Goal: Information Seeking & Learning: Understand process/instructions

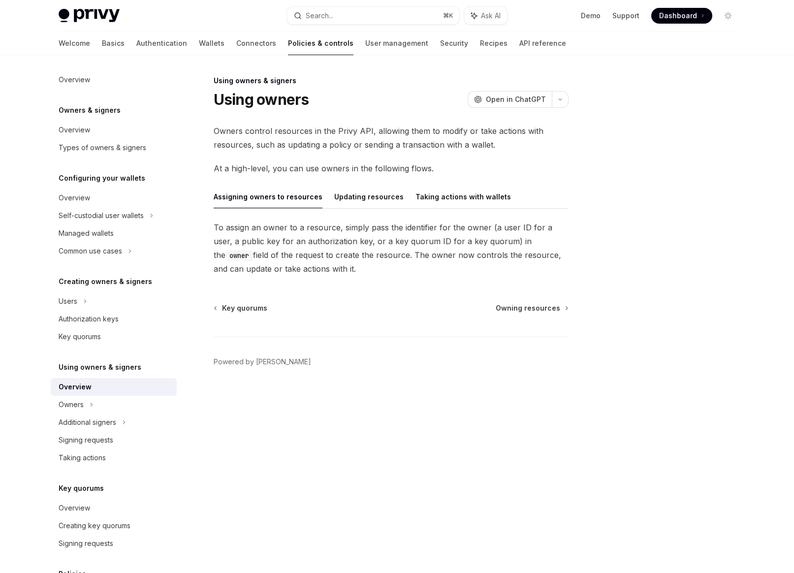
click at [396, 266] on span "To assign an owner to a resource, simply pass the identifier for the owner (a u…" at bounding box center [391, 247] width 355 height 55
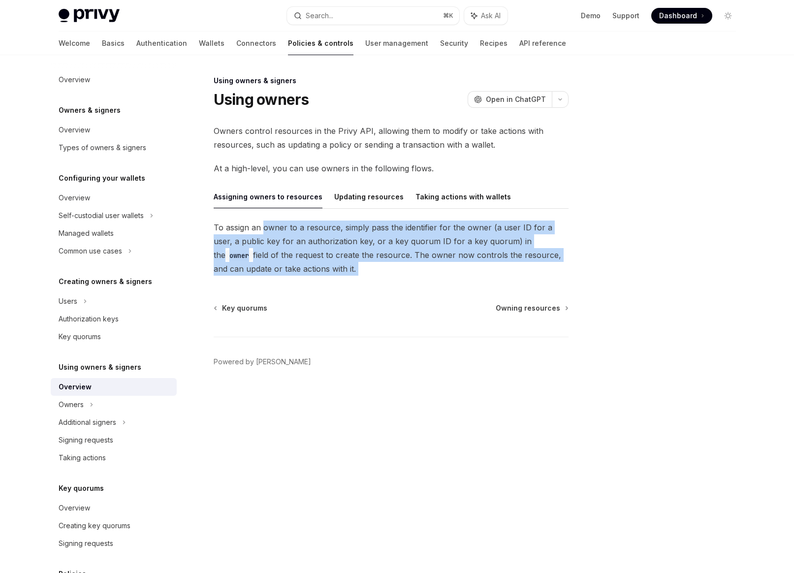
drag, startPoint x: 396, startPoint y: 266, endPoint x: 279, endPoint y: 225, distance: 123.4
click at [279, 225] on span "To assign an owner to a resource, simply pass the identifier for the owner (a u…" at bounding box center [391, 247] width 355 height 55
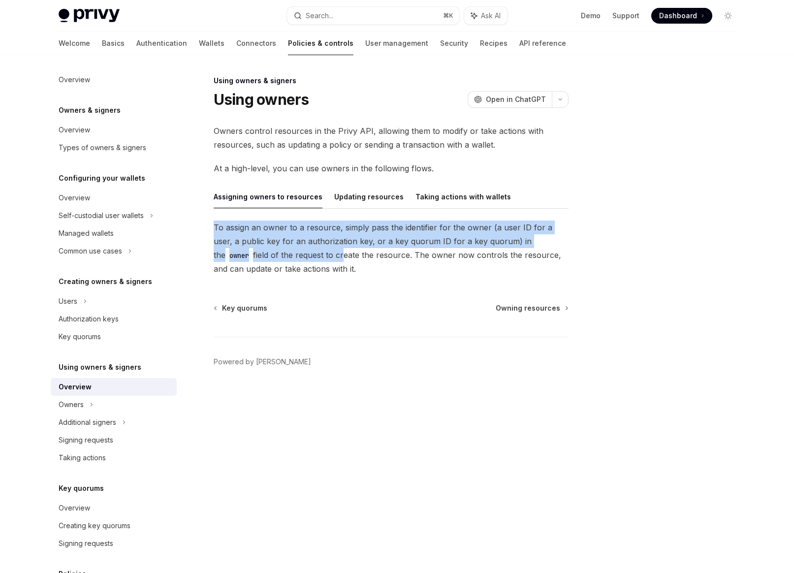
drag, startPoint x: 257, startPoint y: 219, endPoint x: 279, endPoint y: 259, distance: 46.3
click at [279, 259] on div "Assigning owners to resources Updating resources Taking actions with wallets To…" at bounding box center [391, 230] width 355 height 91
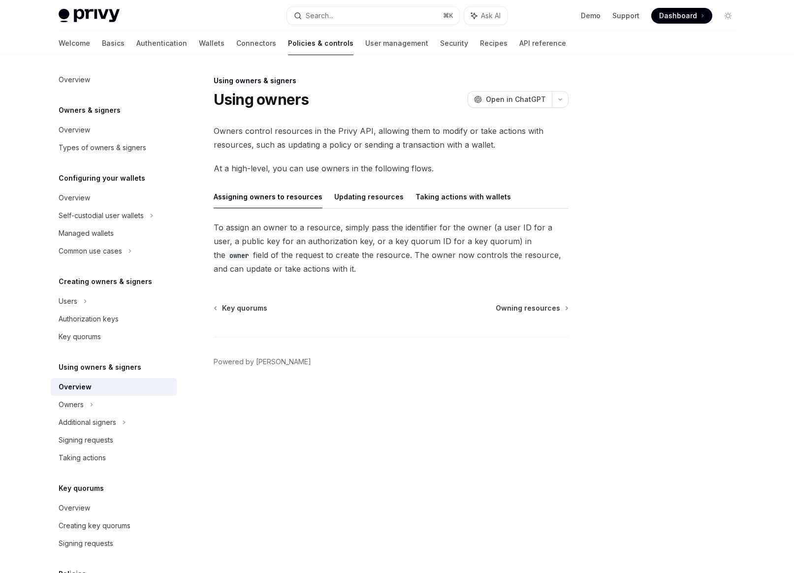
click at [279, 264] on span "To assign an owner to a resource, simply pass the identifier for the owner (a u…" at bounding box center [391, 247] width 355 height 55
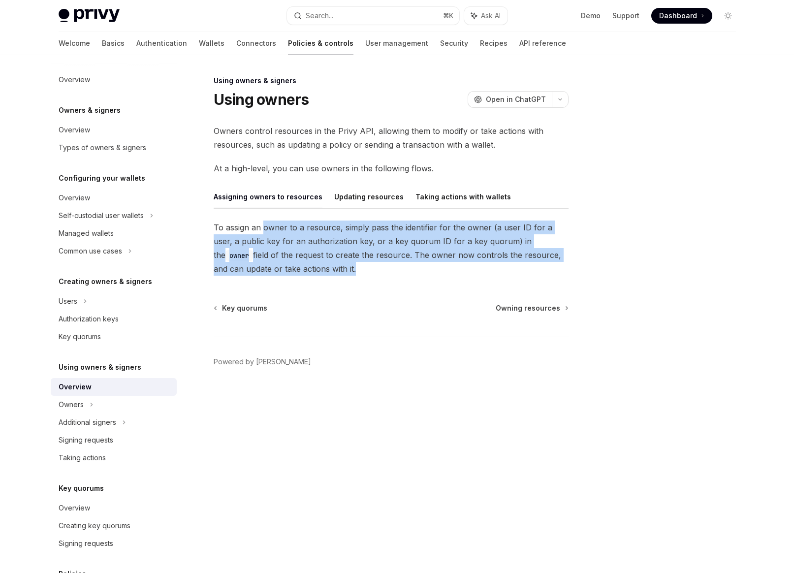
drag, startPoint x: 279, startPoint y: 264, endPoint x: 263, endPoint y: 231, distance: 36.5
click at [263, 231] on span "To assign an owner to a resource, simply pass the identifier for the owner (a u…" at bounding box center [391, 247] width 355 height 55
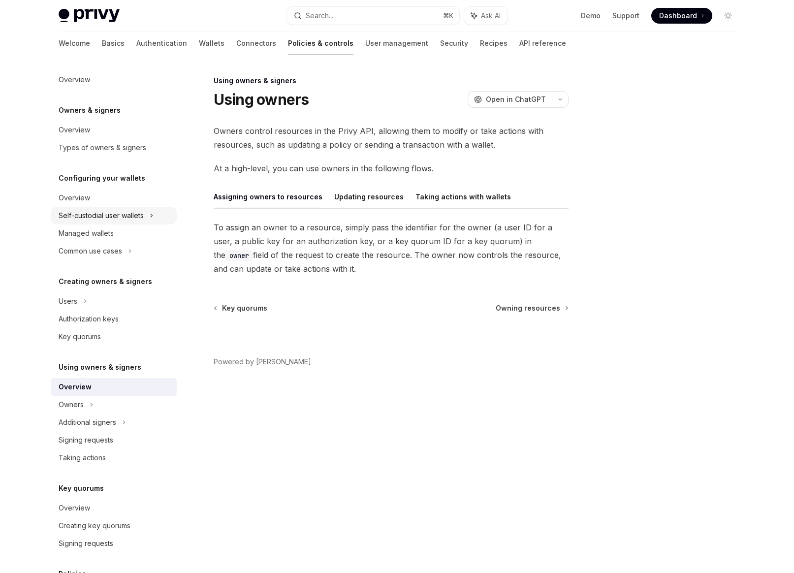
click at [66, 218] on div "Self-custodial user wallets" at bounding box center [101, 216] width 85 height 12
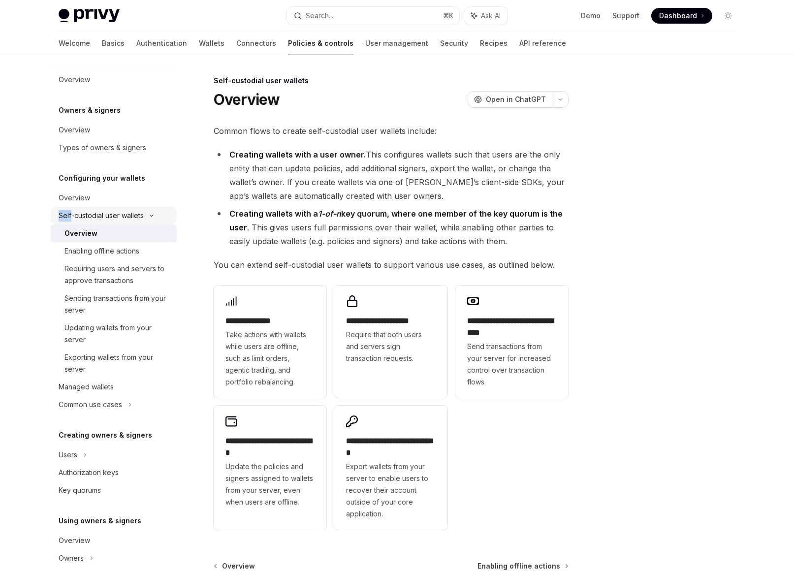
click at [66, 218] on div "Self-custodial user wallets" at bounding box center [101, 216] width 85 height 12
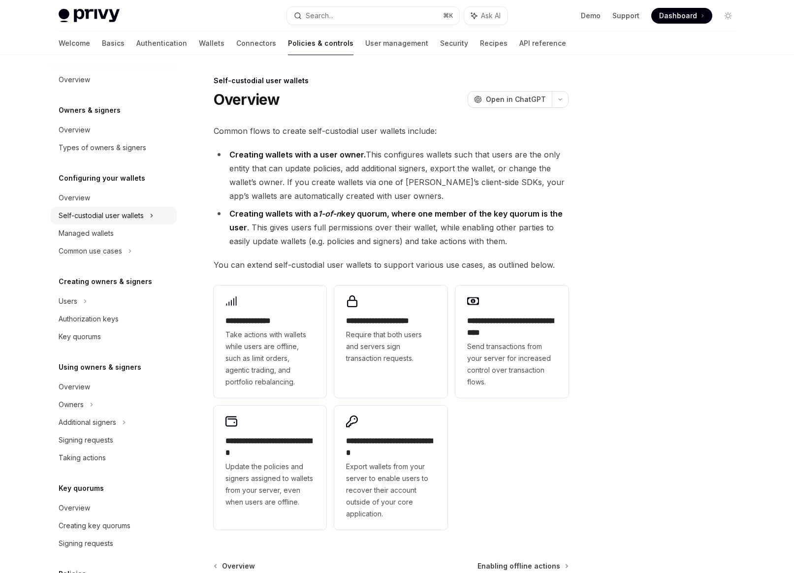
click at [85, 219] on div "Self-custodial user wallets" at bounding box center [101, 216] width 85 height 12
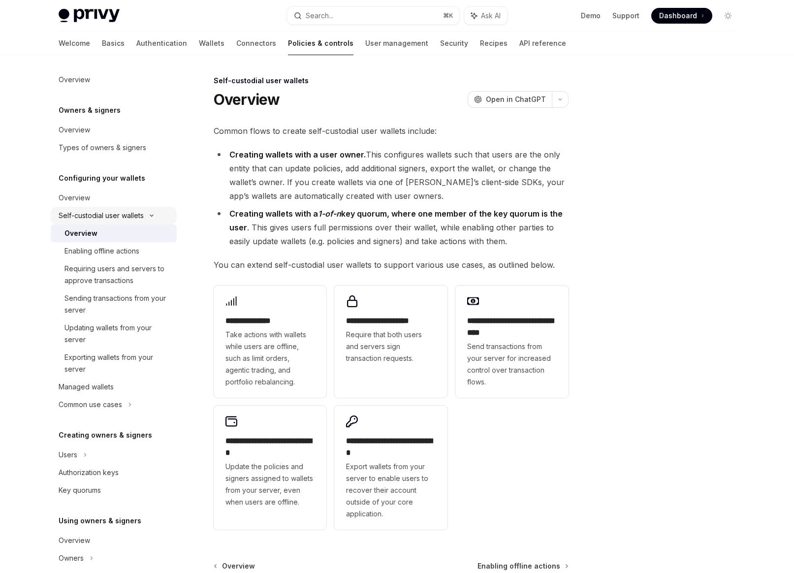
click at [85, 217] on div "Self-custodial user wallets" at bounding box center [101, 216] width 85 height 12
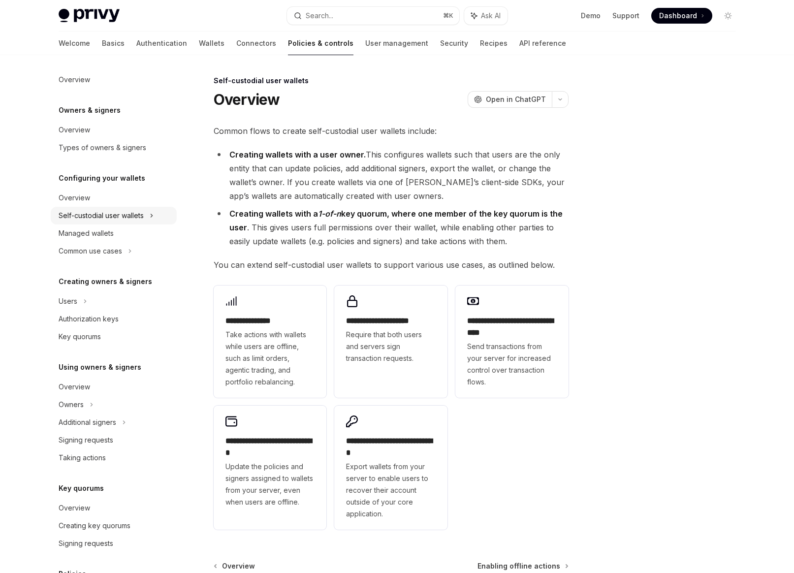
click at [85, 217] on div "Self-custodial user wallets" at bounding box center [101, 216] width 85 height 12
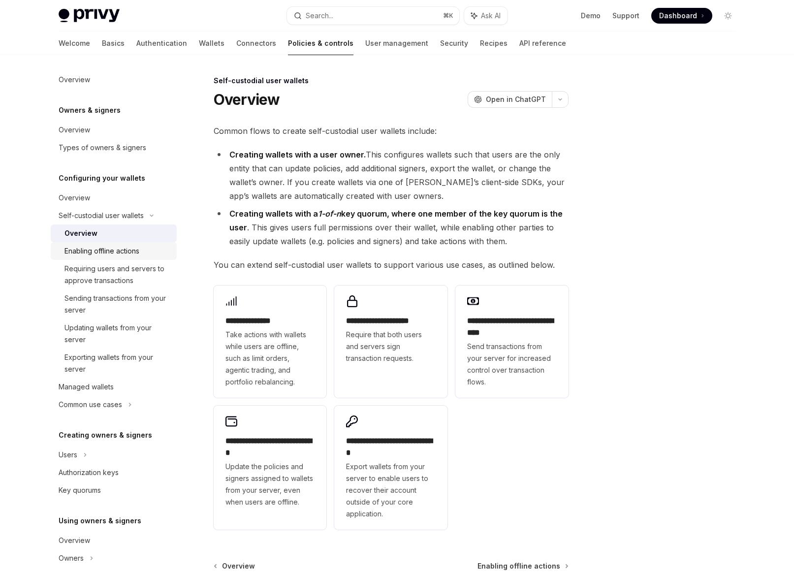
click at [95, 248] on div "Enabling offline actions" at bounding box center [101, 251] width 75 height 12
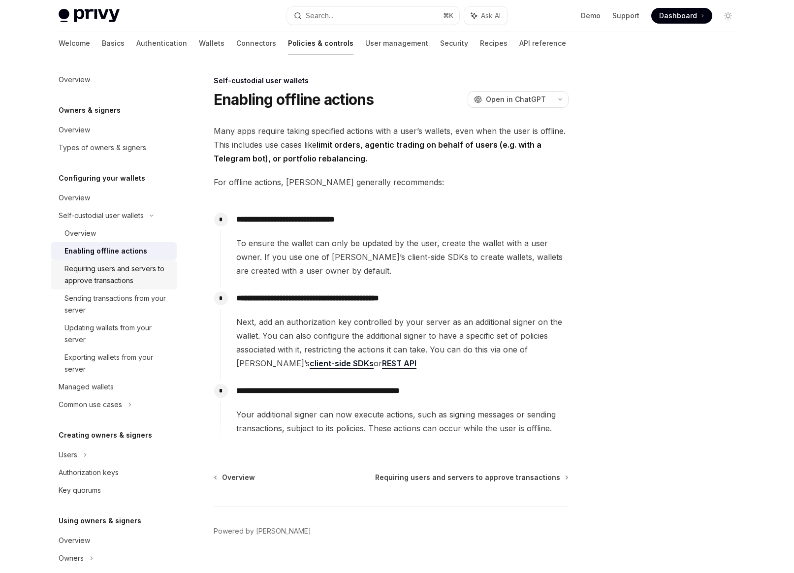
click at [97, 268] on div "Requiring users and servers to approve transactions" at bounding box center [117, 275] width 106 height 24
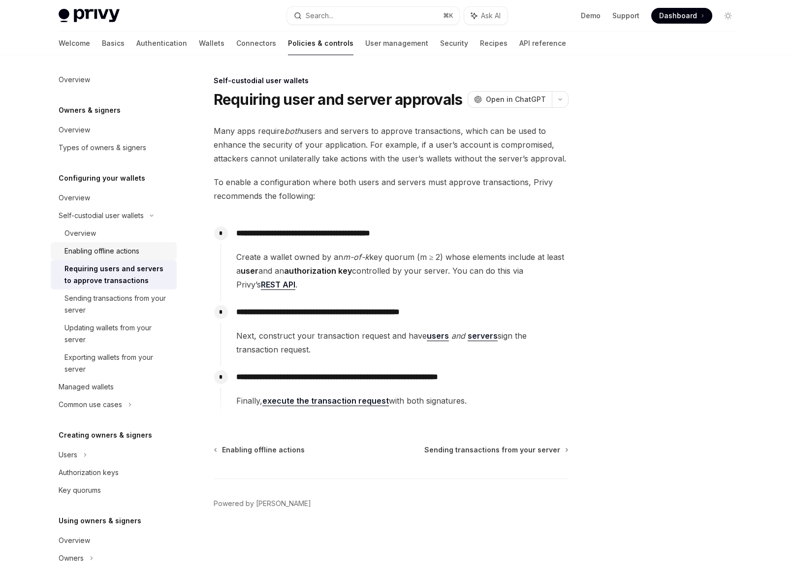
click at [89, 250] on div "Enabling offline actions" at bounding box center [101, 251] width 75 height 12
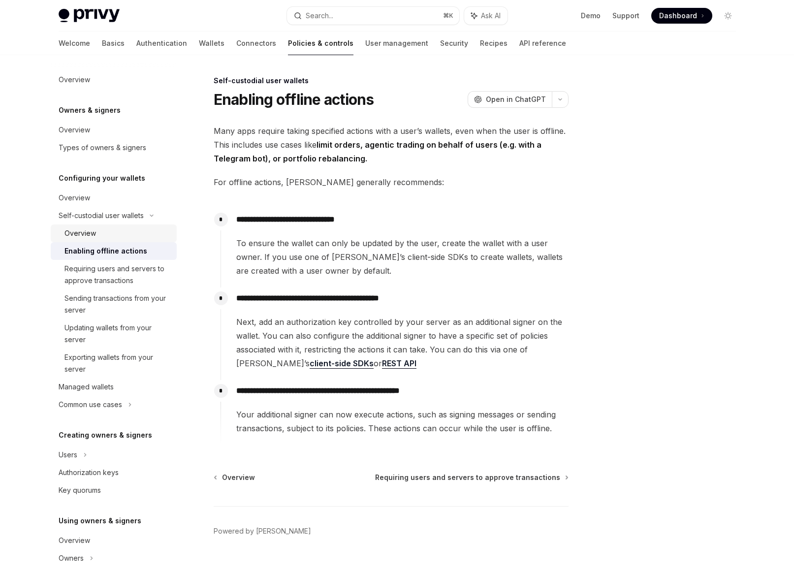
click at [86, 231] on div "Overview" at bounding box center [79, 233] width 31 height 12
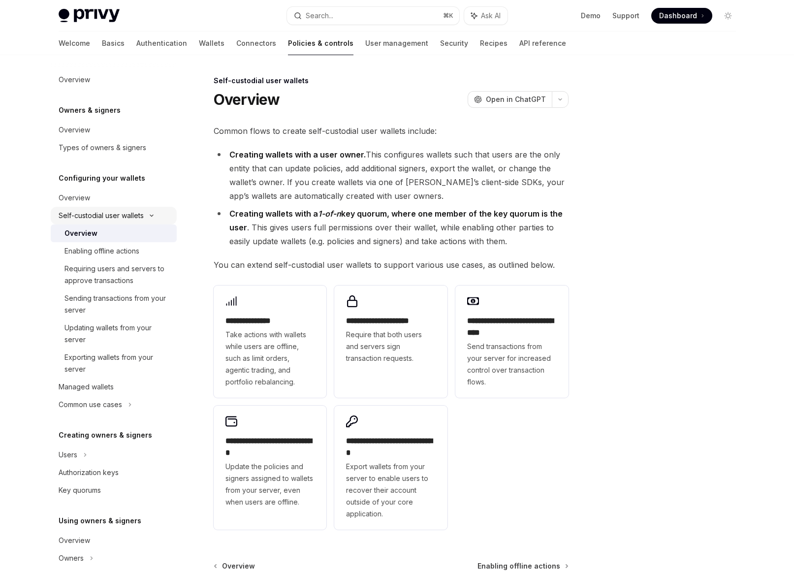
click at [87, 214] on div "Self-custodial user wallets" at bounding box center [101, 216] width 85 height 12
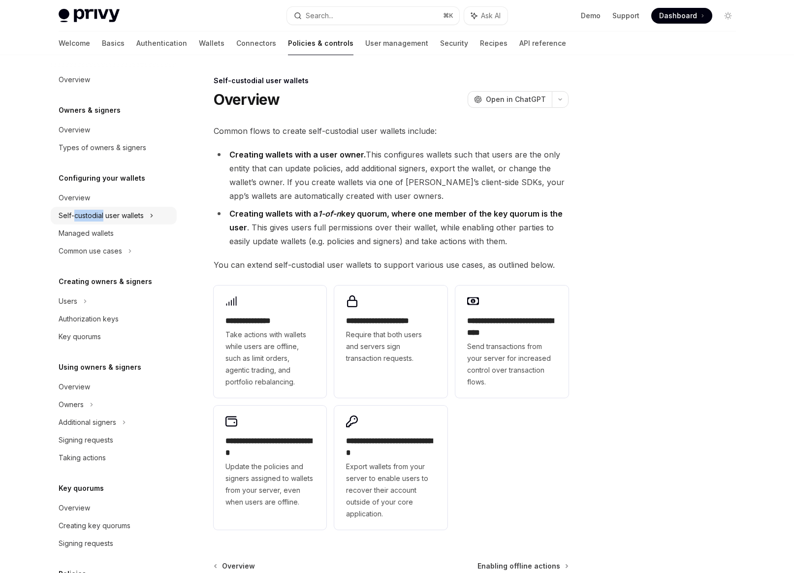
click at [87, 214] on div "Self-custodial user wallets" at bounding box center [101, 216] width 85 height 12
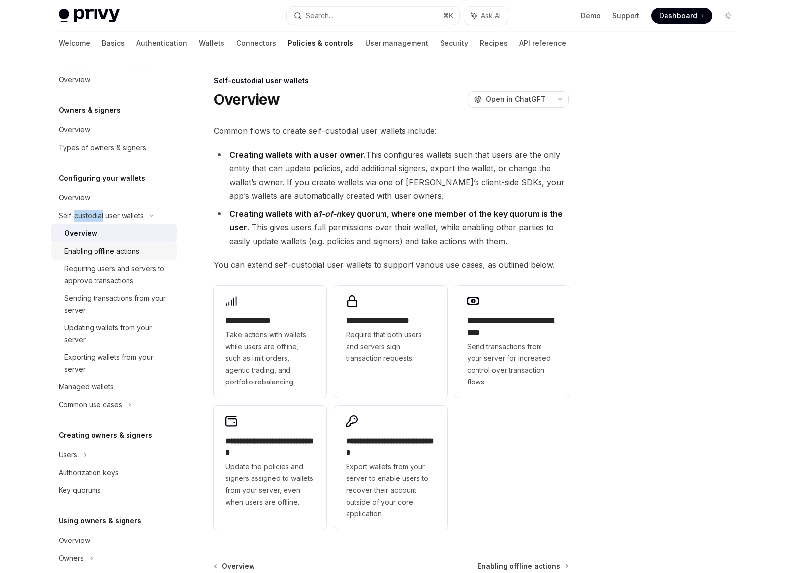
click at [94, 244] on link "Enabling offline actions" at bounding box center [114, 251] width 126 height 18
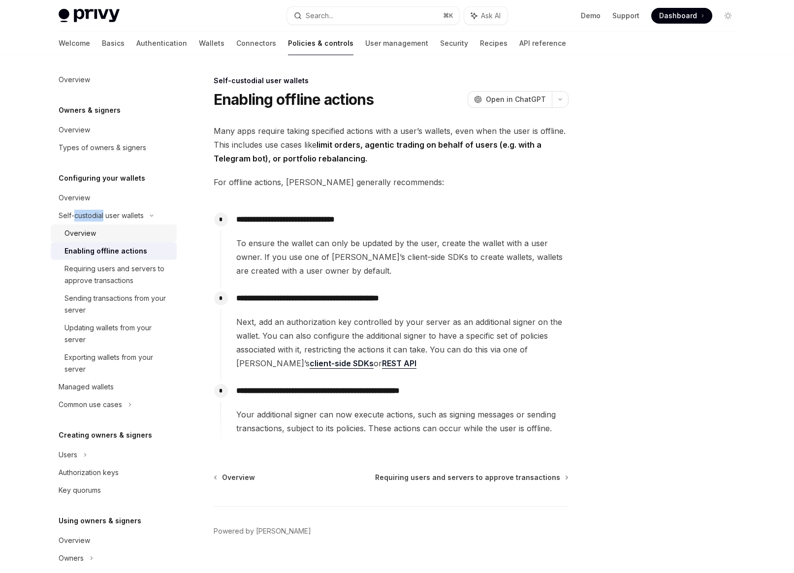
click at [93, 234] on div "Overview" at bounding box center [79, 233] width 31 height 12
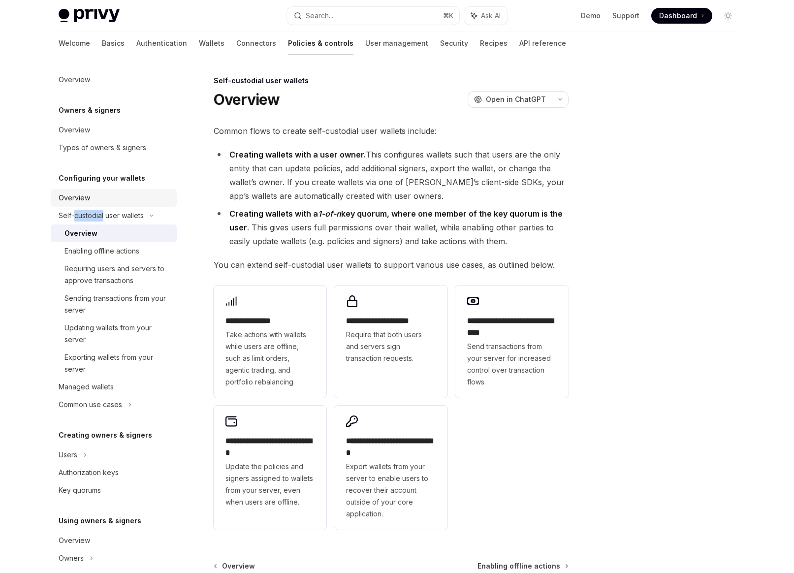
click at [84, 200] on div "Overview" at bounding box center [74, 198] width 31 height 12
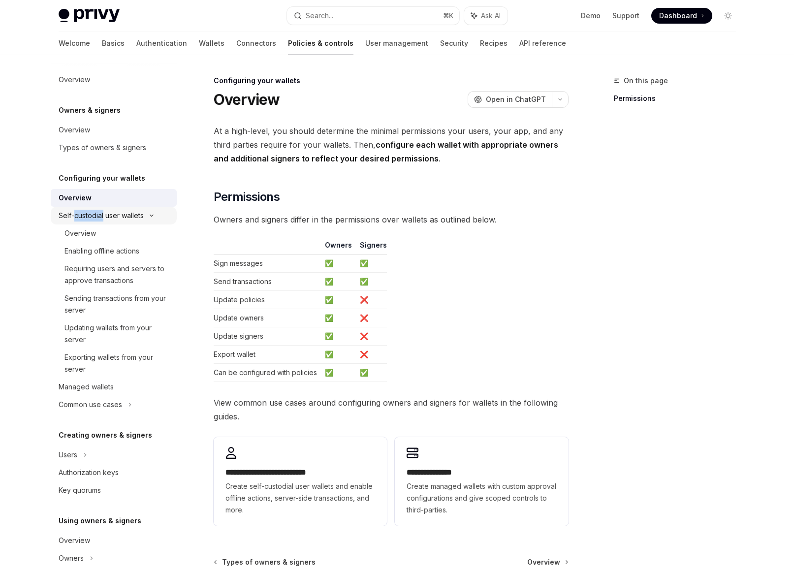
click at [88, 212] on div "Self-custodial user wallets" at bounding box center [101, 216] width 85 height 12
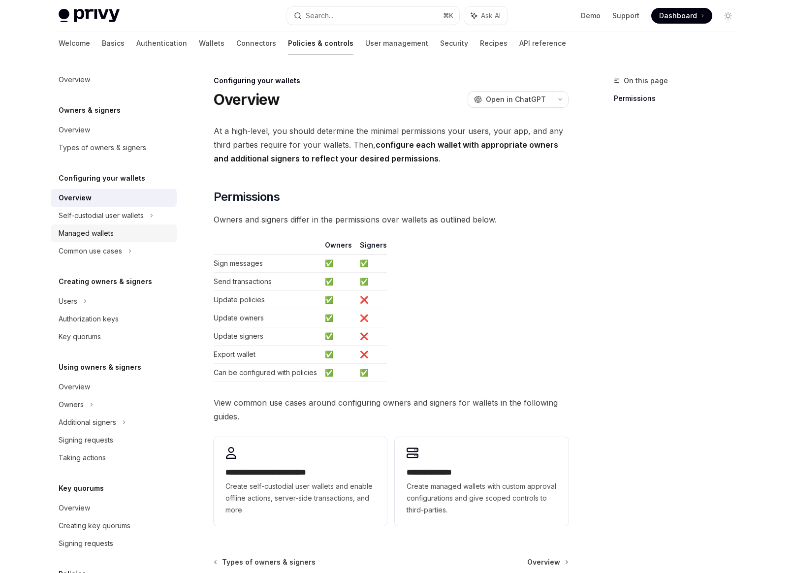
click at [96, 231] on div "Managed wallets" at bounding box center [86, 233] width 55 height 12
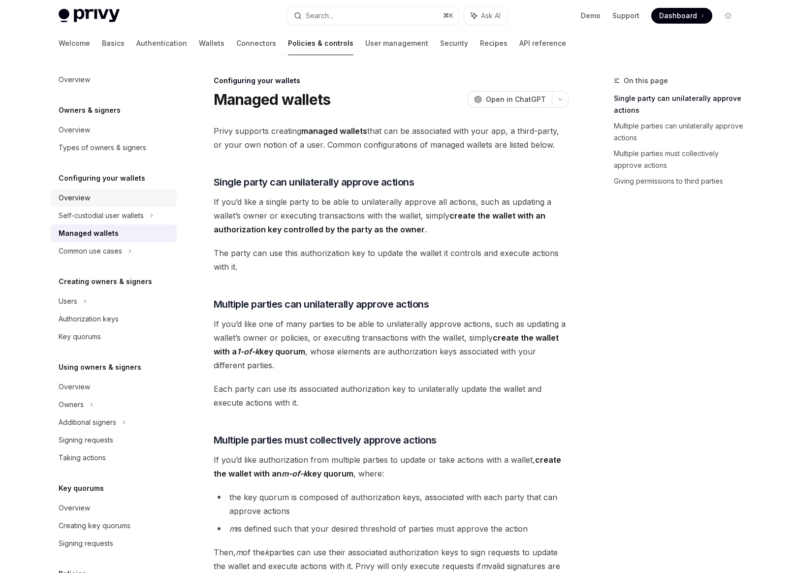
click at [91, 195] on div "Overview" at bounding box center [115, 198] width 112 height 12
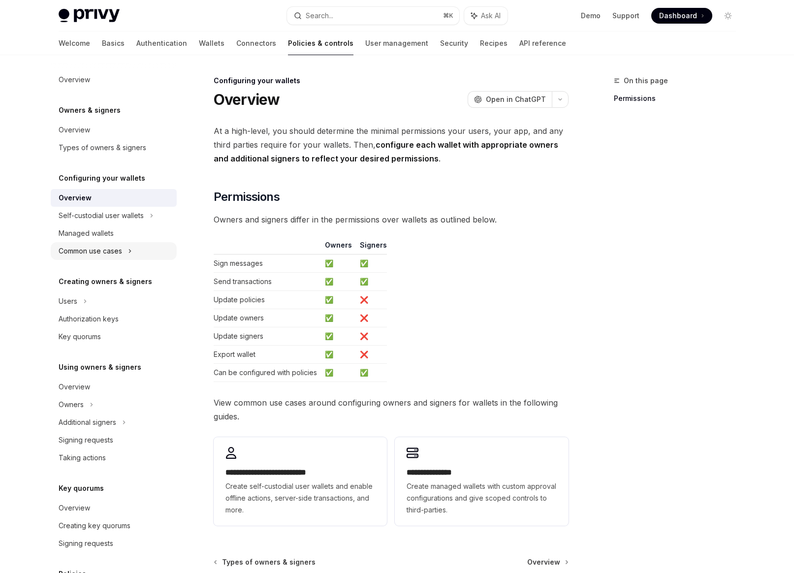
click at [106, 248] on div "Common use cases" at bounding box center [90, 251] width 63 height 12
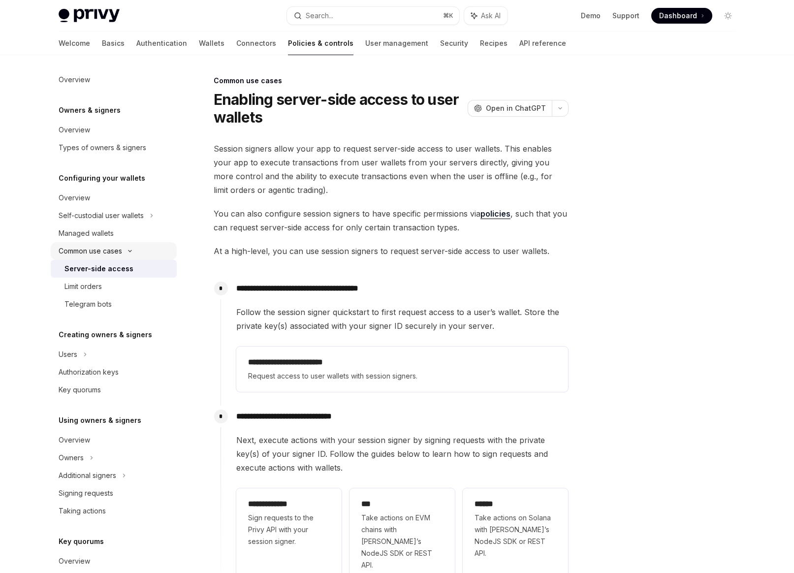
click at [106, 248] on div "Common use cases" at bounding box center [90, 251] width 63 height 12
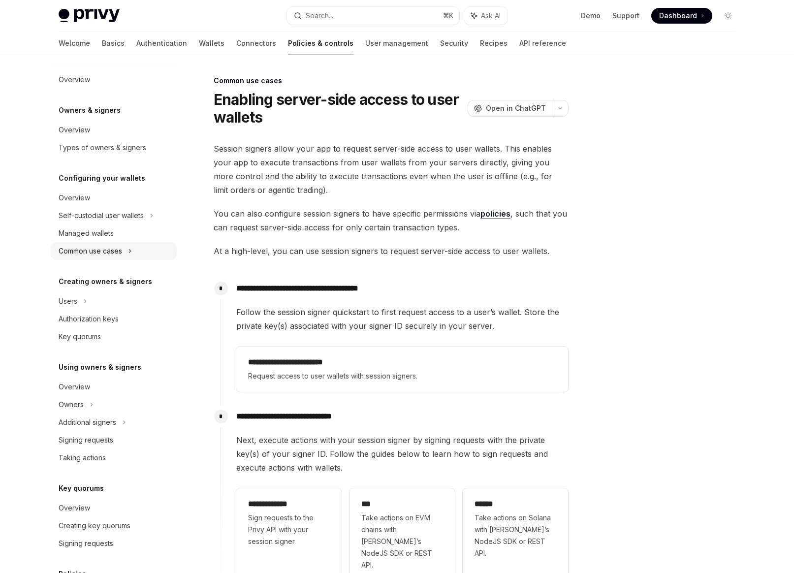
click at [106, 249] on div "Common use cases" at bounding box center [90, 251] width 63 height 12
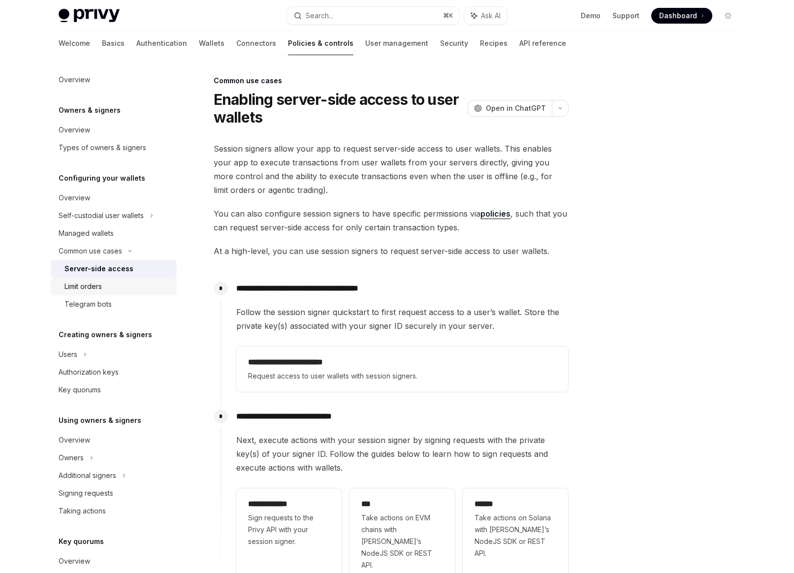
click at [102, 278] on link "Limit orders" at bounding box center [114, 286] width 126 height 18
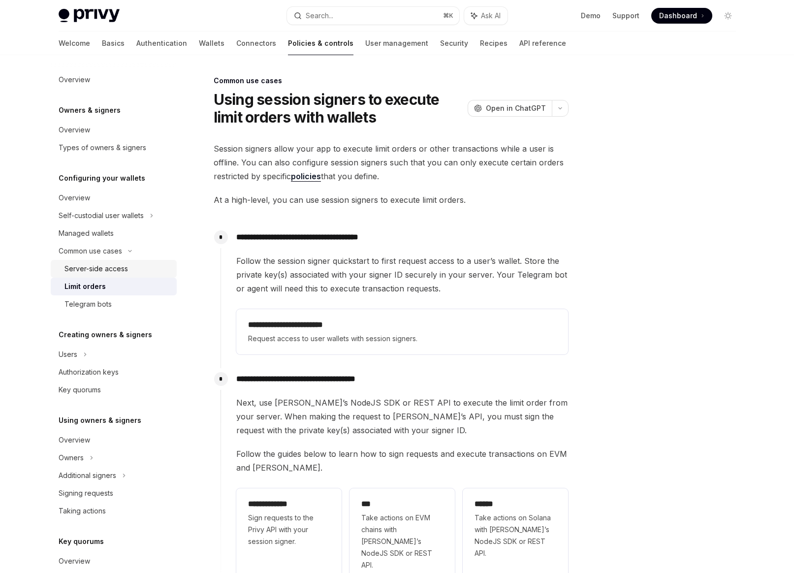
click at [102, 271] on div "Server-side access" at bounding box center [95, 269] width 63 height 12
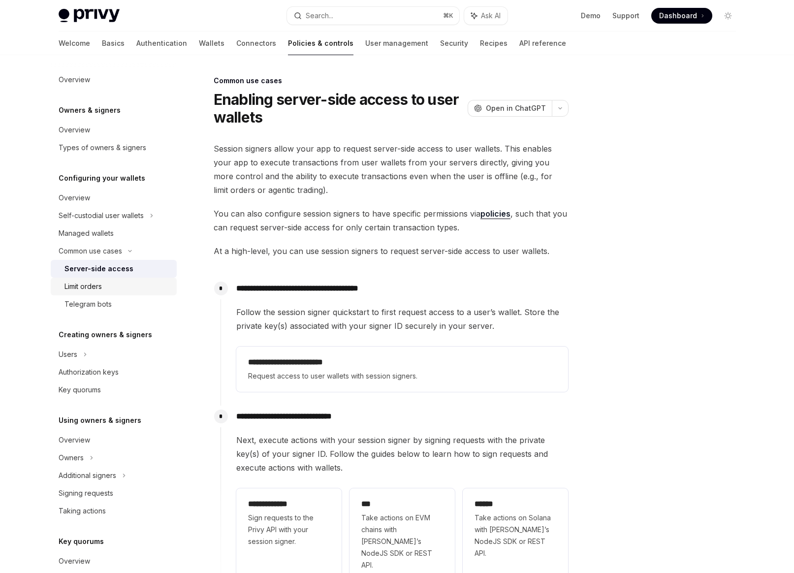
click at [99, 286] on div "Limit orders" at bounding box center [82, 286] width 37 height 12
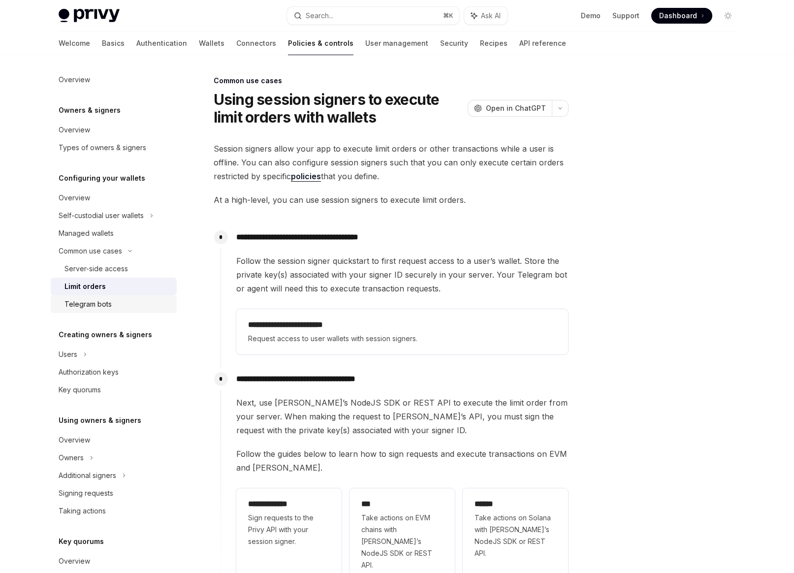
click at [97, 308] on div "Telegram bots" at bounding box center [87, 304] width 47 height 12
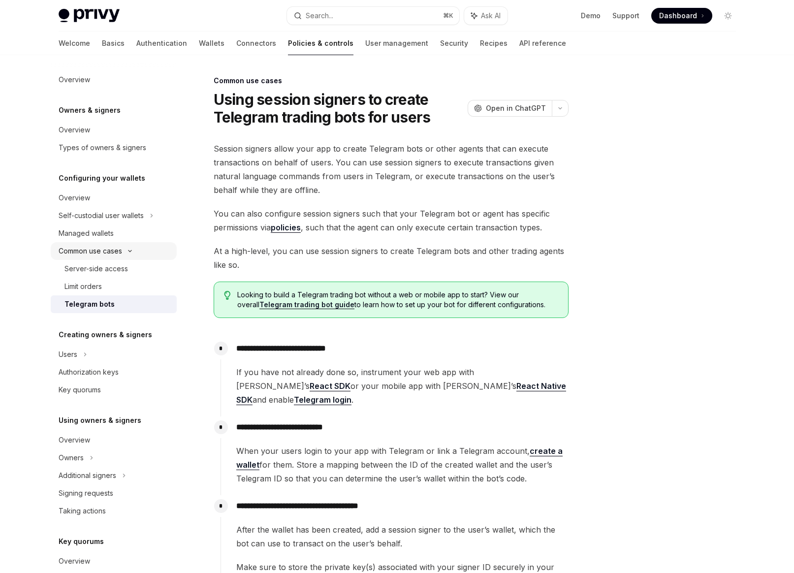
click at [102, 251] on div "Common use cases" at bounding box center [90, 251] width 63 height 12
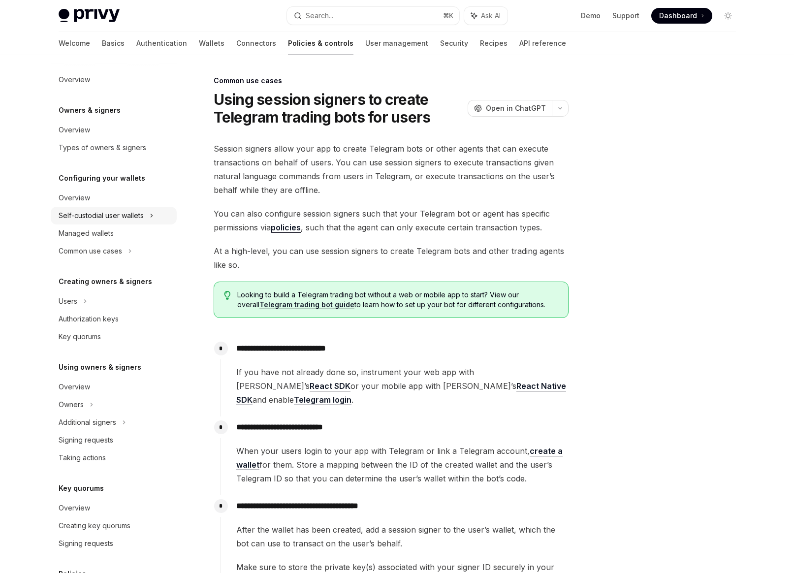
click at [96, 216] on div "Self-custodial user wallets" at bounding box center [101, 216] width 85 height 12
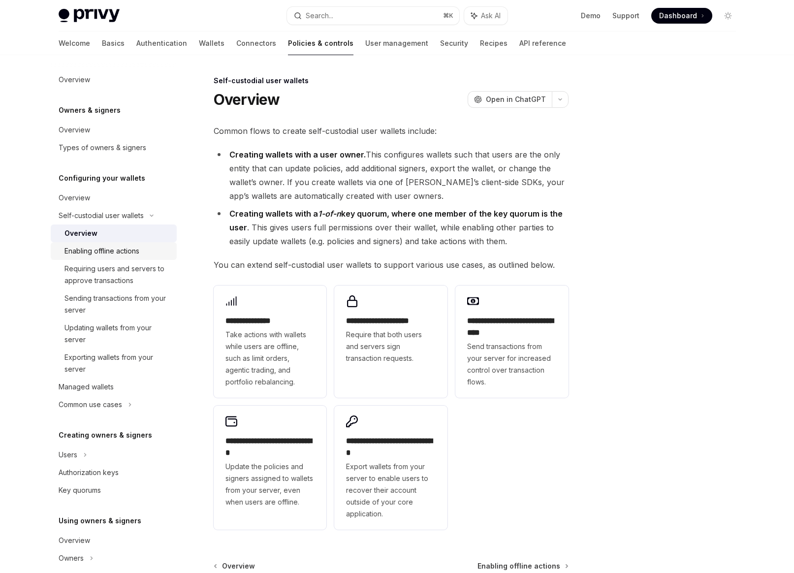
click at [107, 252] on div "Enabling offline actions" at bounding box center [101, 251] width 75 height 12
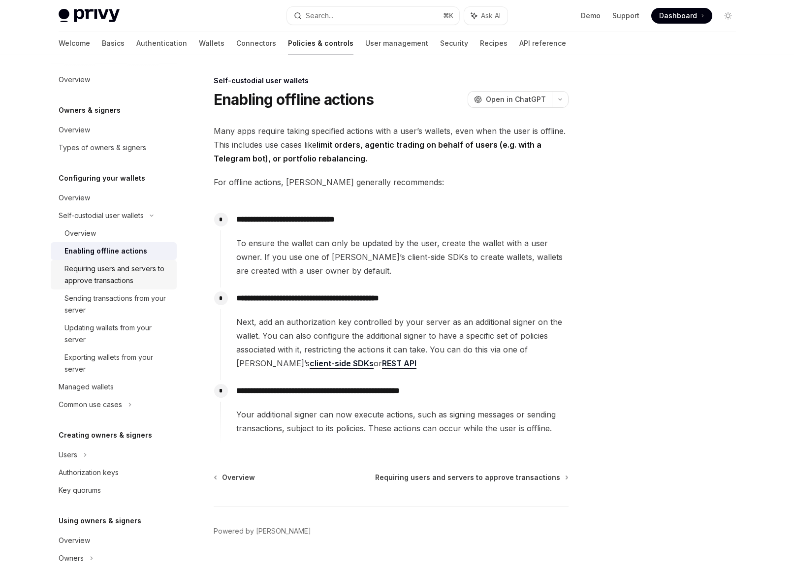
click at [109, 276] on div "Requiring users and servers to approve transactions" at bounding box center [117, 275] width 106 height 24
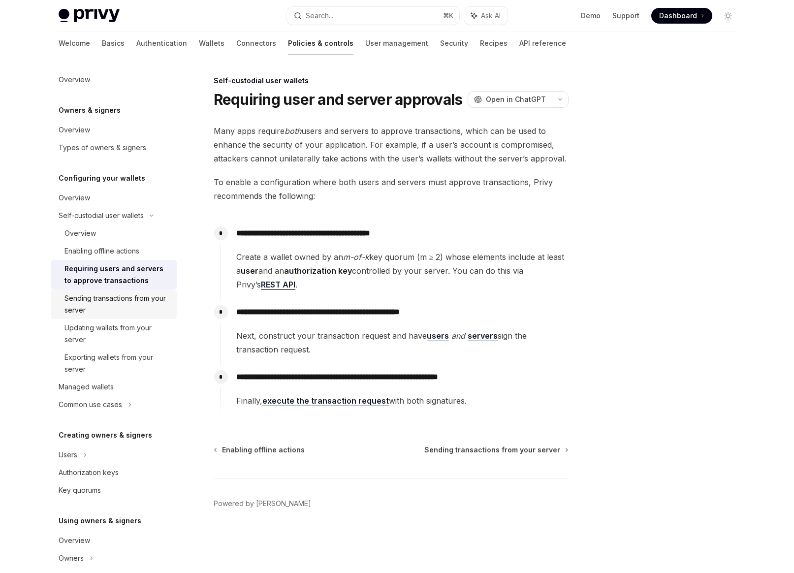
click at [110, 303] on div "Sending transactions from your server" at bounding box center [117, 304] width 106 height 24
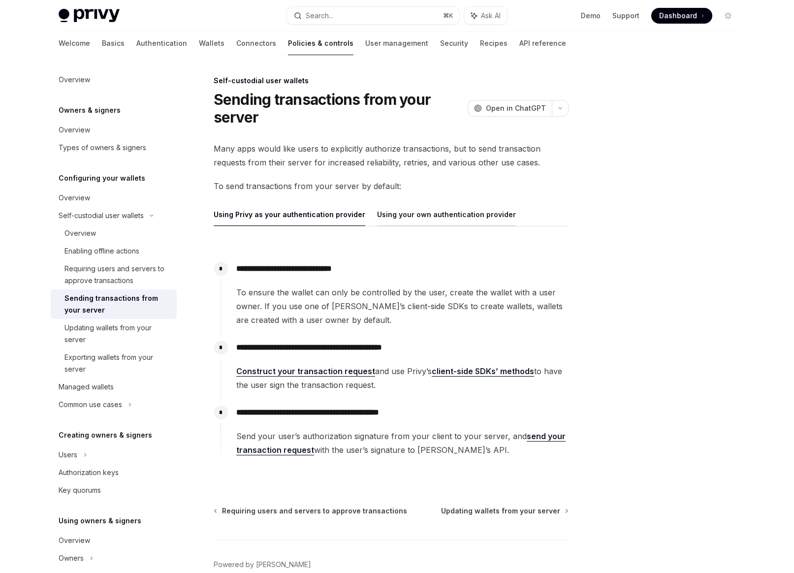
click at [411, 214] on button "Using your own authentication provider" at bounding box center [446, 214] width 139 height 23
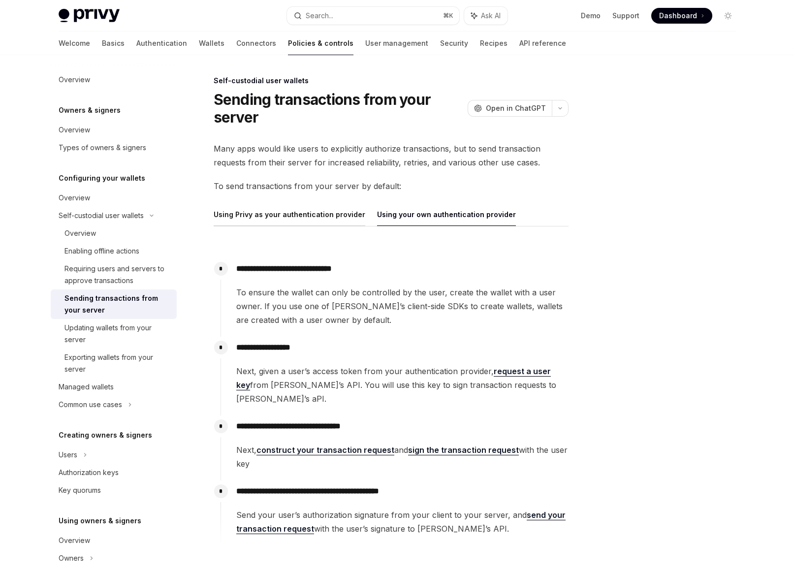
click at [323, 221] on button "Using Privy as your authentication provider" at bounding box center [290, 214] width 152 height 23
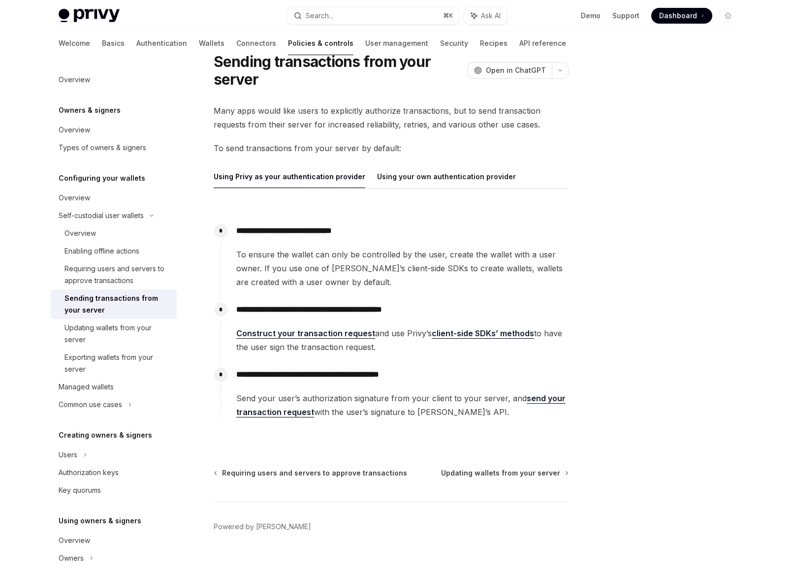
scroll to position [38, 0]
click at [138, 321] on link "Updating wallets from your server" at bounding box center [114, 334] width 126 height 30
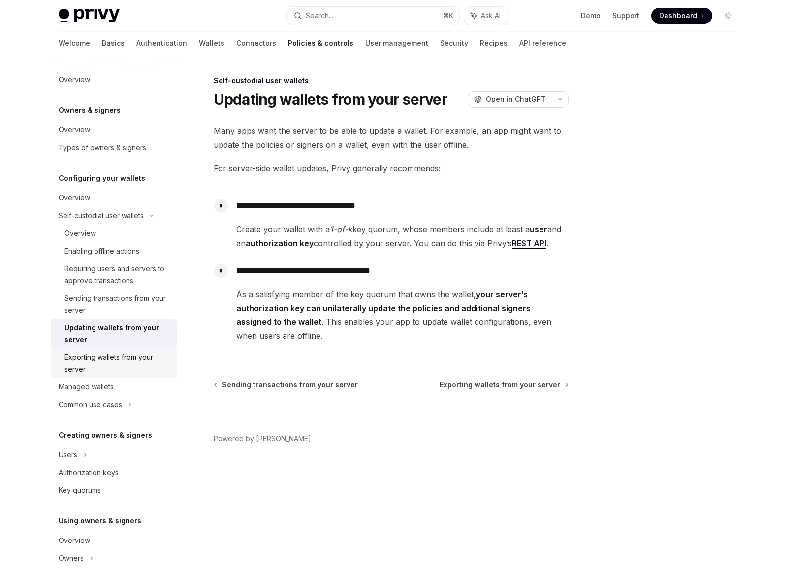
click at [131, 360] on div "Exporting wallets from your server" at bounding box center [117, 363] width 106 height 24
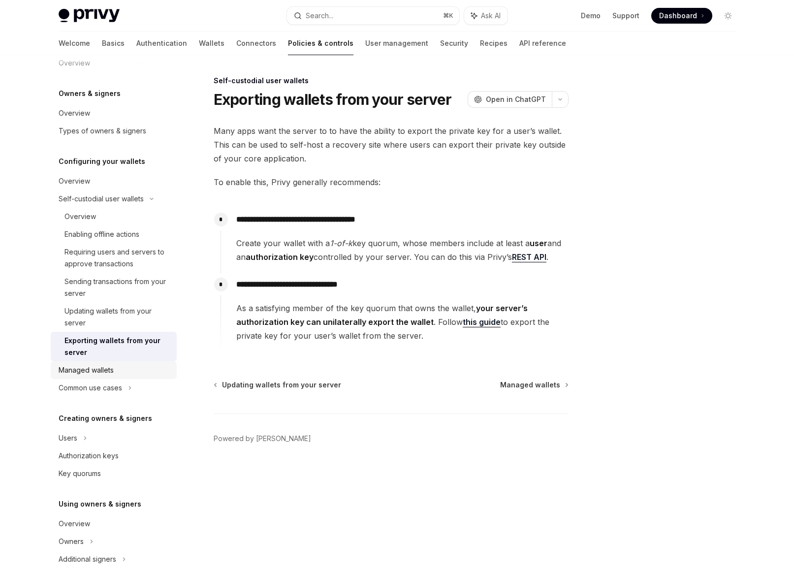
scroll to position [25, 0]
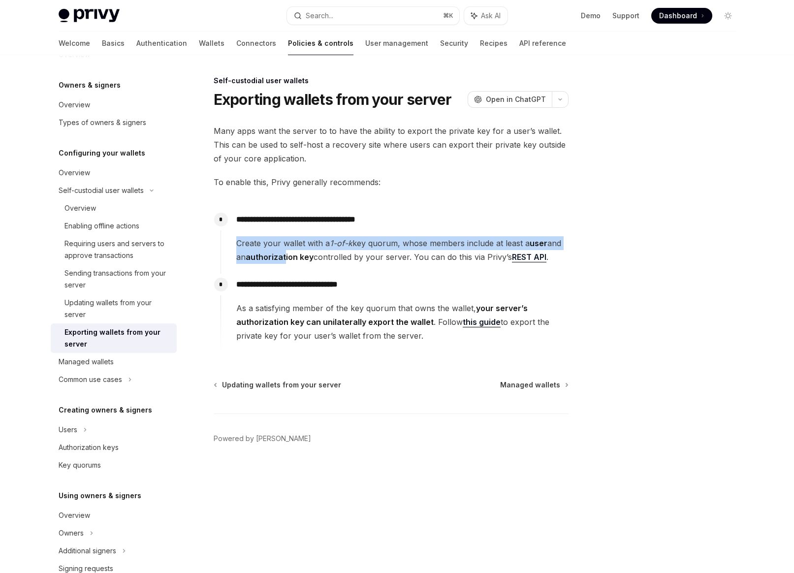
drag, startPoint x: 266, startPoint y: 236, endPoint x: 287, endPoint y: 259, distance: 31.4
click at [287, 259] on div "**********" at bounding box center [394, 236] width 348 height 55
click at [287, 259] on strong "authorization key" at bounding box center [280, 257] width 68 height 10
drag, startPoint x: 287, startPoint y: 259, endPoint x: 278, endPoint y: 242, distance: 19.8
click at [278, 242] on span "Create your wallet with a 1-of-k key quorum, whose members include at least a u…" at bounding box center [402, 250] width 332 height 28
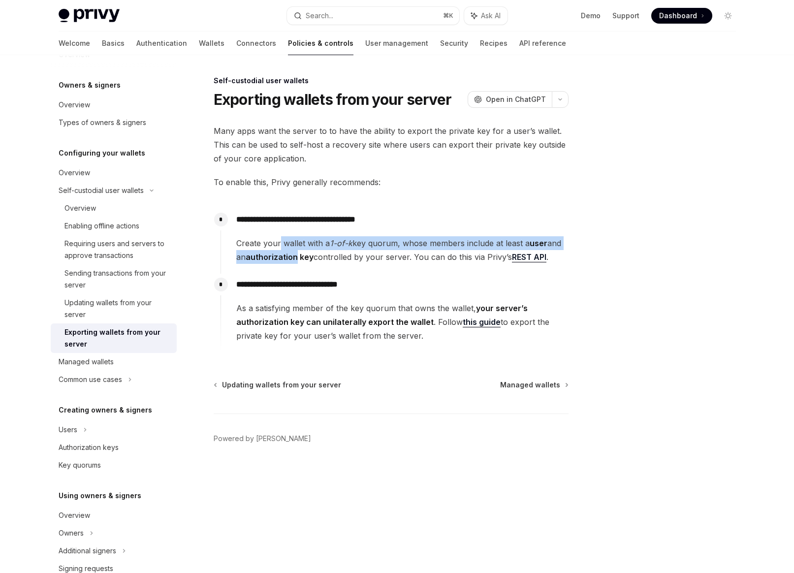
click at [278, 242] on span "Create your wallet with a 1-of-k key quorum, whose members include at least a u…" at bounding box center [402, 250] width 332 height 28
drag, startPoint x: 278, startPoint y: 242, endPoint x: 280, endPoint y: 254, distance: 13.0
click at [280, 254] on span "Create your wallet with a 1-of-k key quorum, whose members include at least a u…" at bounding box center [402, 250] width 332 height 28
click at [280, 254] on strong "authorization key" at bounding box center [280, 257] width 68 height 10
drag, startPoint x: 280, startPoint y: 254, endPoint x: 277, endPoint y: 246, distance: 8.9
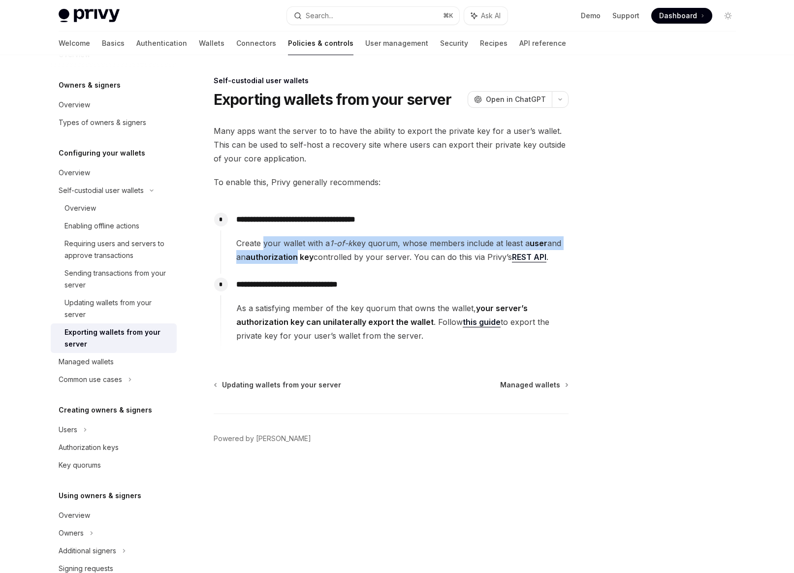
click at [277, 246] on span "Create your wallet with a 1-of-k key quorum, whose members include at least a u…" at bounding box center [402, 250] width 332 height 28
drag, startPoint x: 277, startPoint y: 246, endPoint x: 280, endPoint y: 260, distance: 14.6
click at [280, 260] on span "Create your wallet with a 1-of-k key quorum, whose members include at least a u…" at bounding box center [402, 250] width 332 height 28
click at [280, 260] on strong "authorization key" at bounding box center [280, 257] width 68 height 10
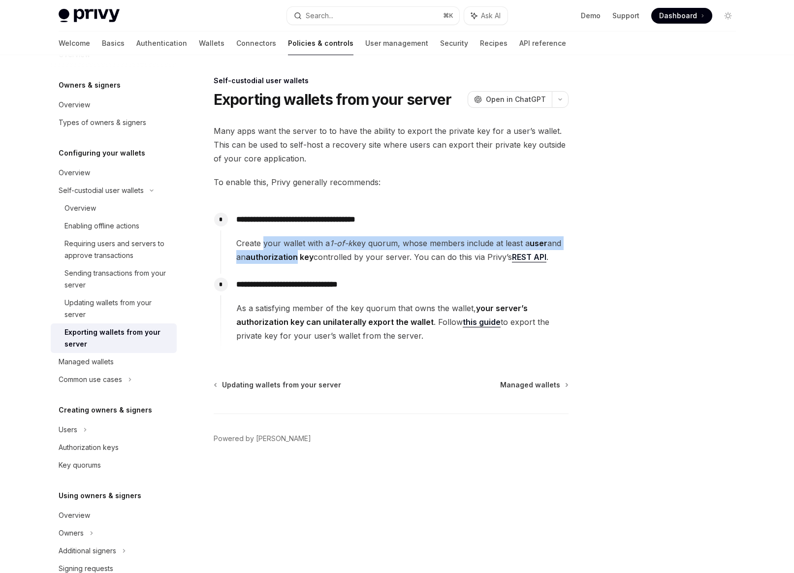
drag, startPoint x: 280, startPoint y: 260, endPoint x: 277, endPoint y: 248, distance: 12.3
click at [277, 248] on span "Create your wallet with a 1-of-k key quorum, whose members include at least a u…" at bounding box center [402, 250] width 332 height 28
drag, startPoint x: 277, startPoint y: 248, endPoint x: 280, endPoint y: 260, distance: 12.3
click at [280, 260] on span "Create your wallet with a 1-of-k key quorum, whose members include at least a u…" at bounding box center [402, 250] width 332 height 28
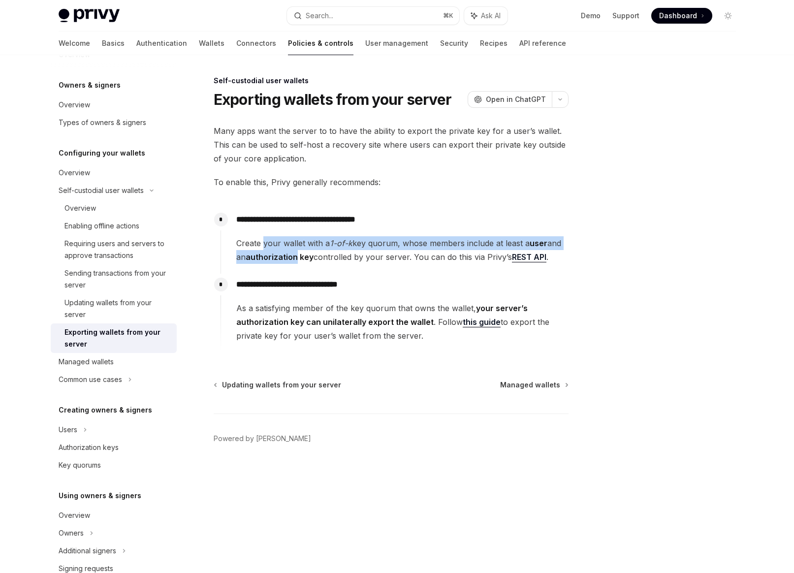
click at [280, 260] on strong "authorization key" at bounding box center [280, 257] width 68 height 10
drag, startPoint x: 280, startPoint y: 260, endPoint x: 276, endPoint y: 248, distance: 13.1
click at [276, 248] on span "Create your wallet with a 1-of-k key quorum, whose members include at least a u…" at bounding box center [402, 250] width 332 height 28
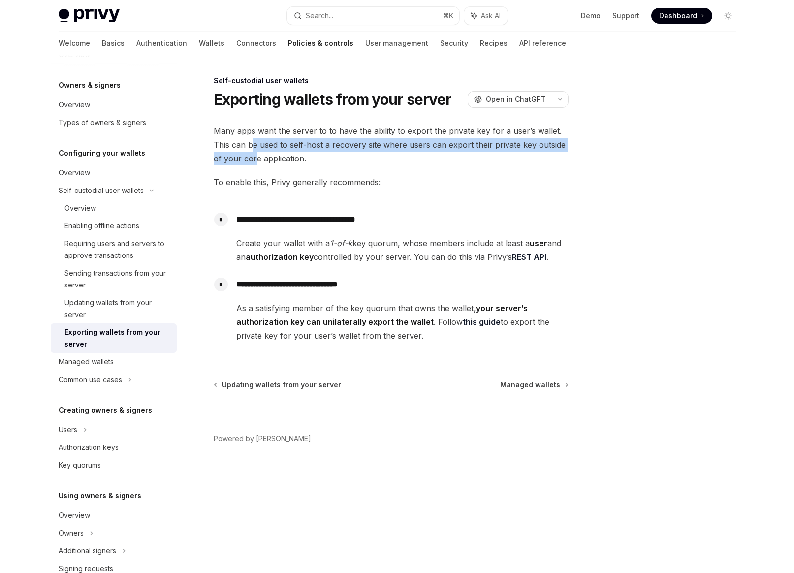
drag, startPoint x: 250, startPoint y: 146, endPoint x: 256, endPoint y: 160, distance: 15.7
click at [256, 160] on span "Many apps want the server to to have the ability to export the private key for …" at bounding box center [391, 144] width 355 height 41
drag, startPoint x: 256, startPoint y: 160, endPoint x: 250, endPoint y: 147, distance: 14.3
click at [250, 147] on span "Many apps want the server to to have the ability to export the private key for …" at bounding box center [391, 144] width 355 height 41
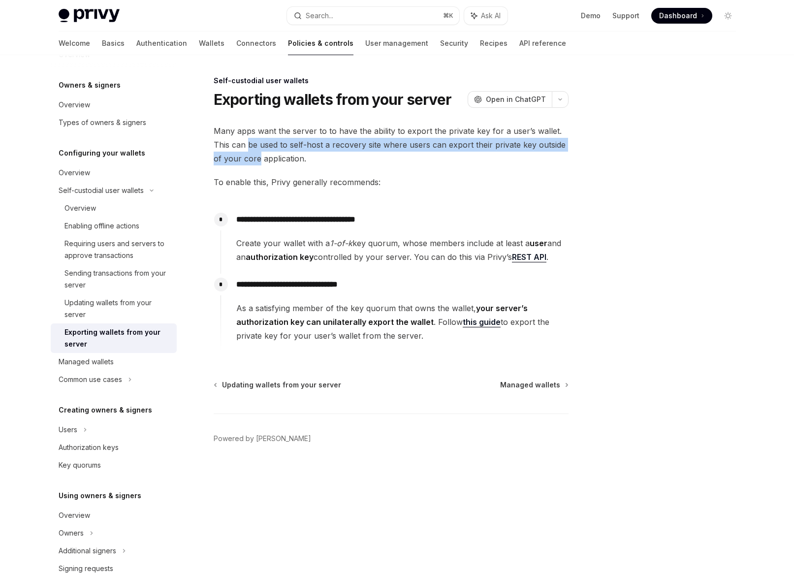
click at [250, 147] on span "Many apps want the server to to have the ability to export the private key for …" at bounding box center [391, 144] width 355 height 41
drag, startPoint x: 250, startPoint y: 147, endPoint x: 255, endPoint y: 165, distance: 18.3
click at [255, 165] on span "Many apps want the server to to have the ability to export the private key for …" at bounding box center [391, 144] width 355 height 41
drag, startPoint x: 255, startPoint y: 165, endPoint x: 249, endPoint y: 145, distance: 20.5
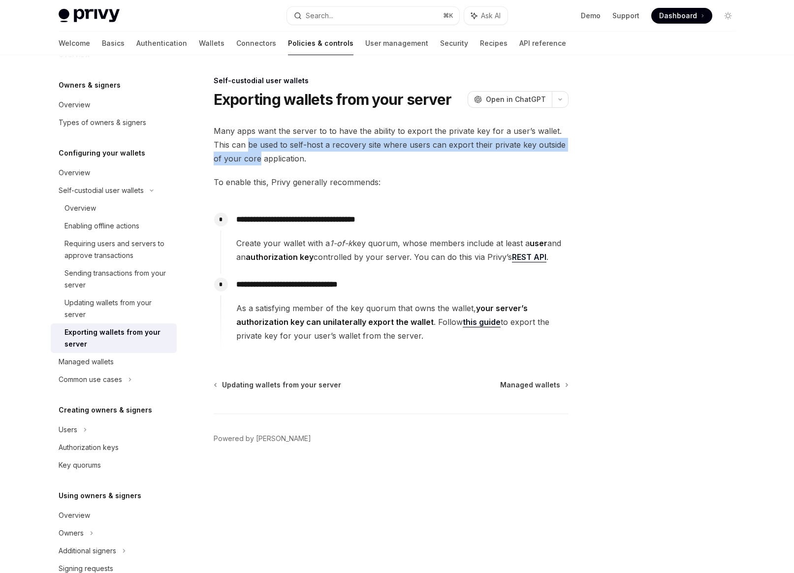
click at [249, 145] on span "Many apps want the server to to have the ability to export the private key for …" at bounding box center [391, 144] width 355 height 41
drag, startPoint x: 249, startPoint y: 145, endPoint x: 251, endPoint y: 159, distance: 14.0
click at [251, 159] on span "Many apps want the server to to have the ability to export the private key for …" at bounding box center [391, 144] width 355 height 41
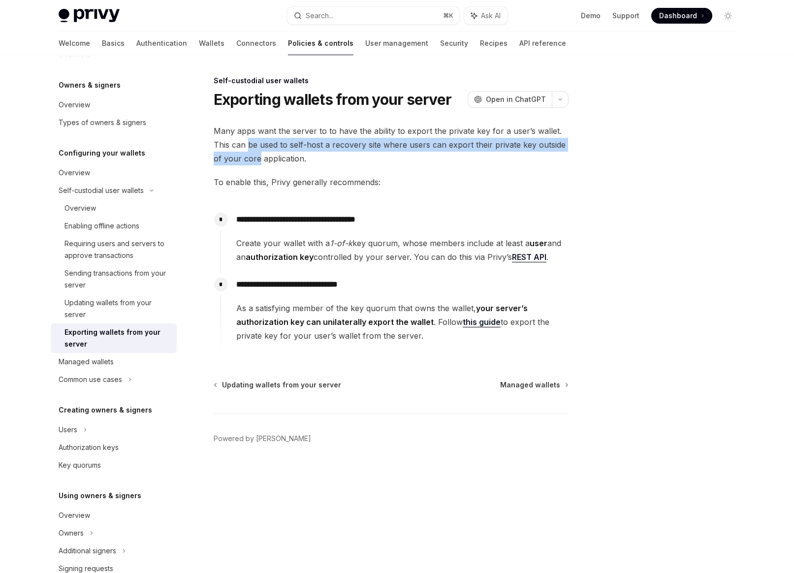
drag, startPoint x: 251, startPoint y: 159, endPoint x: 246, endPoint y: 145, distance: 15.1
click at [246, 145] on span "Many apps want the server to to have the ability to export the private key for …" at bounding box center [391, 144] width 355 height 41
drag, startPoint x: 246, startPoint y: 145, endPoint x: 248, endPoint y: 157, distance: 12.9
click at [248, 157] on span "Many apps want the server to to have the ability to export the private key for …" at bounding box center [391, 144] width 355 height 41
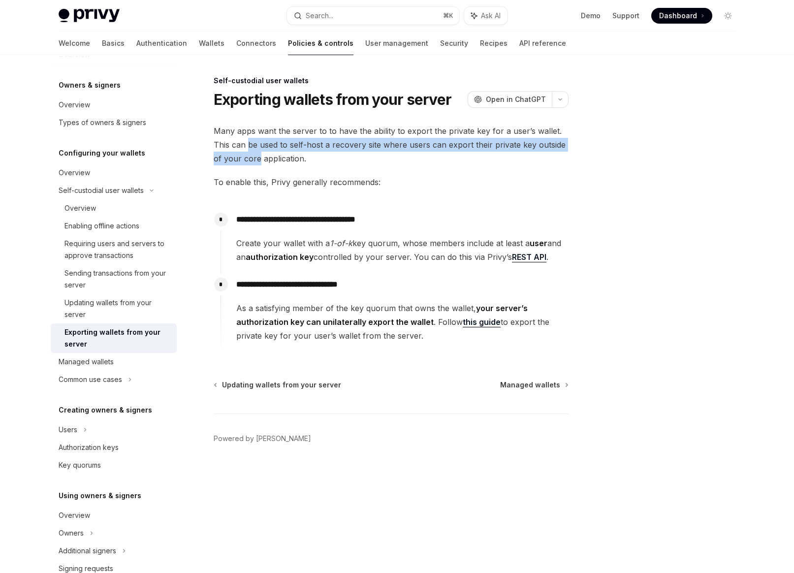
click at [248, 157] on span "Many apps want the server to to have the ability to export the private key for …" at bounding box center [391, 144] width 355 height 41
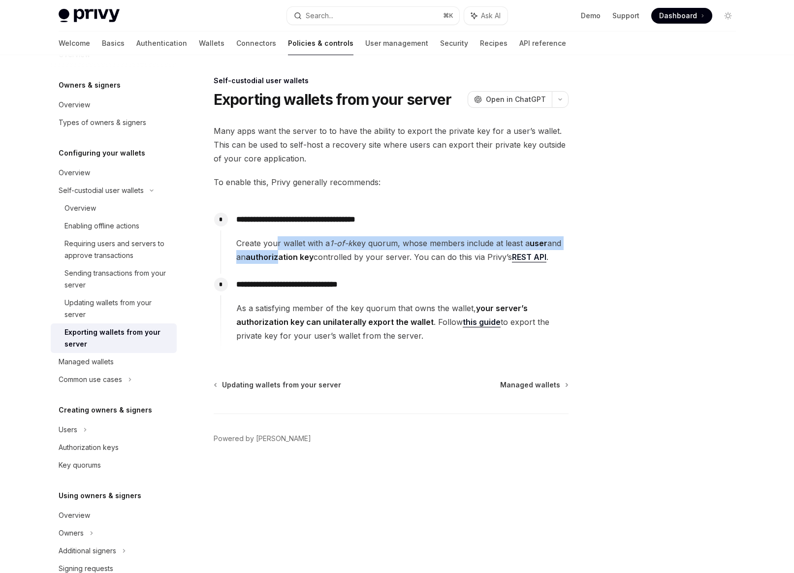
drag, startPoint x: 275, startPoint y: 242, endPoint x: 281, endPoint y: 256, distance: 15.4
click at [281, 256] on span "Create your wallet with a 1-of-k key quorum, whose members include at least a u…" at bounding box center [402, 250] width 332 height 28
click at [281, 256] on strong "authorization key" at bounding box center [280, 257] width 68 height 10
drag, startPoint x: 281, startPoint y: 256, endPoint x: 277, endPoint y: 247, distance: 9.7
click at [277, 247] on span "Create your wallet with a 1-of-k key quorum, whose members include at least a u…" at bounding box center [402, 250] width 332 height 28
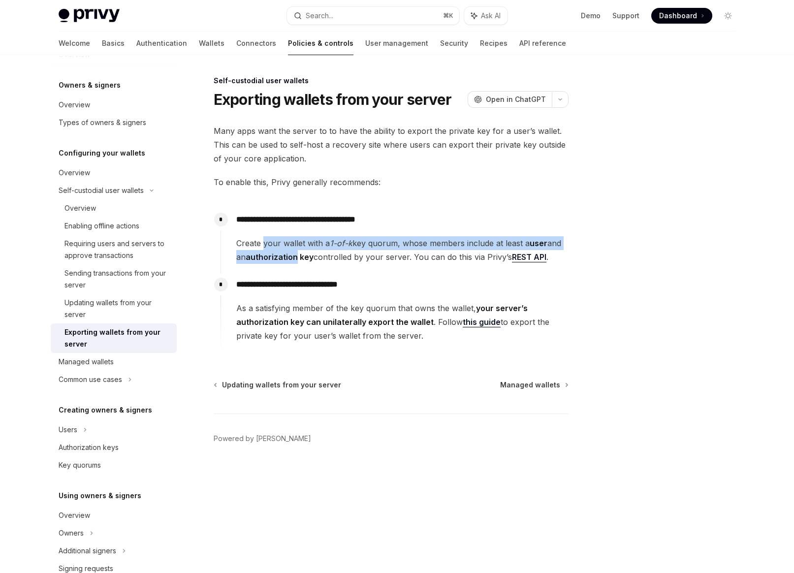
click at [277, 247] on span "Create your wallet with a 1-of-k key quorum, whose members include at least a u…" at bounding box center [402, 250] width 332 height 28
drag, startPoint x: 277, startPoint y: 247, endPoint x: 307, endPoint y: 251, distance: 30.3
click at [307, 251] on span "Create your wallet with a 1-of-k key quorum, whose members include at least a u…" at bounding box center [402, 250] width 332 height 28
drag, startPoint x: 309, startPoint y: 252, endPoint x: 291, endPoint y: 237, distance: 23.7
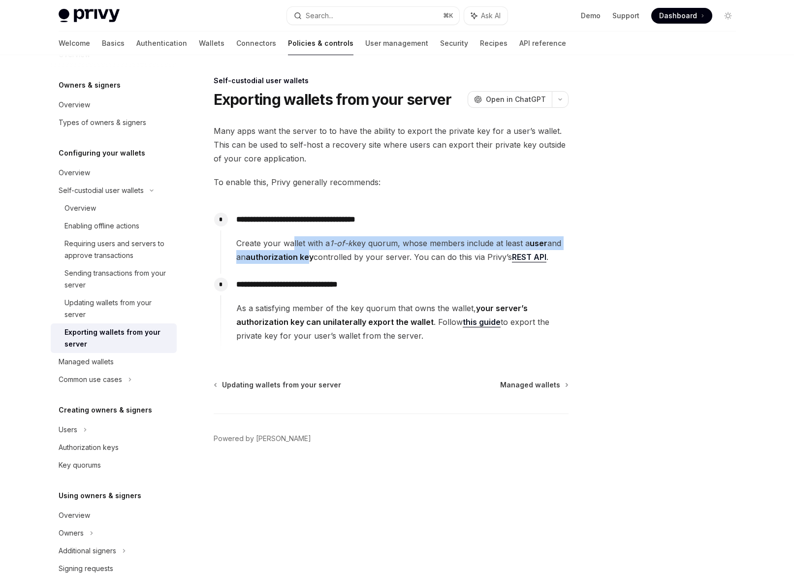
click at [291, 237] on span "Create your wallet with a 1-of-k key quorum, whose members include at least a u…" at bounding box center [402, 250] width 332 height 28
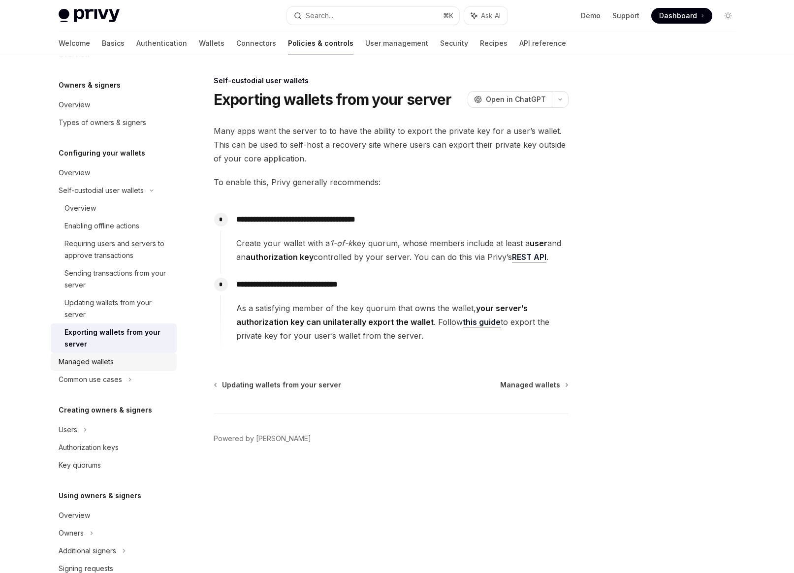
click at [101, 369] on link "Managed wallets" at bounding box center [114, 362] width 126 height 18
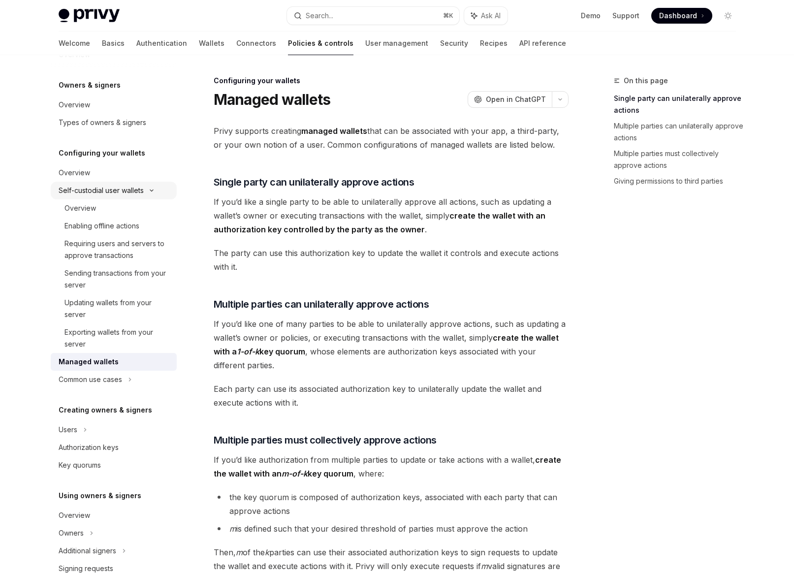
click at [82, 190] on div "Self-custodial user wallets" at bounding box center [101, 190] width 85 height 12
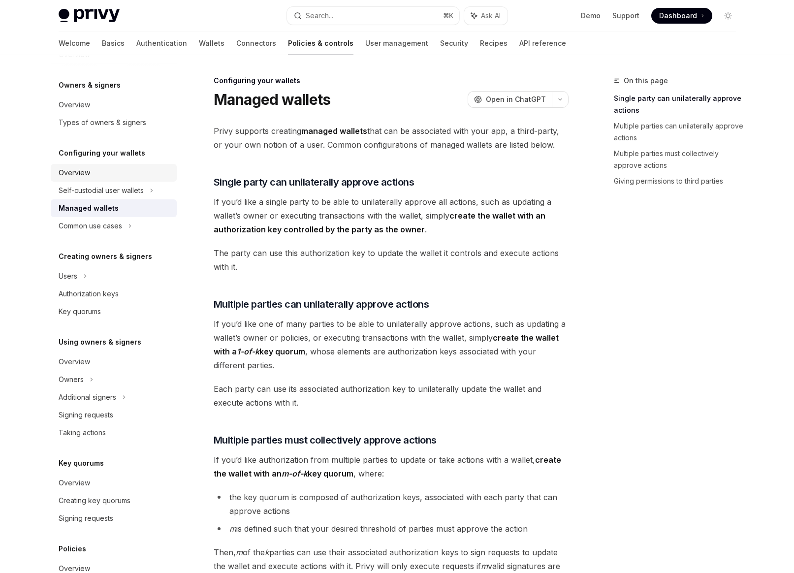
click at [86, 168] on div "Overview" at bounding box center [74, 173] width 31 height 12
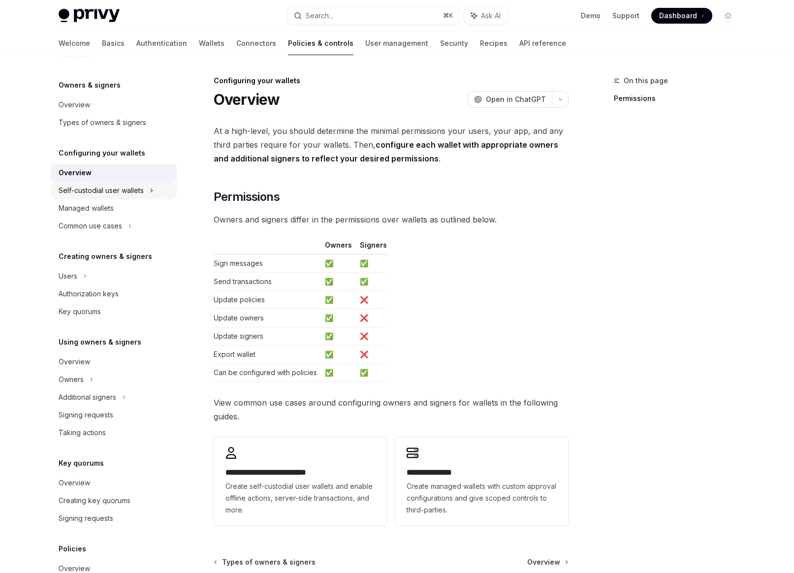
click at [85, 190] on div "Self-custodial user wallets" at bounding box center [101, 190] width 85 height 12
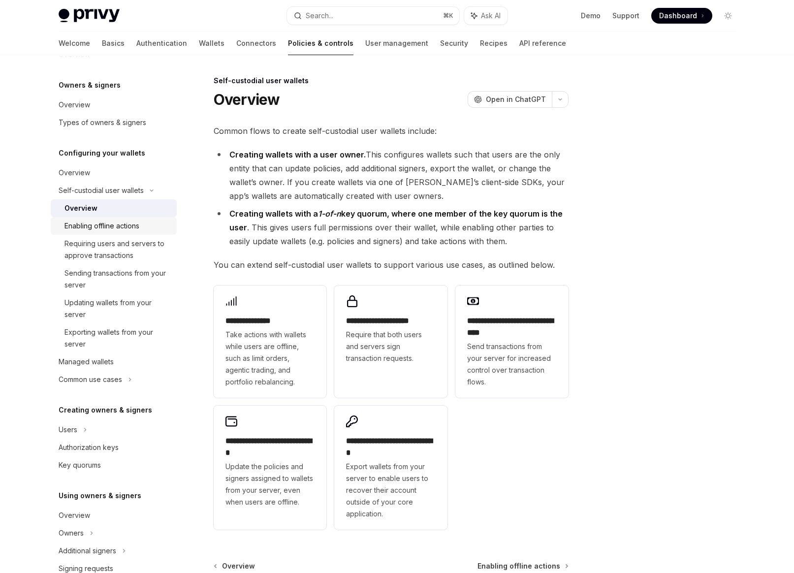
click at [79, 228] on div "Enabling offline actions" at bounding box center [101, 226] width 75 height 12
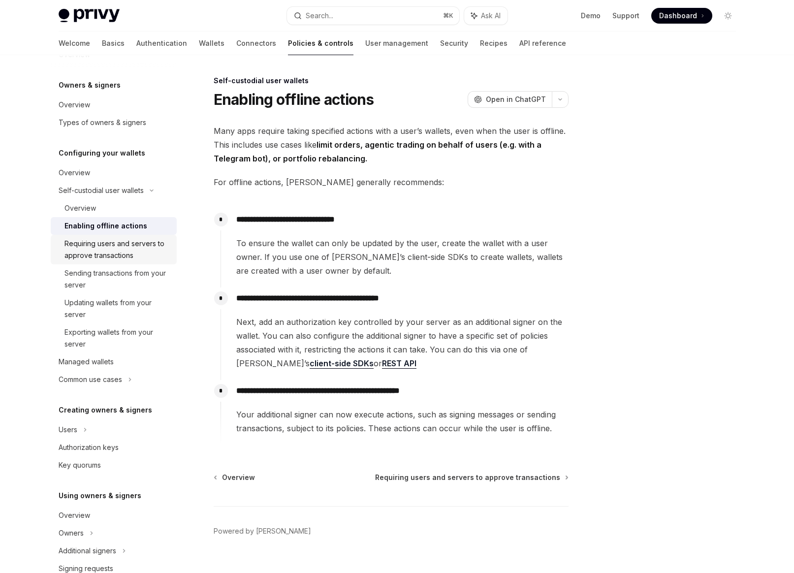
click at [80, 243] on div "Requiring users and servers to approve transactions" at bounding box center [117, 250] width 106 height 24
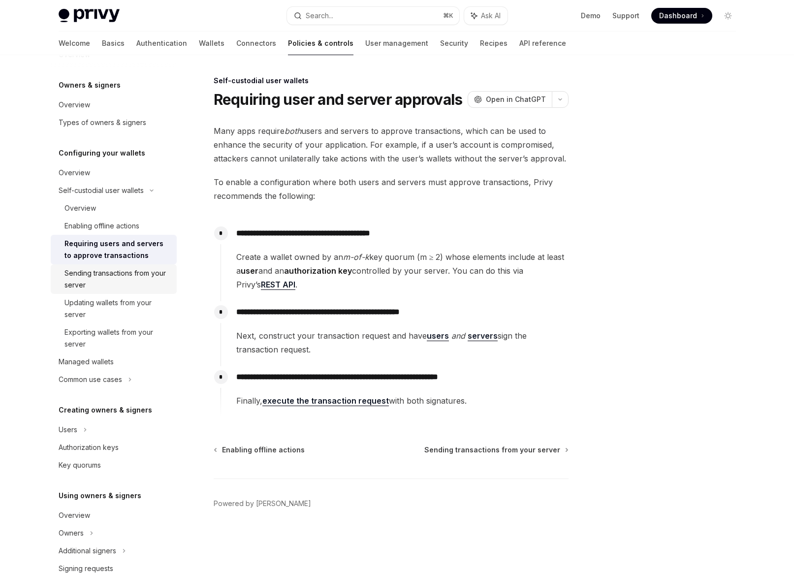
click at [87, 275] on div "Sending transactions from your server" at bounding box center [117, 279] width 106 height 24
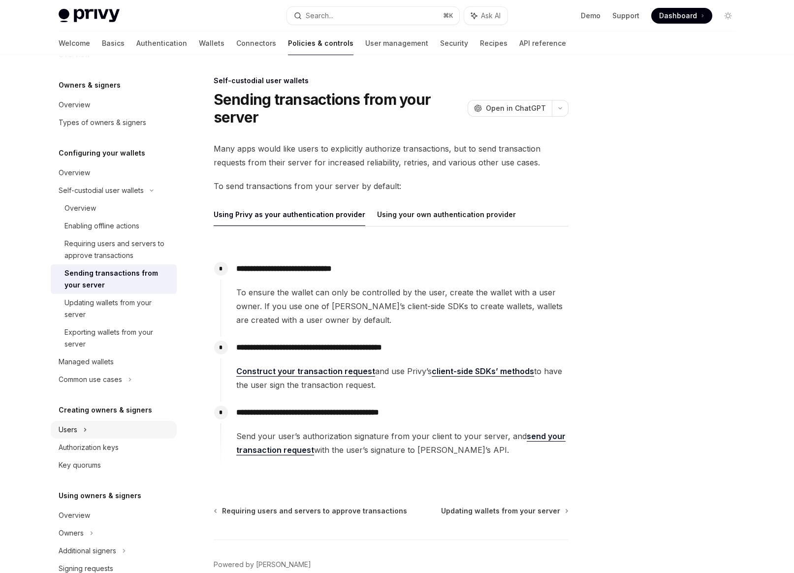
click at [88, 431] on div "Users" at bounding box center [114, 430] width 126 height 18
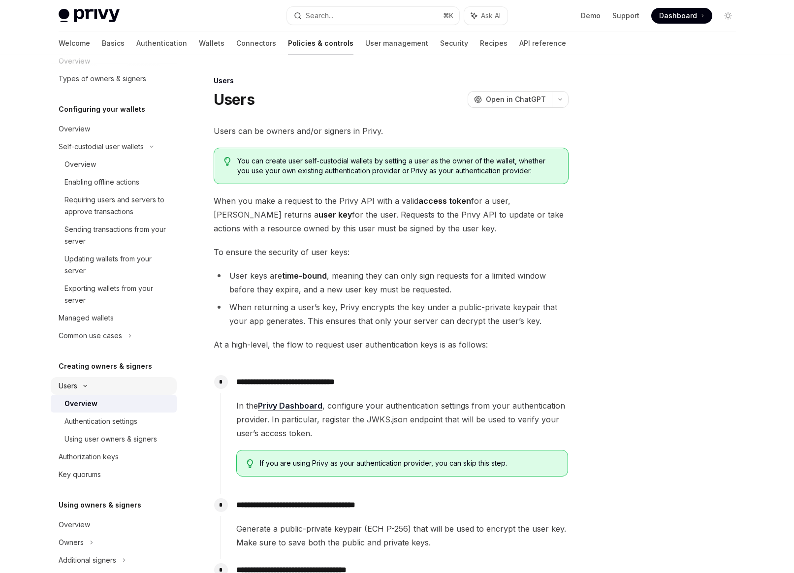
scroll to position [71, 0]
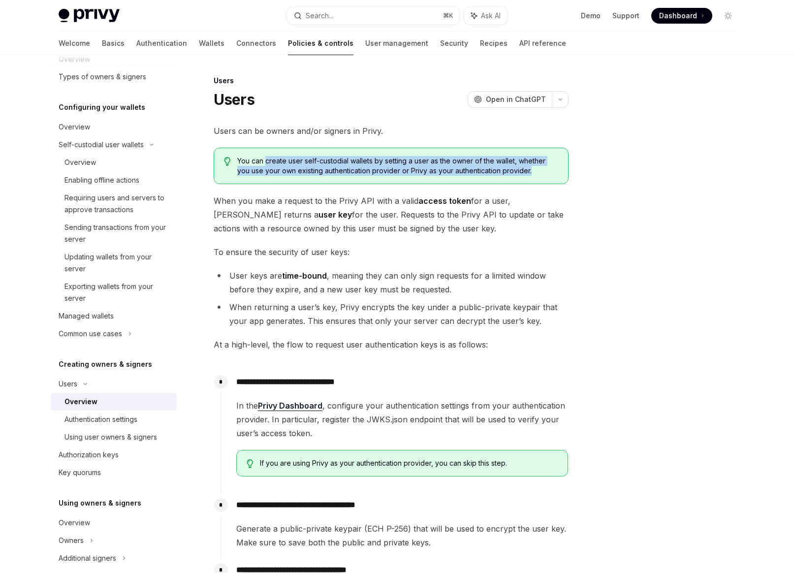
drag, startPoint x: 267, startPoint y: 159, endPoint x: 282, endPoint y: 180, distance: 25.6
click at [282, 180] on div "You can create user self-custodial wallets by setting a user as the owner of th…" at bounding box center [391, 166] width 355 height 36
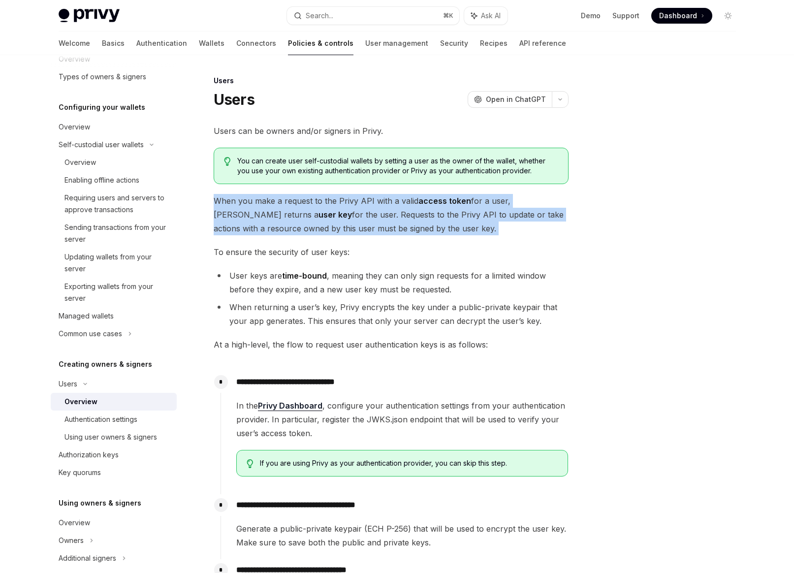
drag, startPoint x: 270, startPoint y: 190, endPoint x: 323, endPoint y: 239, distance: 72.1
click at [323, 239] on div "**********" at bounding box center [391, 381] width 355 height 514
drag, startPoint x: 323, startPoint y: 239, endPoint x: 279, endPoint y: 197, distance: 60.5
click at [279, 197] on div "**********" at bounding box center [391, 381] width 355 height 514
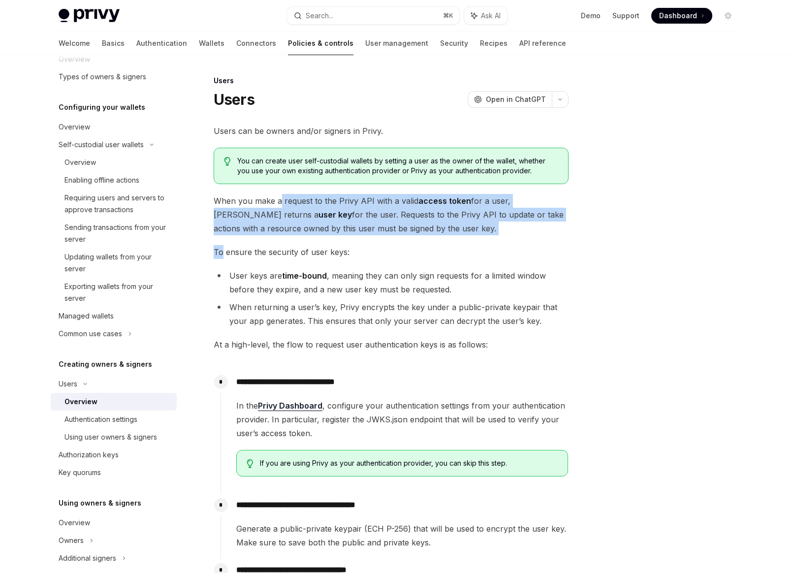
click at [279, 197] on span "When you make a request to the Privy API with a valid access token for a user, …" at bounding box center [391, 214] width 355 height 41
drag, startPoint x: 279, startPoint y: 197, endPoint x: 303, endPoint y: 233, distance: 42.3
click at [303, 233] on span "When you make a request to the Privy API with a valid access token for a user, …" at bounding box center [391, 214] width 355 height 41
drag, startPoint x: 303, startPoint y: 233, endPoint x: 283, endPoint y: 197, distance: 40.3
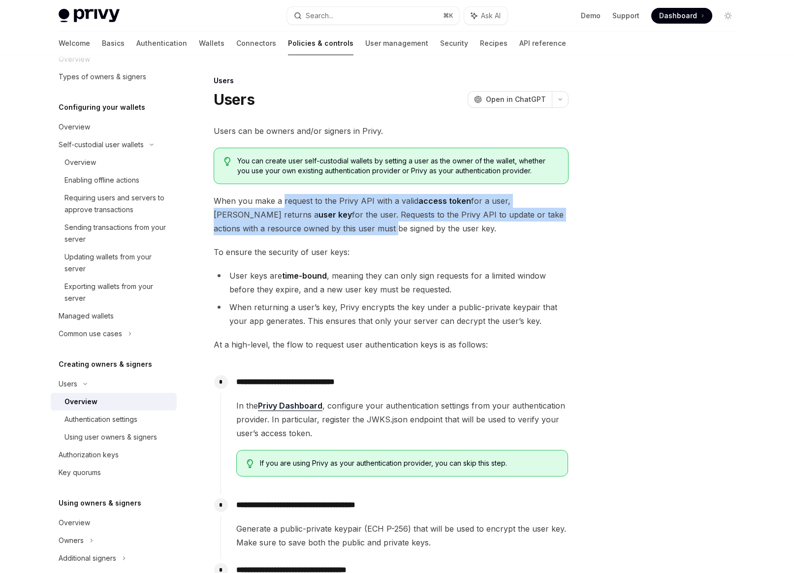
click at [283, 197] on span "When you make a request to the Privy API with a valid access token for a user, …" at bounding box center [391, 214] width 355 height 41
drag, startPoint x: 283, startPoint y: 197, endPoint x: 303, endPoint y: 243, distance: 49.6
click at [303, 243] on div "**********" at bounding box center [391, 381] width 355 height 514
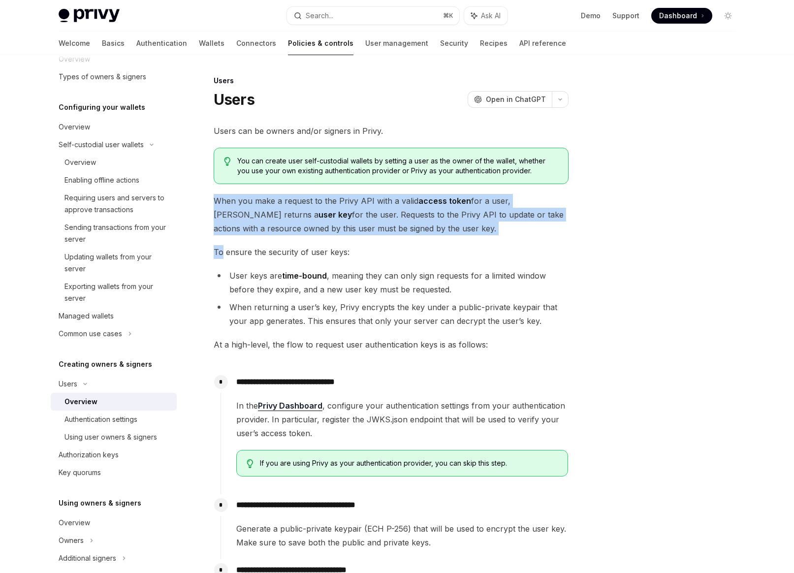
drag, startPoint x: 303, startPoint y: 243, endPoint x: 274, endPoint y: 192, distance: 58.4
click at [274, 192] on div "**********" at bounding box center [391, 381] width 355 height 514
drag, startPoint x: 274, startPoint y: 192, endPoint x: 298, endPoint y: 249, distance: 62.0
click at [298, 249] on div "**********" at bounding box center [391, 381] width 355 height 514
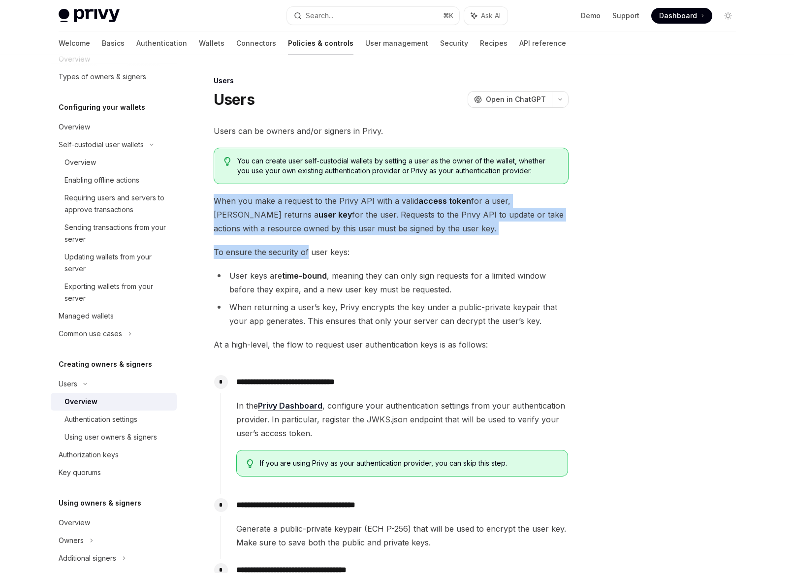
click at [298, 249] on span "To ensure the security of user keys:" at bounding box center [391, 252] width 355 height 14
drag, startPoint x: 298, startPoint y: 249, endPoint x: 268, endPoint y: 198, distance: 59.7
click at [268, 198] on div "**********" at bounding box center [391, 381] width 355 height 514
click at [268, 198] on span "When you make a request to the Privy API with a valid access token for a user, …" at bounding box center [391, 214] width 355 height 41
drag, startPoint x: 268, startPoint y: 198, endPoint x: 277, endPoint y: 221, distance: 25.6
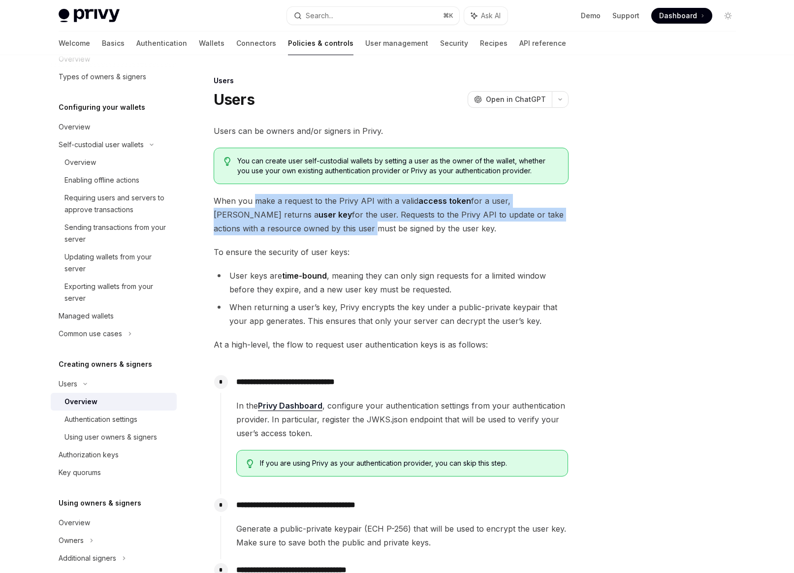
click at [277, 221] on span "When you make a request to the Privy API with a valid access token for a user, …" at bounding box center [391, 214] width 355 height 41
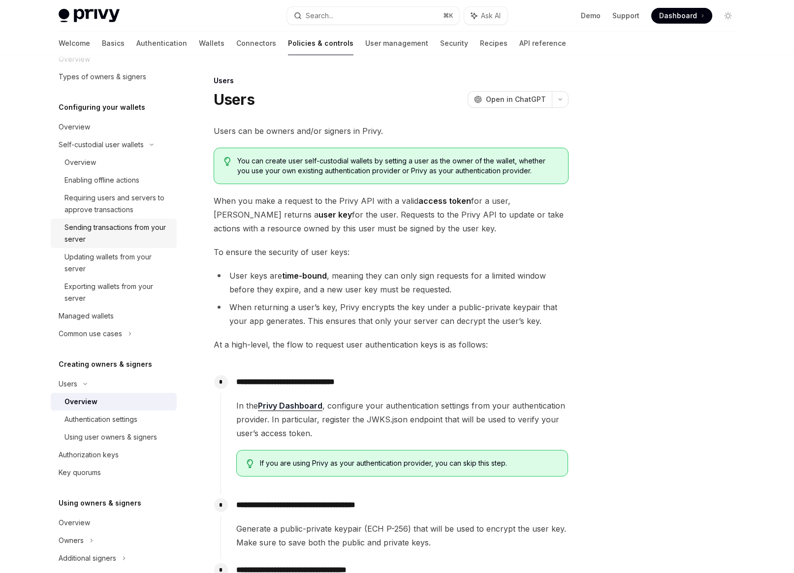
click at [158, 234] on div "Sending transactions from your server" at bounding box center [117, 233] width 106 height 24
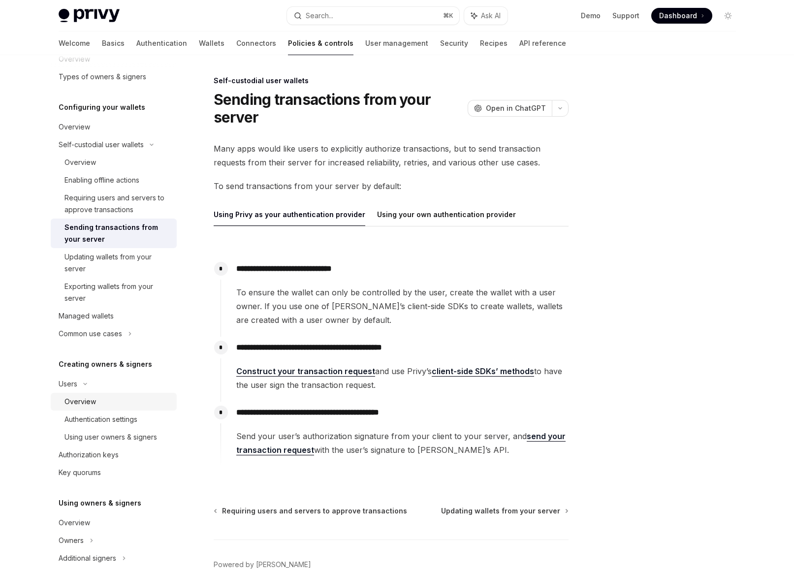
click at [105, 402] on div "Overview" at bounding box center [117, 402] width 106 height 12
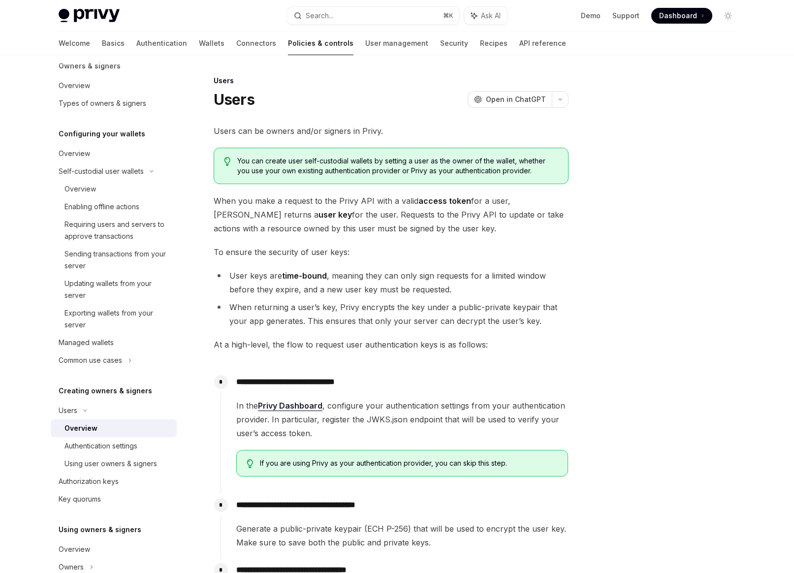
scroll to position [0, 0]
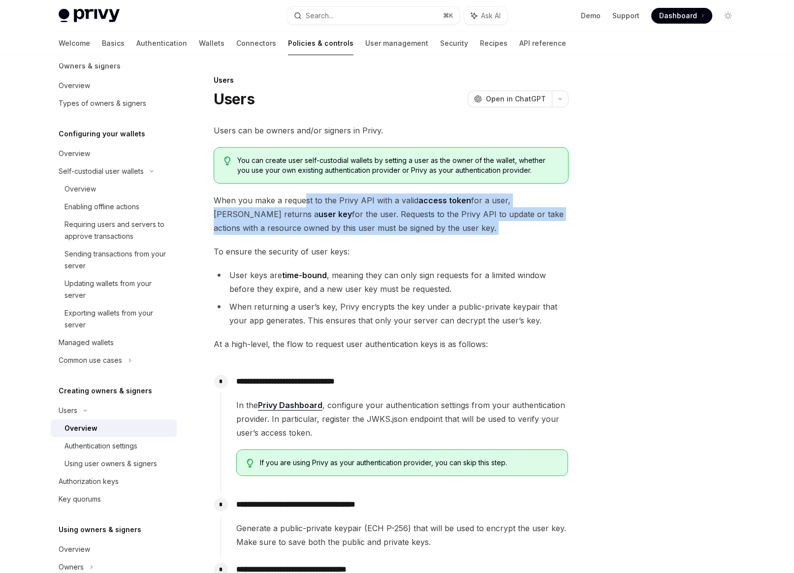
drag, startPoint x: 304, startPoint y: 196, endPoint x: 319, endPoint y: 238, distance: 44.1
click at [319, 238] on div "**********" at bounding box center [391, 380] width 355 height 514
drag, startPoint x: 319, startPoint y: 238, endPoint x: 292, endPoint y: 196, distance: 49.4
click at [292, 196] on div "**********" at bounding box center [391, 380] width 355 height 514
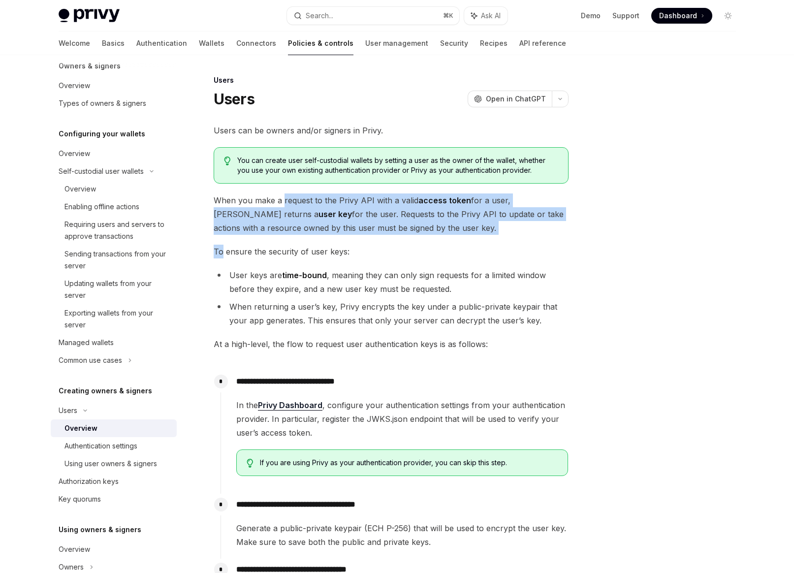
click at [292, 196] on span "When you make a request to the Privy API with a valid access token for a user, …" at bounding box center [391, 213] width 355 height 41
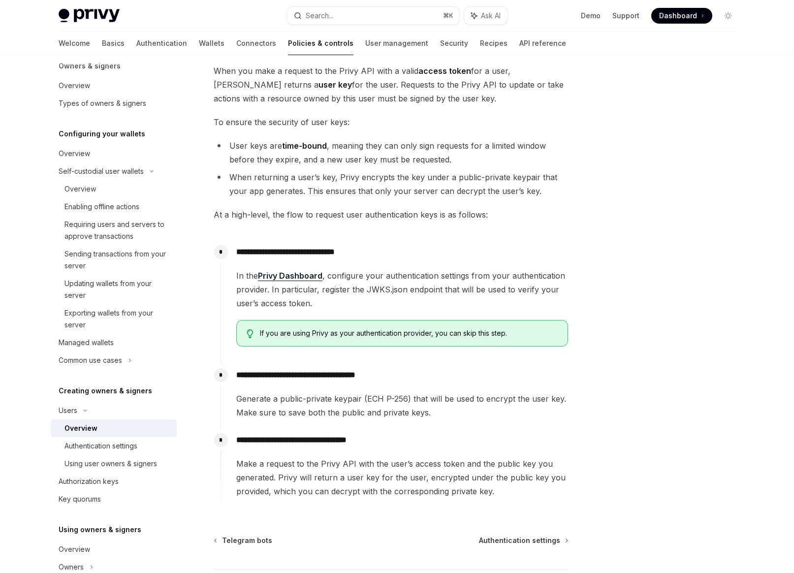
scroll to position [144, 0]
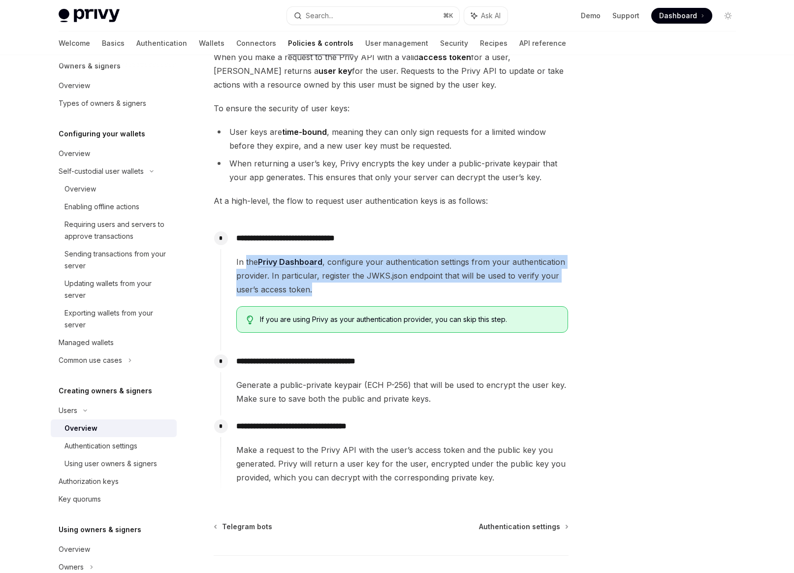
drag, startPoint x: 325, startPoint y: 283, endPoint x: 246, endPoint y: 263, distance: 82.1
click at [246, 263] on span "In the Privy Dashboard , configure your authentication settings from your authe…" at bounding box center [402, 275] width 332 height 41
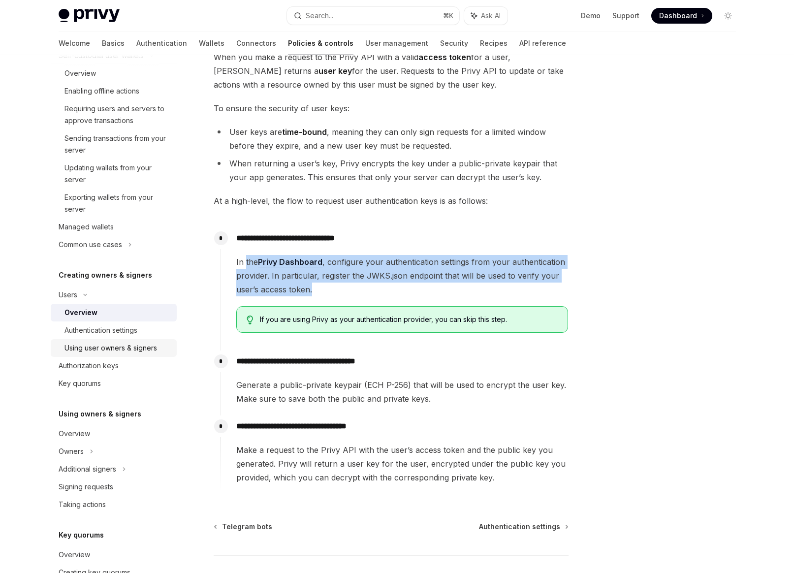
scroll to position [160, 0]
click at [94, 432] on div "Overview" at bounding box center [115, 433] width 112 height 12
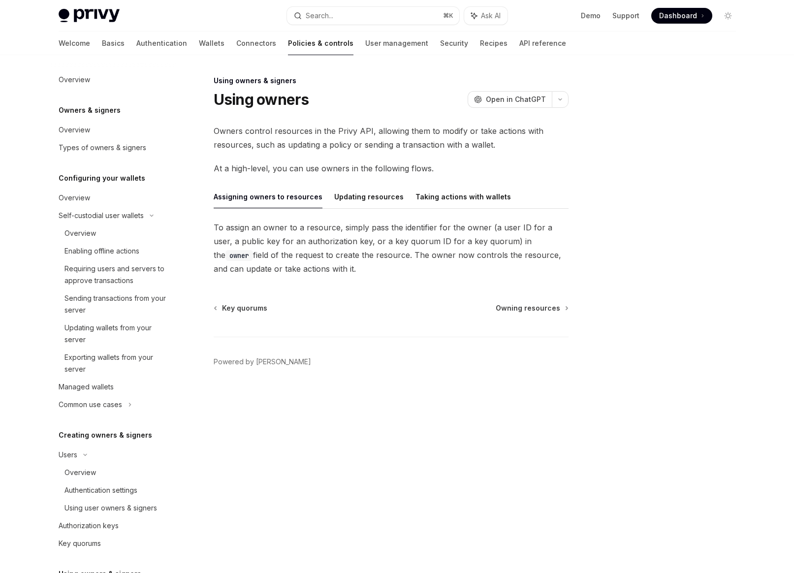
scroll to position [111, 0]
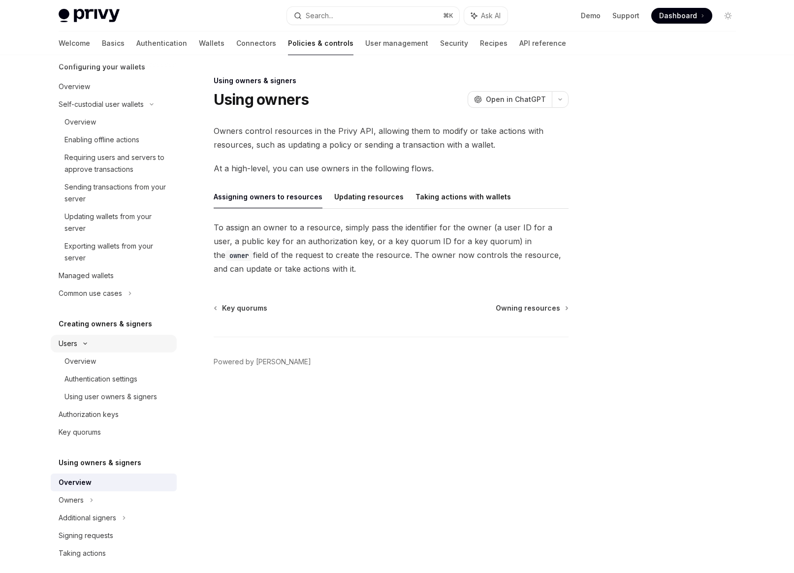
click at [88, 338] on div "Users" at bounding box center [114, 344] width 126 height 18
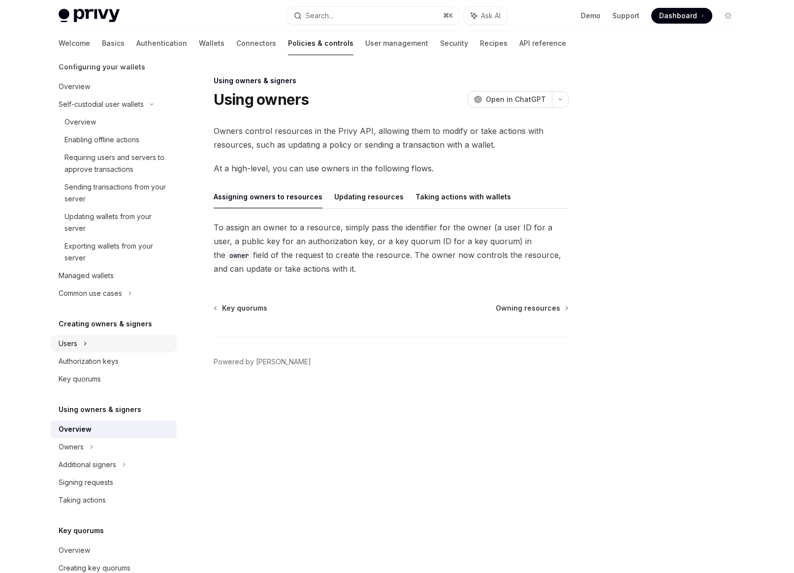
click at [85, 347] on icon at bounding box center [85, 344] width 4 height 12
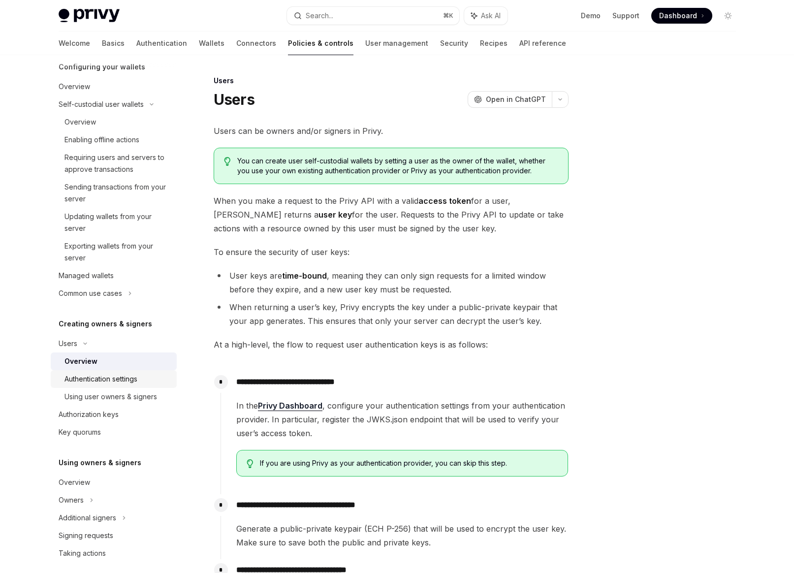
click at [82, 376] on div "Authentication settings" at bounding box center [100, 379] width 73 height 12
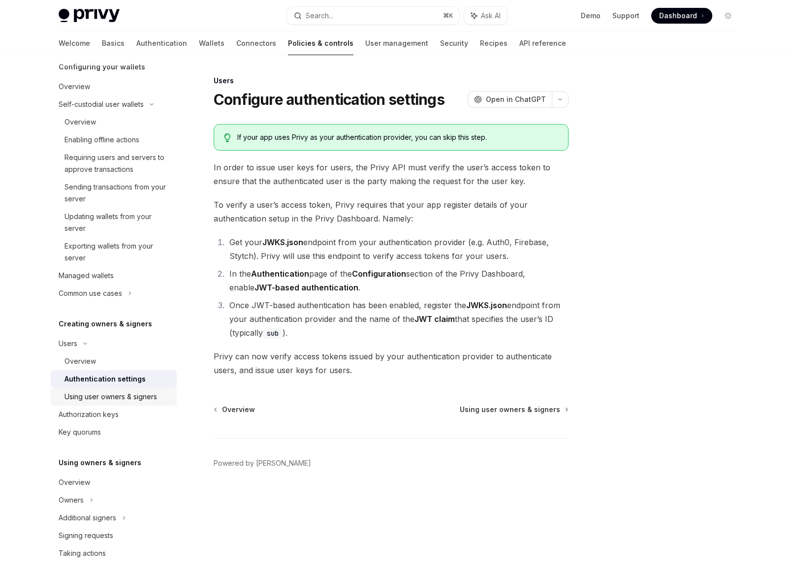
click at [81, 394] on div "Using user owners & signers" at bounding box center [110, 397] width 92 height 12
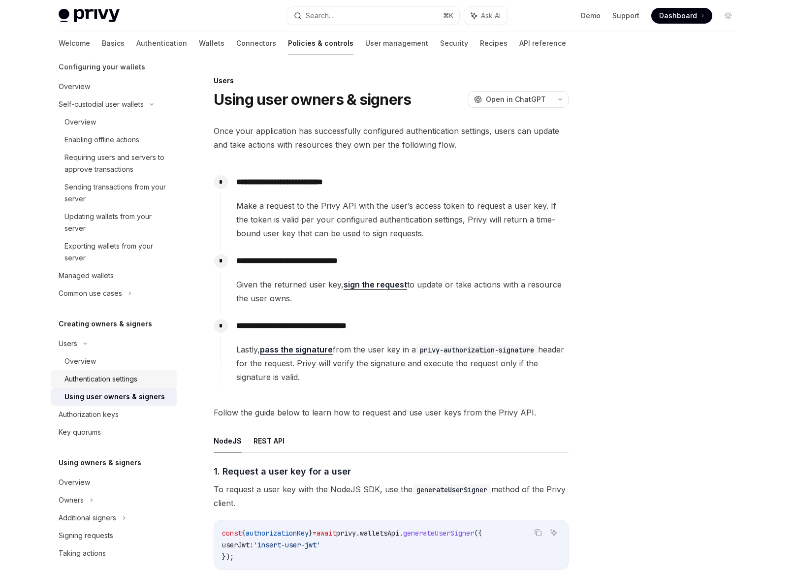
click at [83, 384] on div "Authentication settings" at bounding box center [100, 379] width 73 height 12
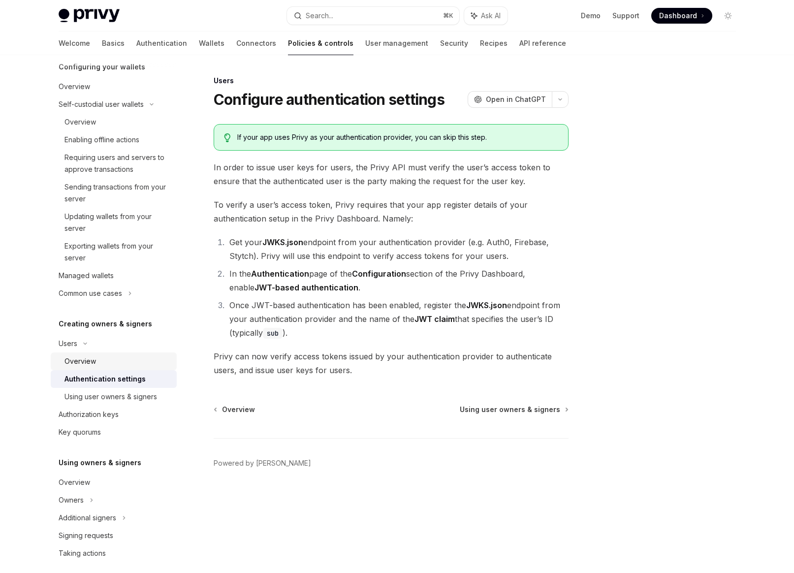
click at [88, 363] on div "Overview" at bounding box center [79, 361] width 31 height 12
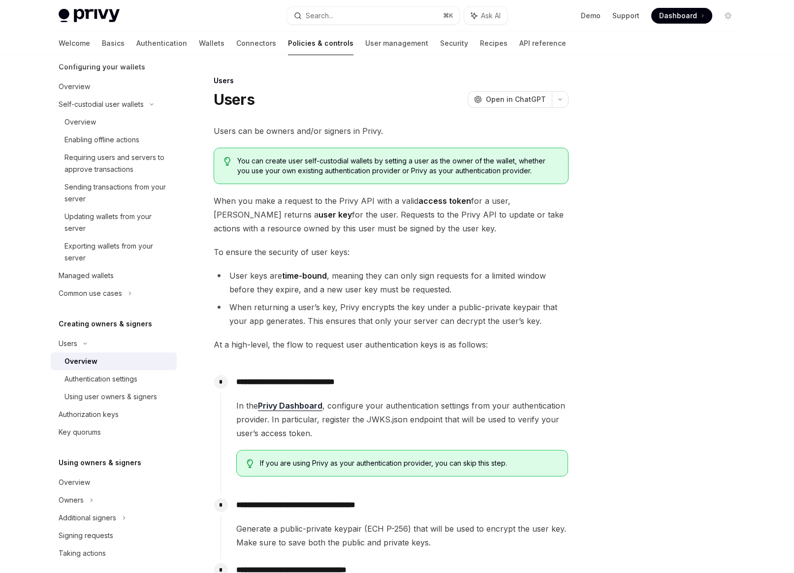
drag, startPoint x: 291, startPoint y: 305, endPoint x: 373, endPoint y: 322, distance: 83.9
click at [373, 322] on li "When returning a user’s key, Privy encrypts the key under a public-private keyp…" at bounding box center [391, 314] width 355 height 28
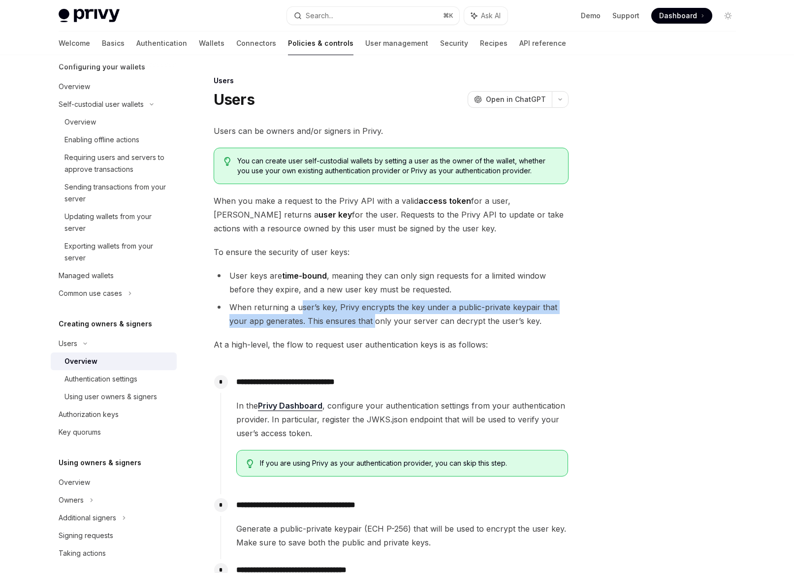
drag, startPoint x: 373, startPoint y: 322, endPoint x: 301, endPoint y: 306, distance: 73.8
click at [301, 306] on li "When returning a user’s key, Privy encrypts the key under a public-private keyp…" at bounding box center [391, 314] width 355 height 28
drag, startPoint x: 301, startPoint y: 306, endPoint x: 388, endPoint y: 319, distance: 87.7
click at [388, 319] on li "When returning a user’s key, Privy encrypts the key under a public-private keyp…" at bounding box center [391, 314] width 355 height 28
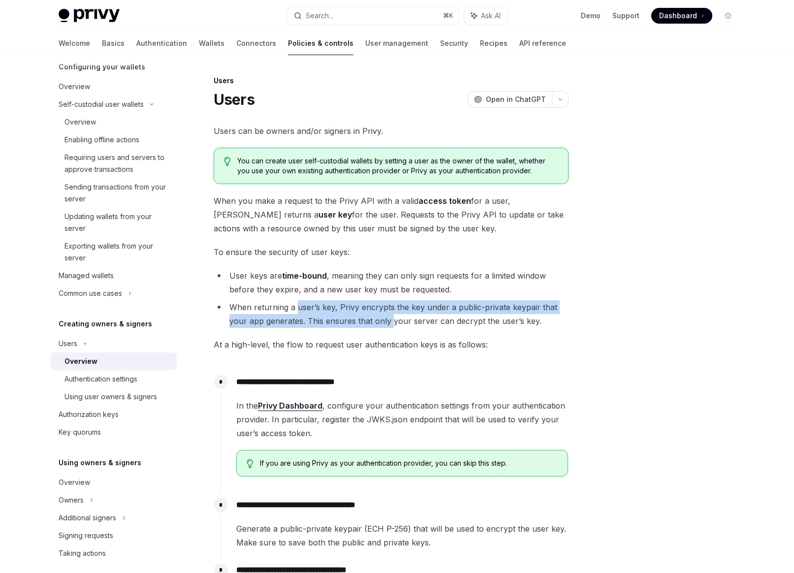
click at [388, 319] on li "When returning a user’s key, Privy encrypts the key under a public-private keyp…" at bounding box center [391, 314] width 355 height 28
drag, startPoint x: 388, startPoint y: 319, endPoint x: 359, endPoint y: 303, distance: 33.1
click at [359, 303] on li "When returning a user’s key, Privy encrypts the key under a public-private keyp…" at bounding box center [391, 314] width 355 height 28
drag, startPoint x: 359, startPoint y: 303, endPoint x: 457, endPoint y: 322, distance: 99.4
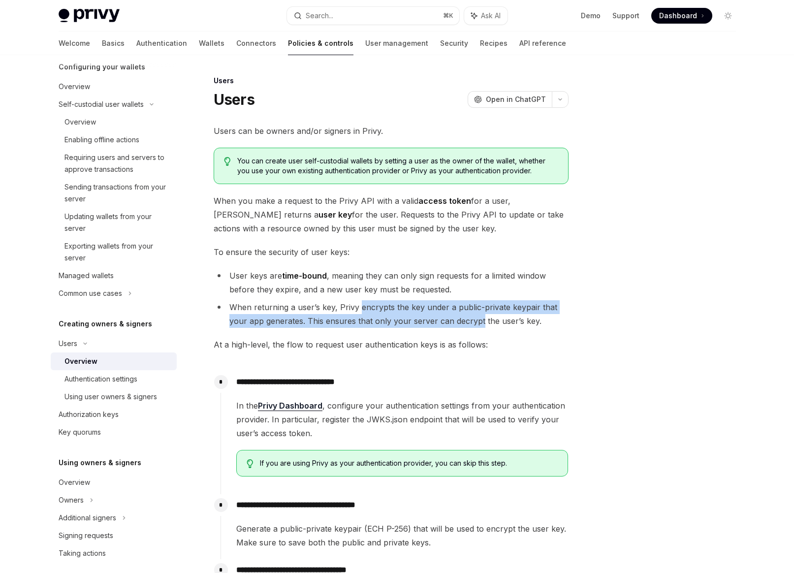
click at [457, 322] on li "When returning a user’s key, Privy encrypts the key under a public-private keyp…" at bounding box center [391, 314] width 355 height 28
drag, startPoint x: 457, startPoint y: 322, endPoint x: 353, endPoint y: 311, distance: 103.9
click at [353, 311] on li "When returning a user’s key, Privy encrypts the key under a public-private keyp…" at bounding box center [391, 314] width 355 height 28
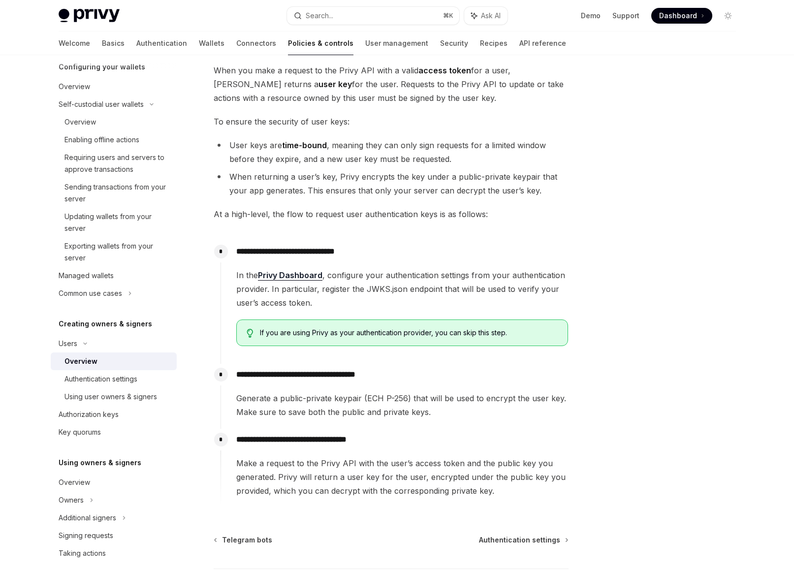
scroll to position [129, 0]
drag, startPoint x: 401, startPoint y: 248, endPoint x: 241, endPoint y: 255, distance: 160.0
click at [241, 255] on p "**********" at bounding box center [402, 253] width 332 height 14
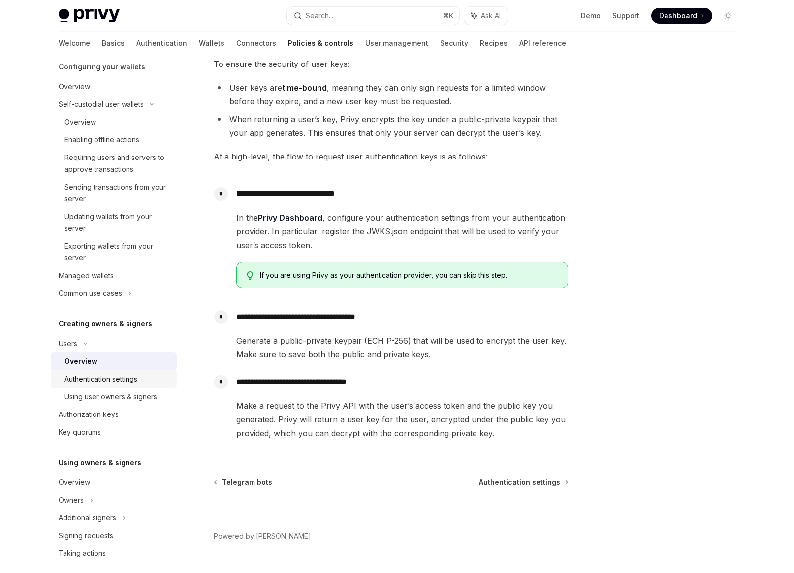
click at [101, 379] on div "Authentication settings" at bounding box center [100, 379] width 73 height 12
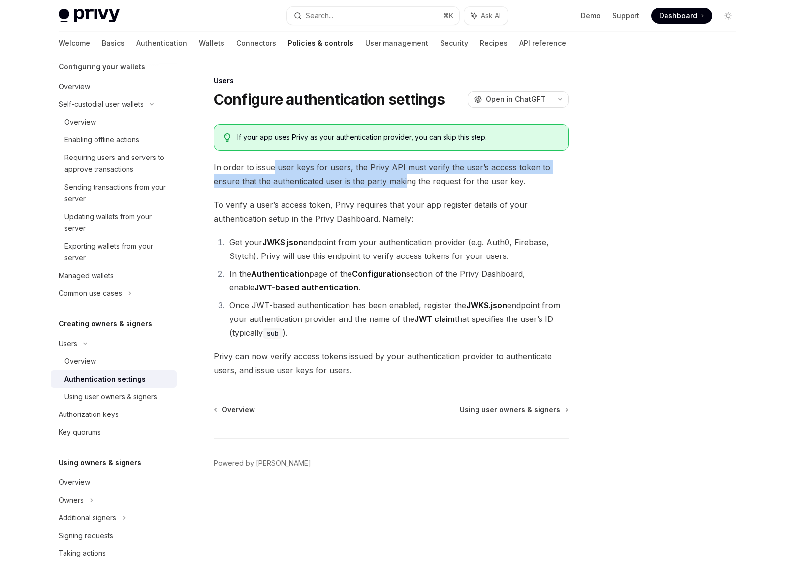
drag, startPoint x: 274, startPoint y: 162, endPoint x: 404, endPoint y: 184, distance: 131.7
click at [404, 184] on span "In order to issue user keys for users, the Privy API must verify the user’s acc…" at bounding box center [391, 174] width 355 height 28
drag, startPoint x: 404, startPoint y: 184, endPoint x: 304, endPoint y: 171, distance: 101.2
click at [304, 171] on span "In order to issue user keys for users, the Privy API must verify the user’s acc…" at bounding box center [391, 174] width 355 height 28
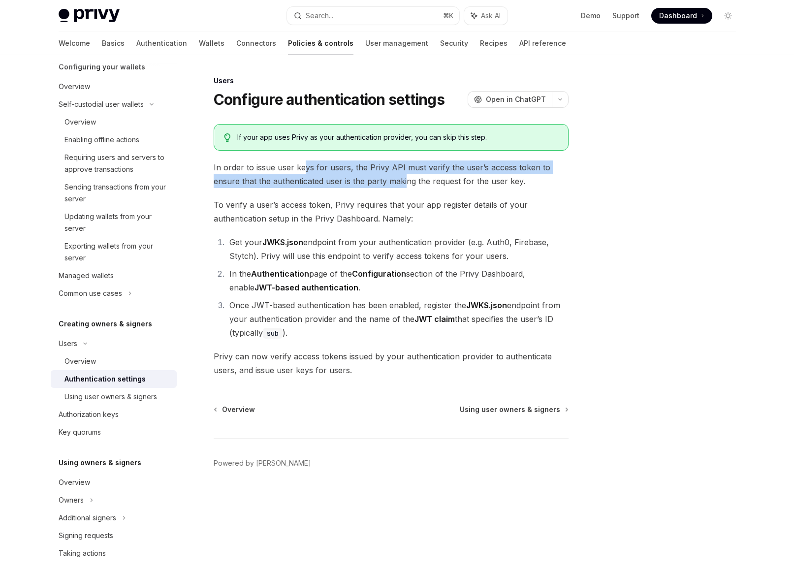
click at [304, 171] on span "In order to issue user keys for users, the Privy API must verify the user’s acc…" at bounding box center [391, 174] width 355 height 28
drag, startPoint x: 304, startPoint y: 171, endPoint x: 403, endPoint y: 193, distance: 102.3
click at [403, 193] on div "If your app uses Privy as your authentication provider, you can skip this step.…" at bounding box center [391, 250] width 355 height 253
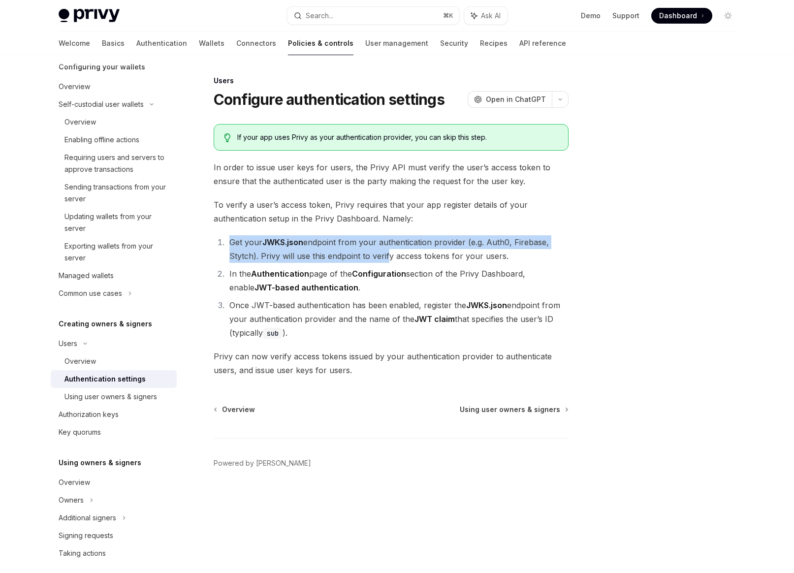
drag, startPoint x: 237, startPoint y: 234, endPoint x: 385, endPoint y: 262, distance: 150.1
click at [385, 262] on div "If your app uses Privy as your authentication provider, you can skip this step.…" at bounding box center [391, 250] width 355 height 253
click at [385, 262] on li "Get your JWKS.json endpoint from your authentication provider (e.g. Auth0, Fire…" at bounding box center [397, 249] width 342 height 28
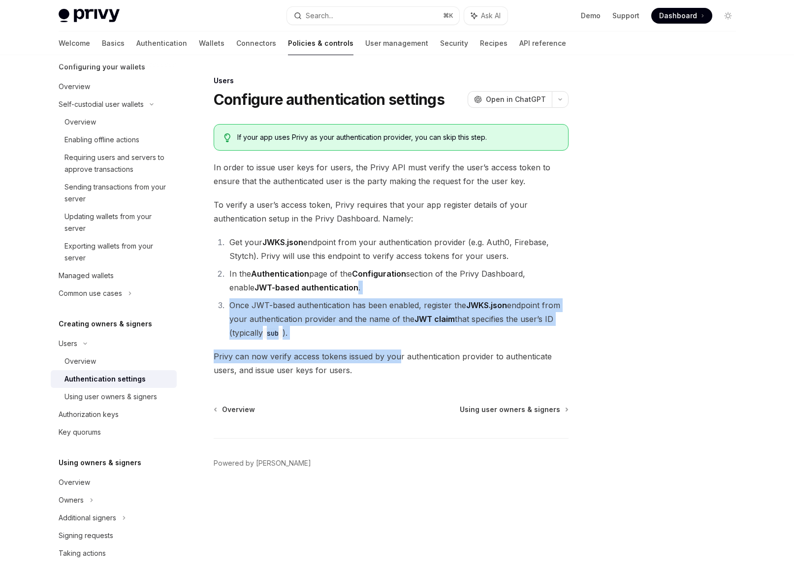
drag, startPoint x: 328, startPoint y: 291, endPoint x: 397, endPoint y: 355, distance: 93.7
click at [397, 355] on div "If your app uses Privy as your authentication provider, you can skip this step.…" at bounding box center [391, 250] width 355 height 253
click at [397, 355] on span "Privy can now verify access tokens issued by your authentication provider to au…" at bounding box center [391, 363] width 355 height 28
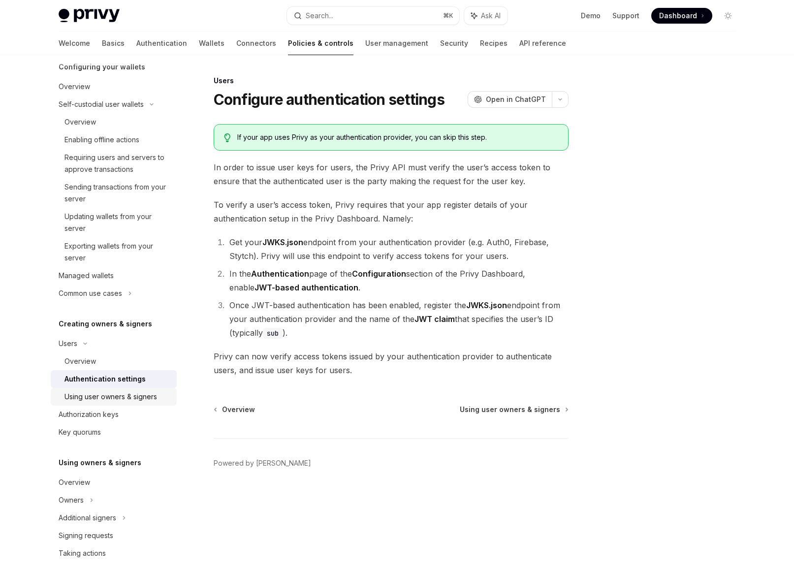
click at [89, 403] on link "Using user owners & signers" at bounding box center [114, 397] width 126 height 18
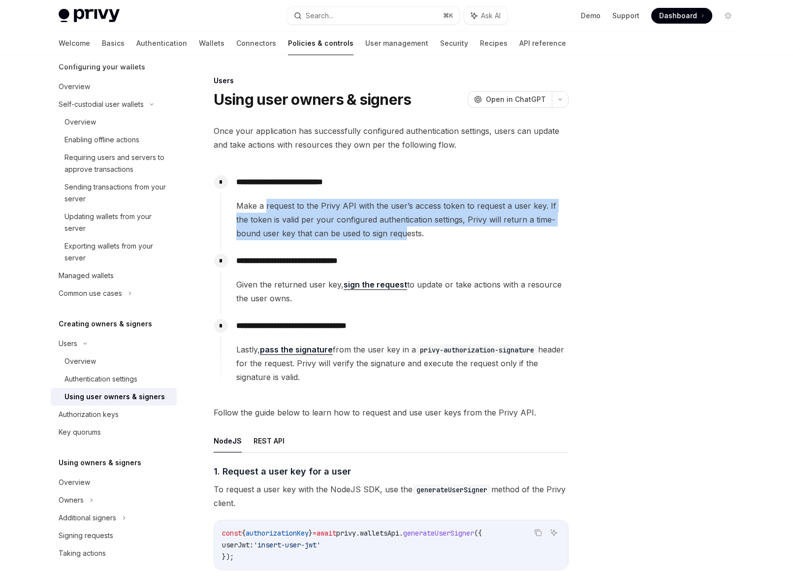
drag, startPoint x: 265, startPoint y: 208, endPoint x: 377, endPoint y: 240, distance: 117.1
click at [379, 240] on span "Make a request to the Privy API with the user’s access token to request a user …" at bounding box center [402, 219] width 332 height 41
click at [371, 235] on span "Make a request to the Privy API with the user’s access token to request a user …" at bounding box center [402, 219] width 332 height 41
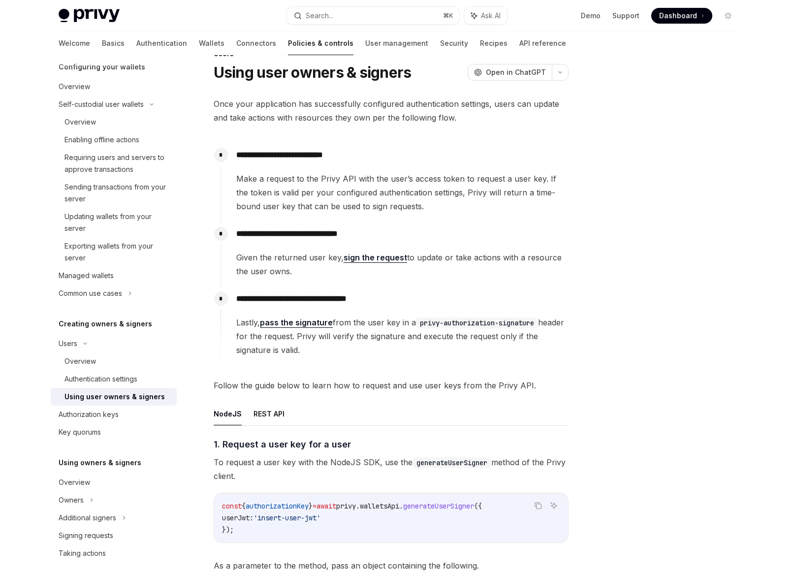
scroll to position [38, 0]
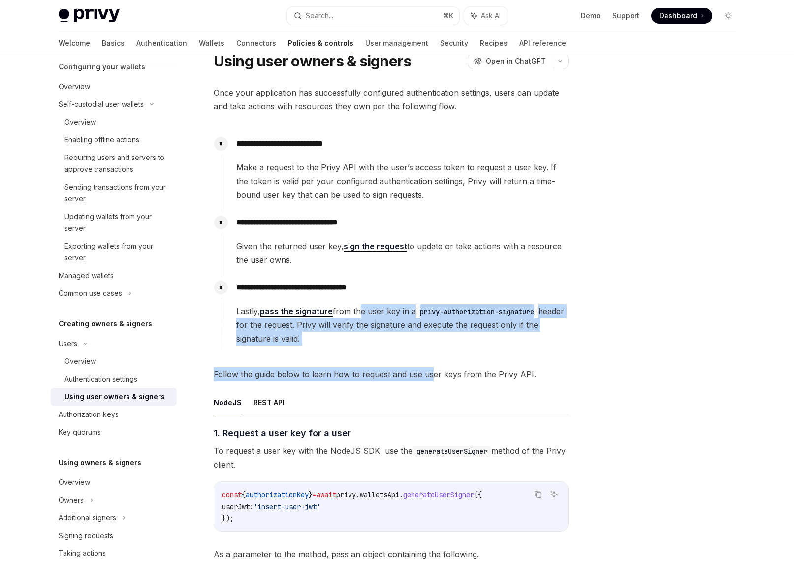
drag, startPoint x: 356, startPoint y: 310, endPoint x: 431, endPoint y: 370, distance: 96.0
click at [431, 370] on div "**********" at bounding box center [391, 534] width 355 height 896
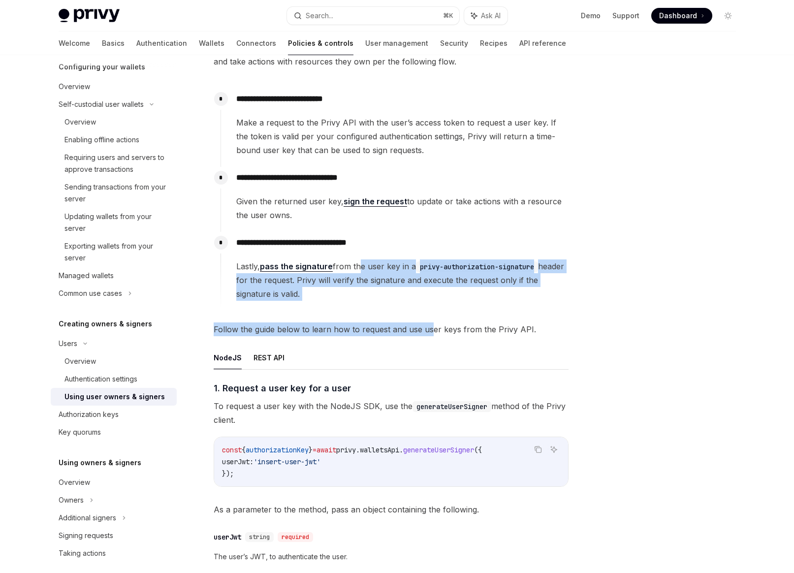
scroll to position [97, 0]
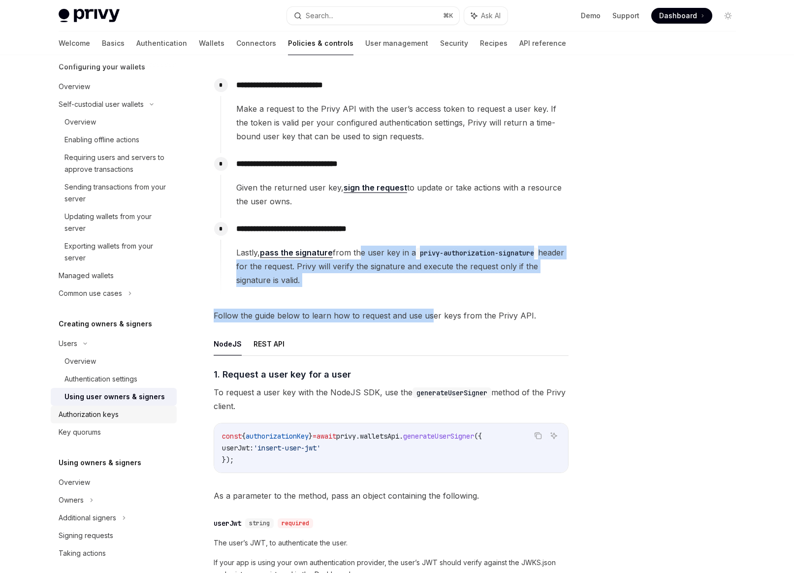
click at [72, 415] on div "Authorization keys" at bounding box center [89, 414] width 60 height 12
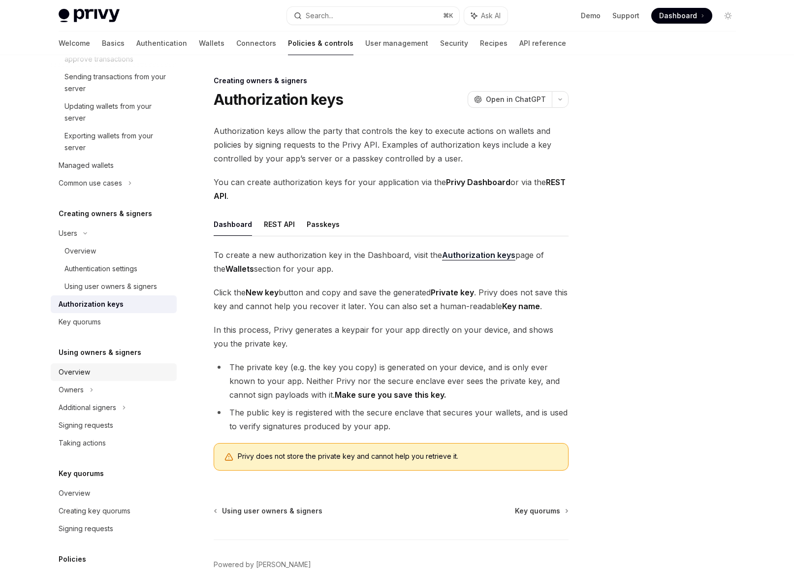
scroll to position [224, 0]
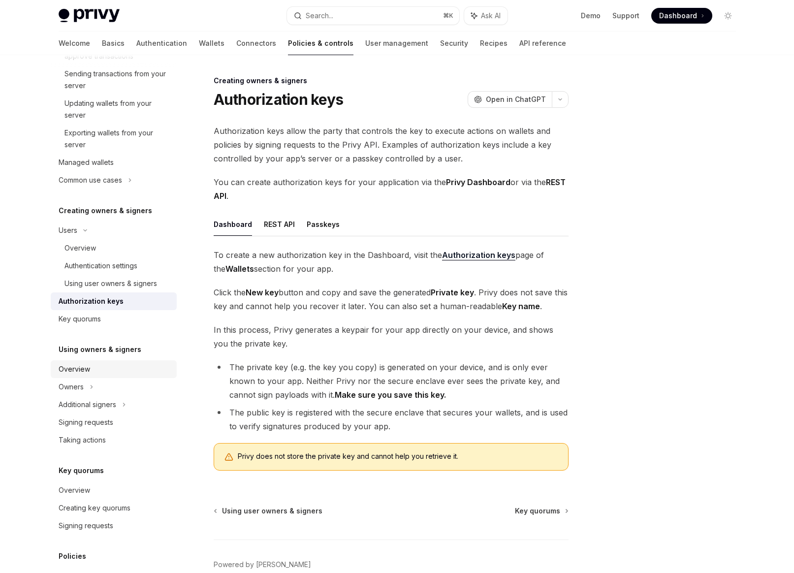
click at [81, 369] on div "Overview" at bounding box center [74, 369] width 31 height 12
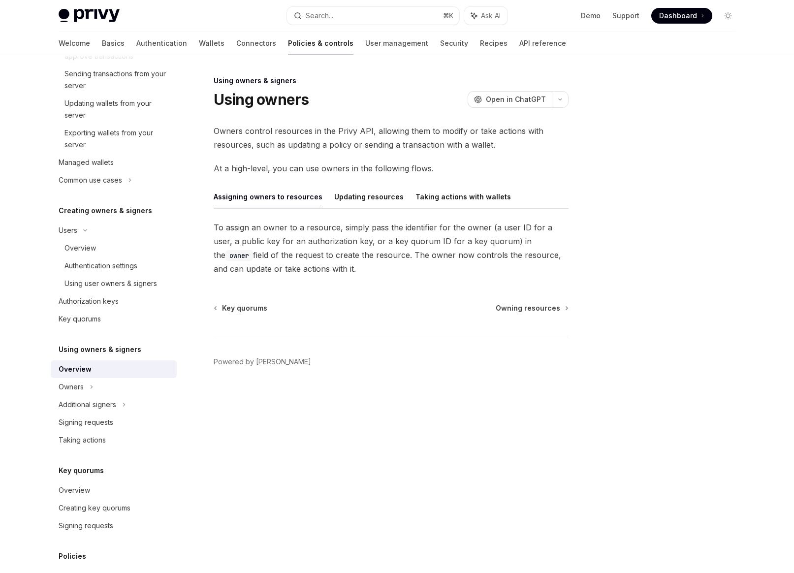
drag, startPoint x: 271, startPoint y: 128, endPoint x: 422, endPoint y: 151, distance: 152.2
click at [422, 151] on span "Owners control resources in the Privy API, allowing them to modify or take acti…" at bounding box center [391, 138] width 355 height 28
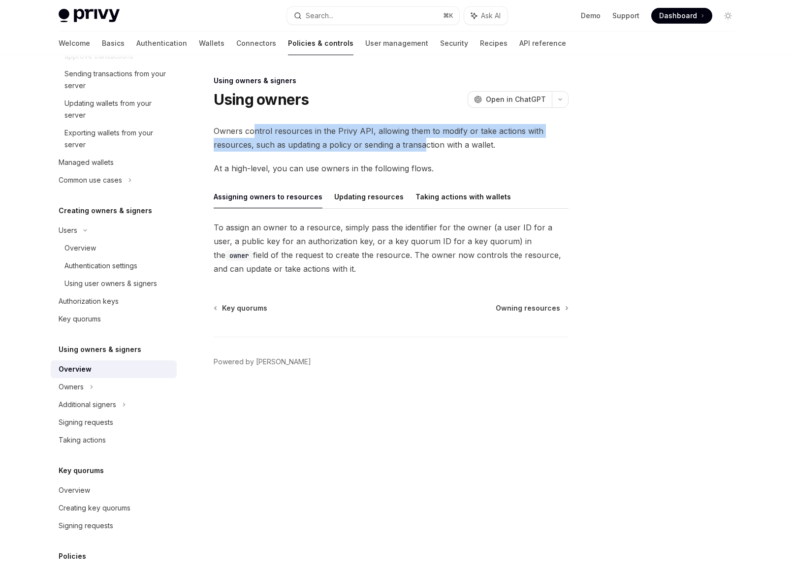
drag, startPoint x: 422, startPoint y: 151, endPoint x: 254, endPoint y: 127, distance: 169.4
click at [254, 127] on span "Owners control resources in the Privy API, allowing them to modify or take acti…" at bounding box center [391, 138] width 355 height 28
drag, startPoint x: 254, startPoint y: 127, endPoint x: 419, endPoint y: 144, distance: 165.7
click at [419, 144] on span "Owners control resources in the Privy API, allowing them to modify or take acti…" at bounding box center [391, 138] width 355 height 28
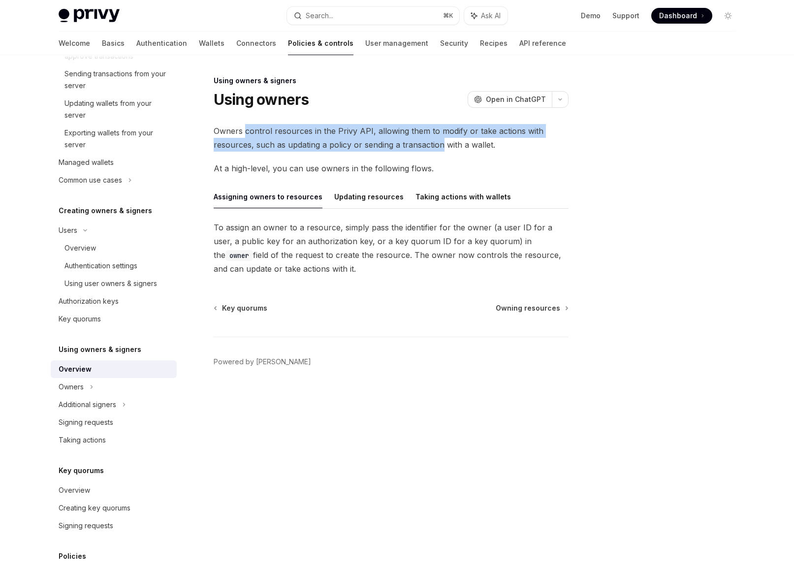
click at [419, 144] on span "Owners control resources in the Privy API, allowing them to modify or take acti…" at bounding box center [391, 138] width 355 height 28
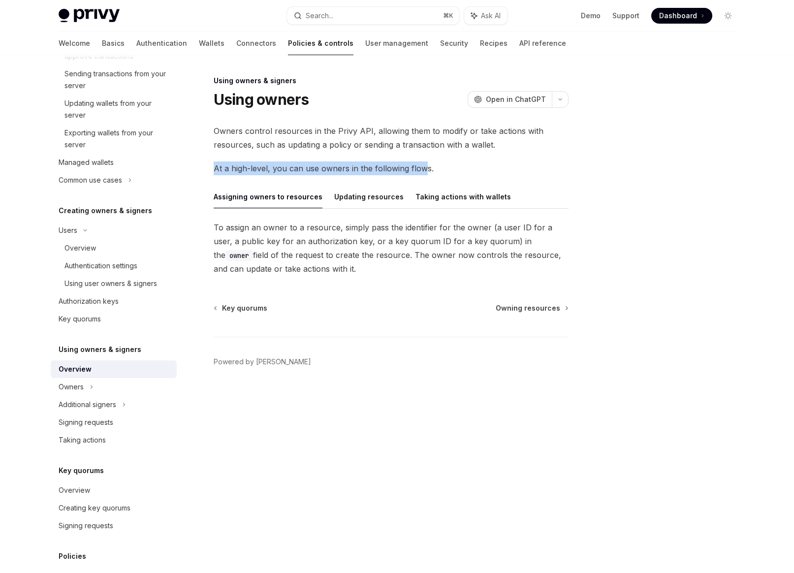
drag, startPoint x: 425, startPoint y: 173, endPoint x: 207, endPoint y: 173, distance: 217.5
click at [207, 173] on div "Using owners & signers Using owners OpenAI Open in ChatGPT OpenAI Open in ChatG…" at bounding box center [298, 324] width 543 height 498
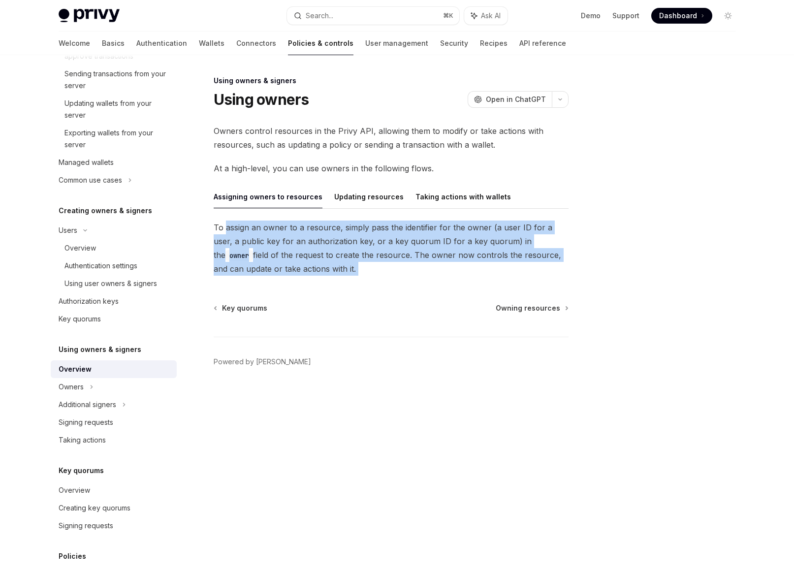
drag, startPoint x: 225, startPoint y: 227, endPoint x: 293, endPoint y: 277, distance: 84.1
click at [293, 277] on div "Using owners & signers Using owners OpenAI Open in ChatGPT OpenAI Open in ChatG…" at bounding box center [298, 324] width 543 height 498
drag, startPoint x: 275, startPoint y: 224, endPoint x: 329, endPoint y: 270, distance: 71.2
click at [329, 270] on span "To assign an owner to a resource, simply pass the identifier for the owner (a u…" at bounding box center [391, 247] width 355 height 55
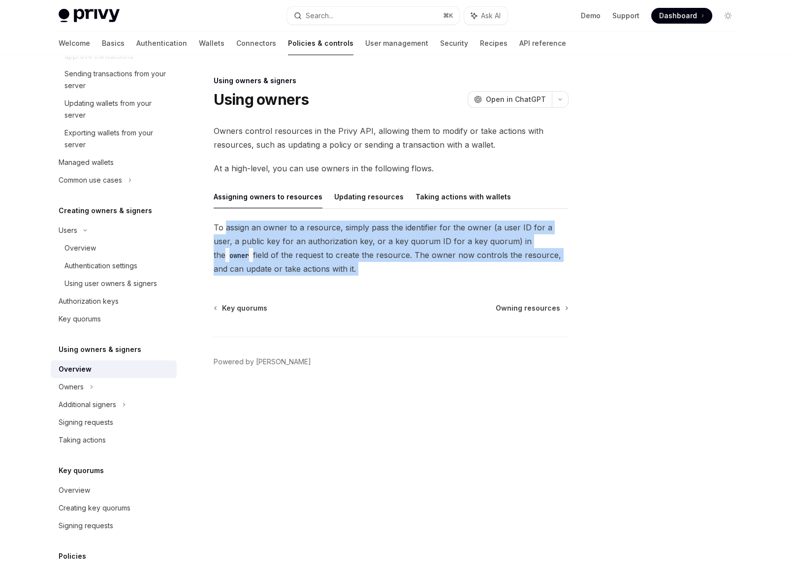
click at [329, 270] on span "To assign an owner to a resource, simply pass the identifier for the owner (a u…" at bounding box center [391, 247] width 355 height 55
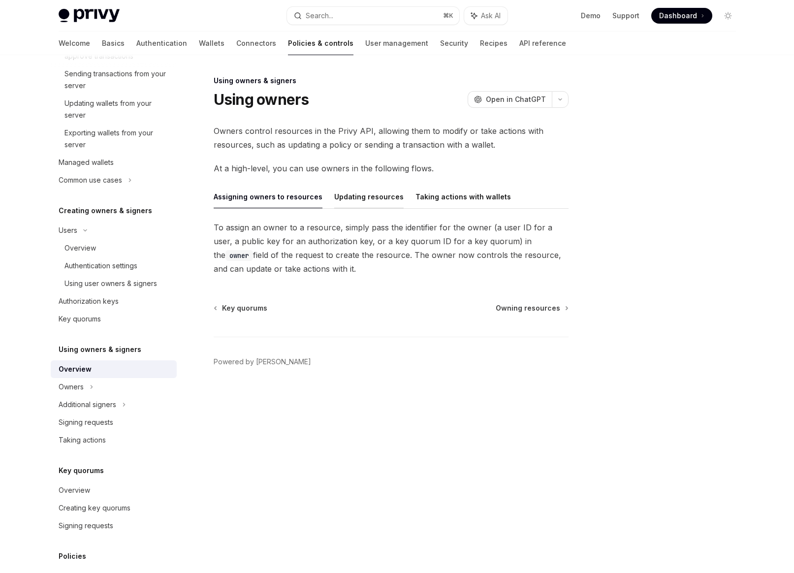
click at [338, 206] on button "Updating resources" at bounding box center [368, 196] width 69 height 23
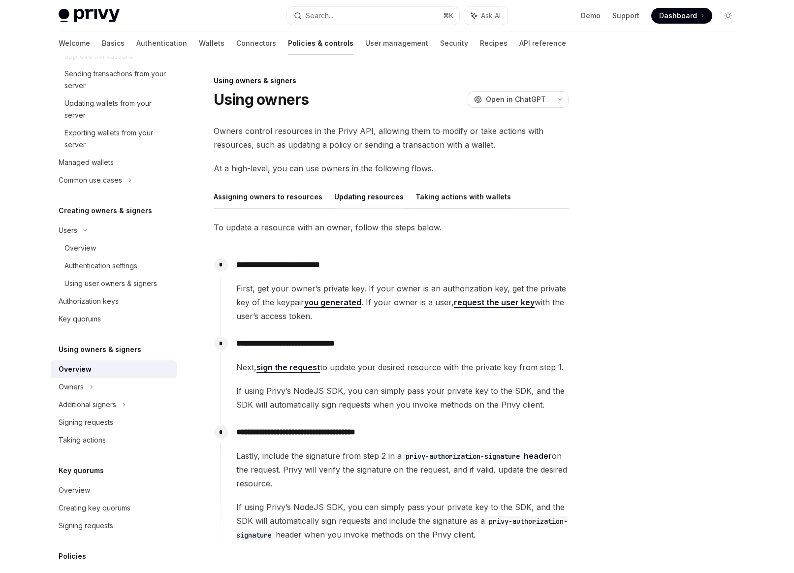
click at [432, 191] on button "Taking actions with wallets" at bounding box center [462, 196] width 95 height 23
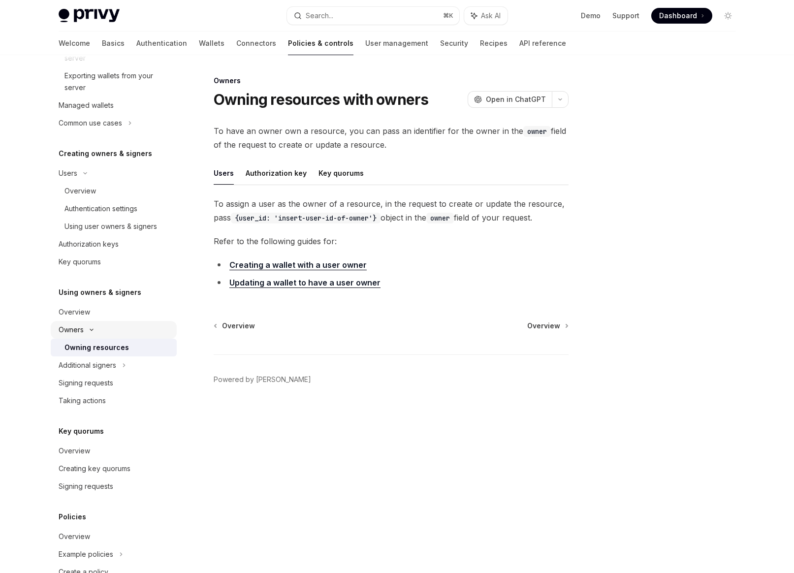
scroll to position [282, 0]
click at [103, 346] on div "Owning resources" at bounding box center [96, 346] width 64 height 12
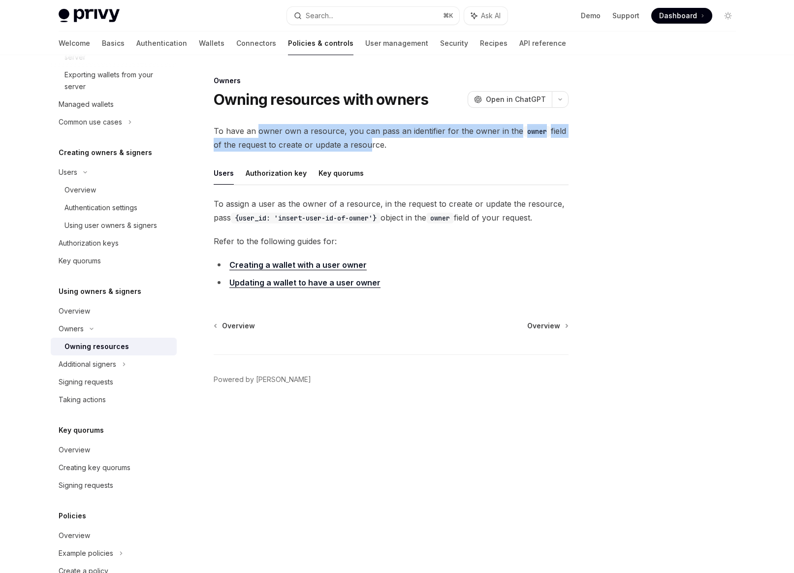
drag, startPoint x: 255, startPoint y: 127, endPoint x: 364, endPoint y: 146, distance: 110.8
click at [365, 146] on span "To have an owner own a resource, you can pass an identifier for the owner in th…" at bounding box center [391, 138] width 355 height 28
click at [364, 146] on span "To have an owner own a resource, you can pass an identifier for the owner in th…" at bounding box center [391, 138] width 355 height 28
drag, startPoint x: 364, startPoint y: 146, endPoint x: 293, endPoint y: 129, distance: 73.2
click at [293, 129] on span "To have an owner own a resource, you can pass an identifier for the owner in th…" at bounding box center [391, 138] width 355 height 28
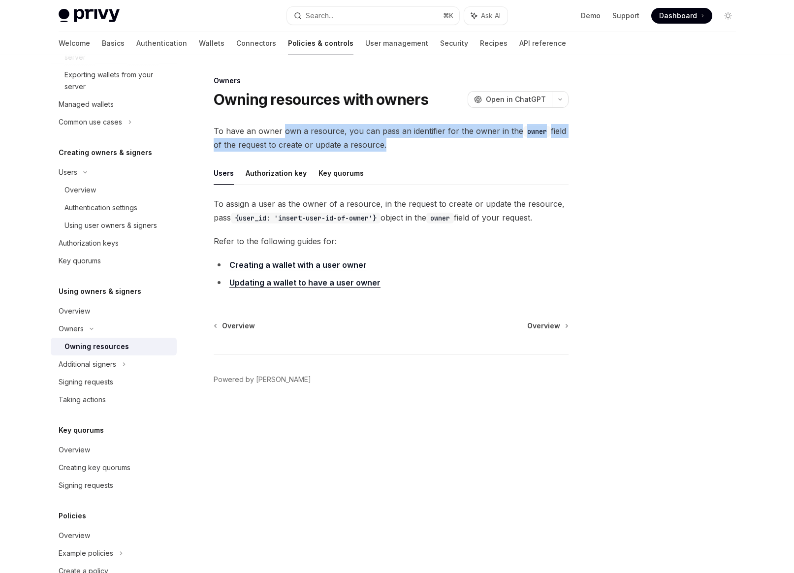
click at [293, 129] on span "To have an owner own a resource, you can pass an identifier for the owner in th…" at bounding box center [391, 138] width 355 height 28
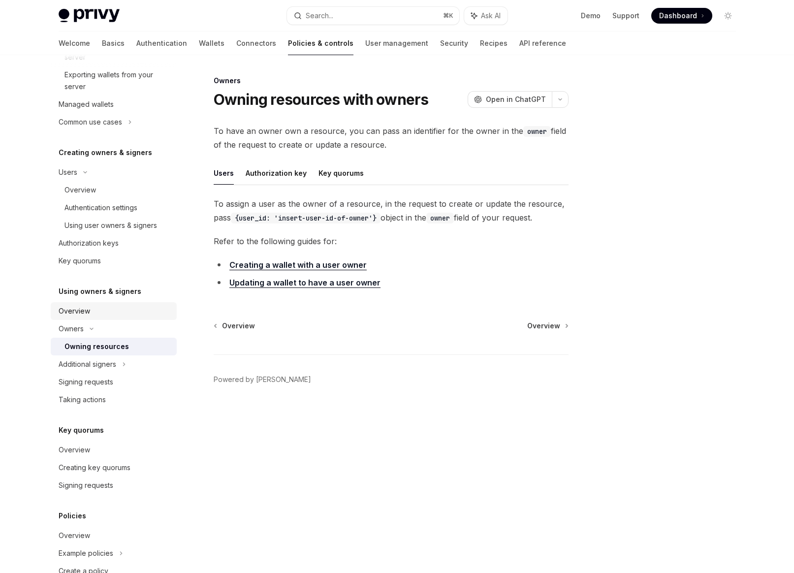
click at [89, 307] on div "Overview" at bounding box center [74, 311] width 31 height 12
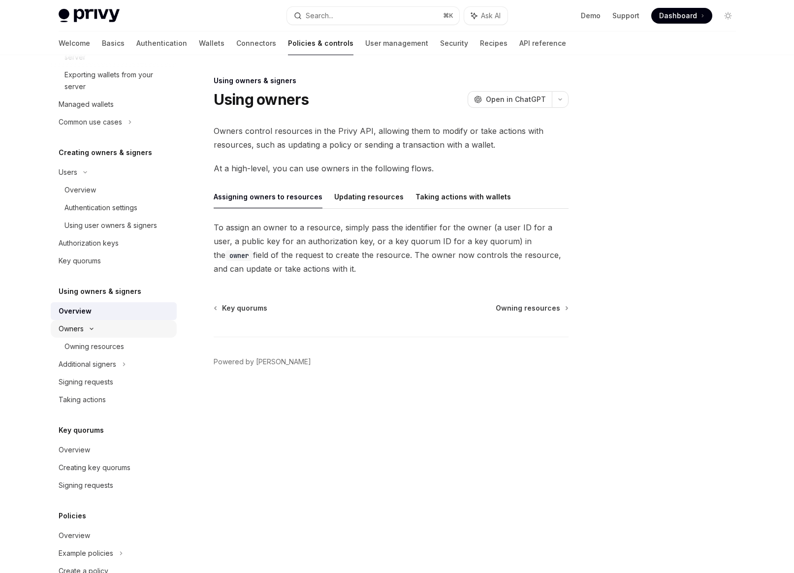
click at [72, 305] on div "Overview" at bounding box center [75, 311] width 33 height 12
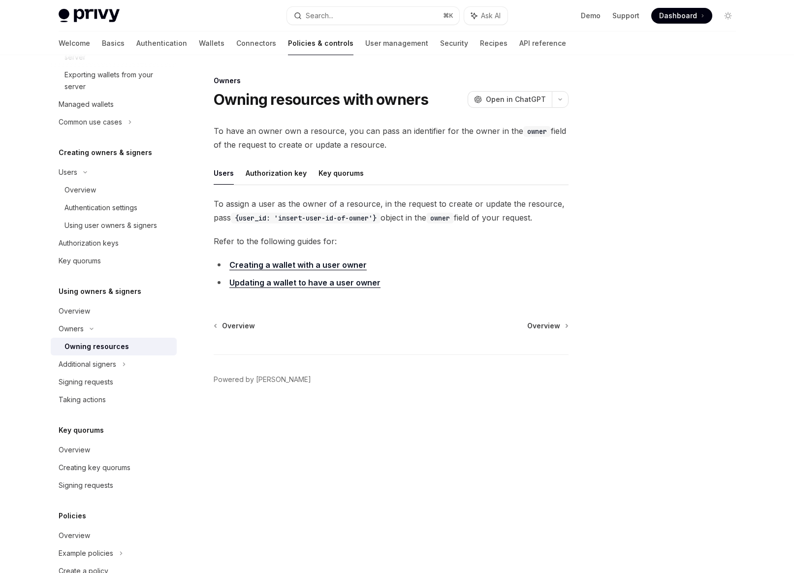
click at [83, 343] on div "Owning resources" at bounding box center [96, 346] width 64 height 12
click at [76, 305] on link "Overview" at bounding box center [114, 311] width 126 height 18
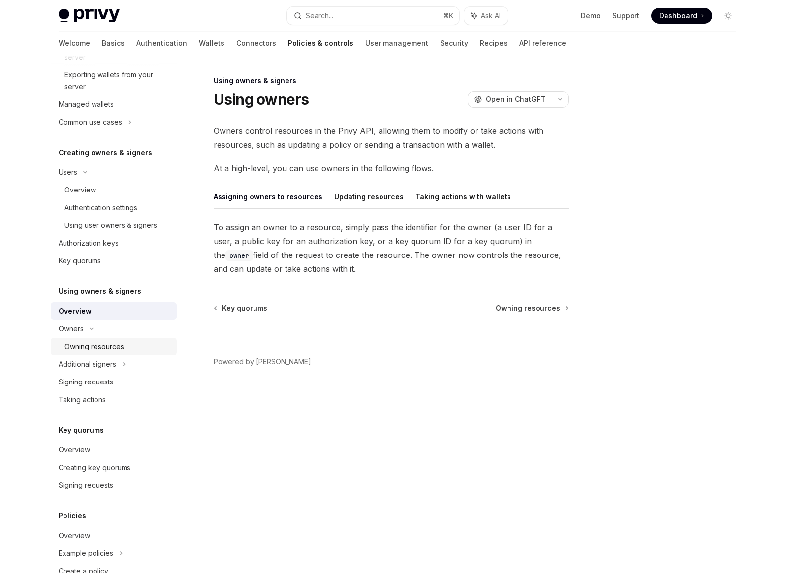
click at [98, 349] on div "Owning resources" at bounding box center [94, 346] width 60 height 12
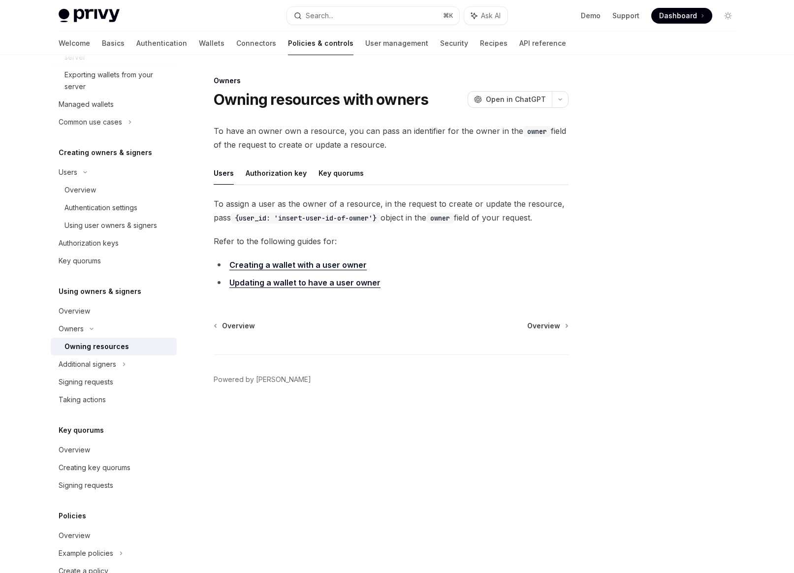
click at [286, 283] on link "Updating a wallet to have a user owner" at bounding box center [304, 282] width 151 height 10
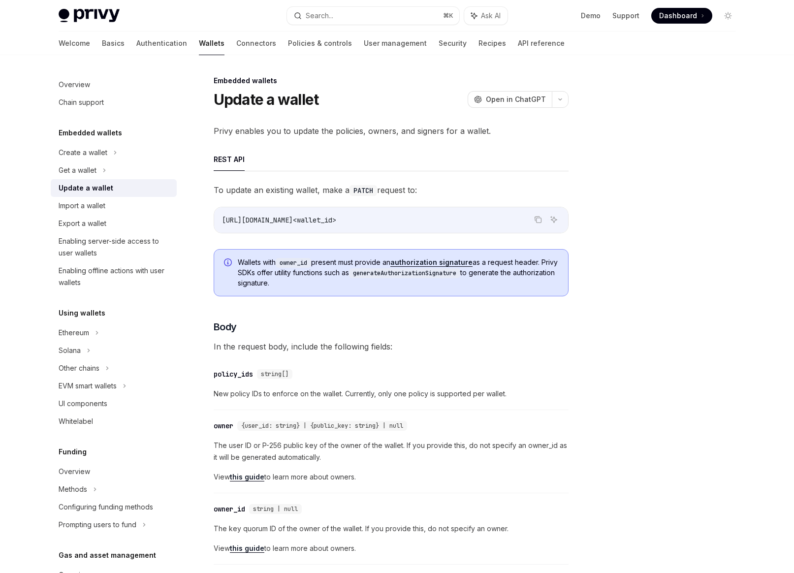
drag, startPoint x: 445, startPoint y: 220, endPoint x: 259, endPoint y: 187, distance: 188.8
click at [259, 187] on span "To update an existing wallet, make a PATCH request to:" at bounding box center [391, 190] width 355 height 14
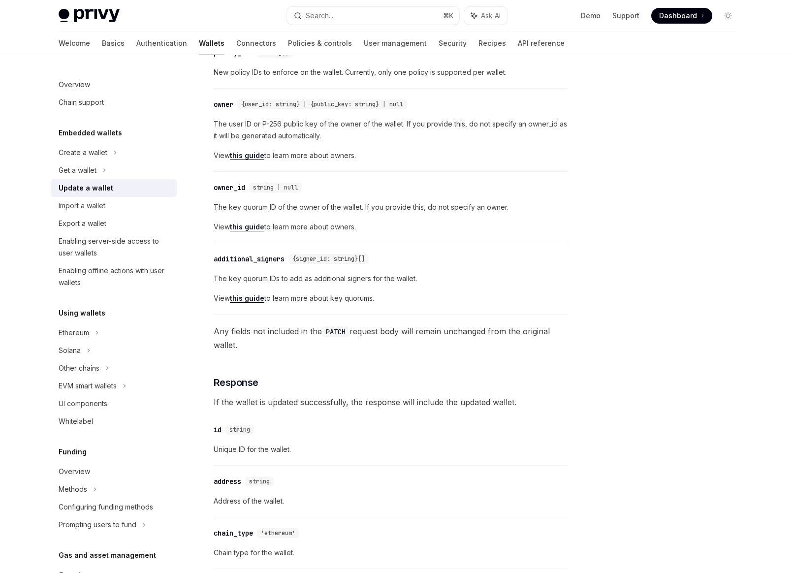
scroll to position [334, 0]
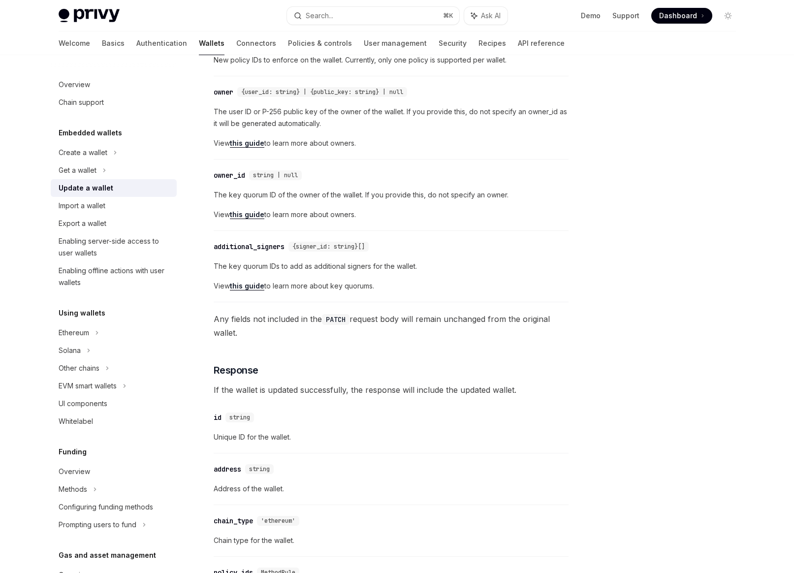
drag, startPoint x: 285, startPoint y: 241, endPoint x: 385, endPoint y: 293, distance: 112.9
click at [385, 293] on div "​ additional_signers {signer_id: string}[] The key quorum IDs to add as additio…" at bounding box center [391, 269] width 355 height 66
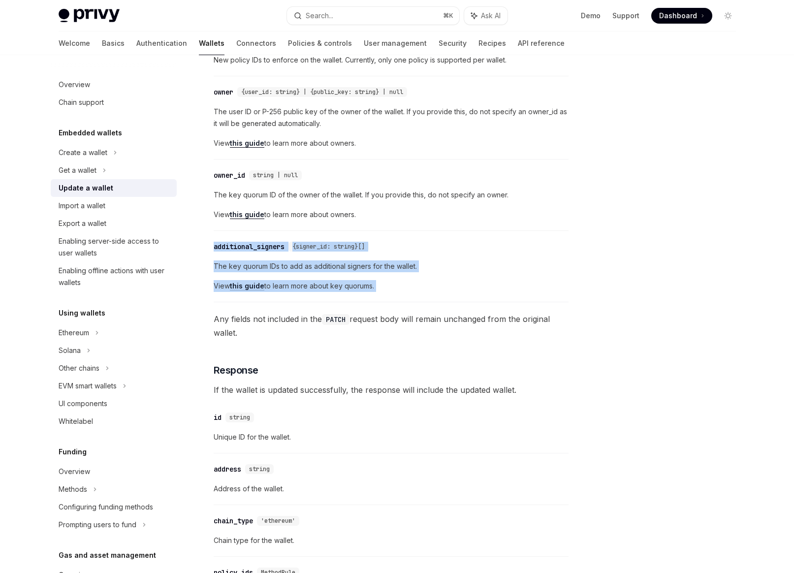
drag, startPoint x: 385, startPoint y: 293, endPoint x: 240, endPoint y: 243, distance: 153.7
click at [240, 243] on div "​ additional_signers {signer_id: string}[] The key quorum IDs to add as additio…" at bounding box center [391, 269] width 355 height 66
click at [240, 243] on div "additional_signers" at bounding box center [249, 247] width 71 height 10
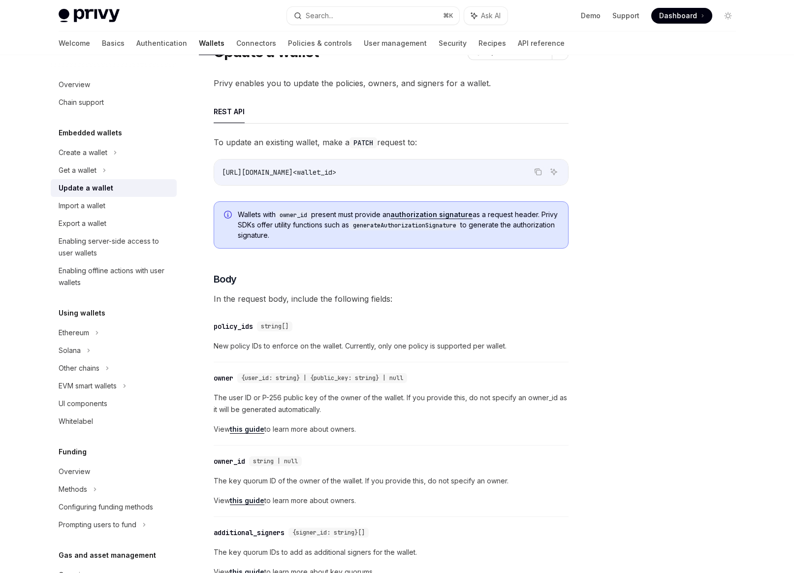
scroll to position [83, 0]
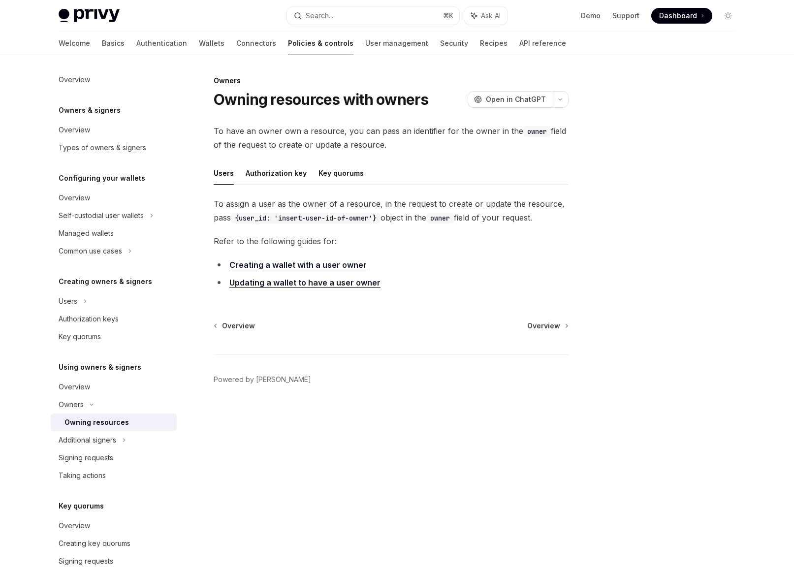
scroll to position [50, 0]
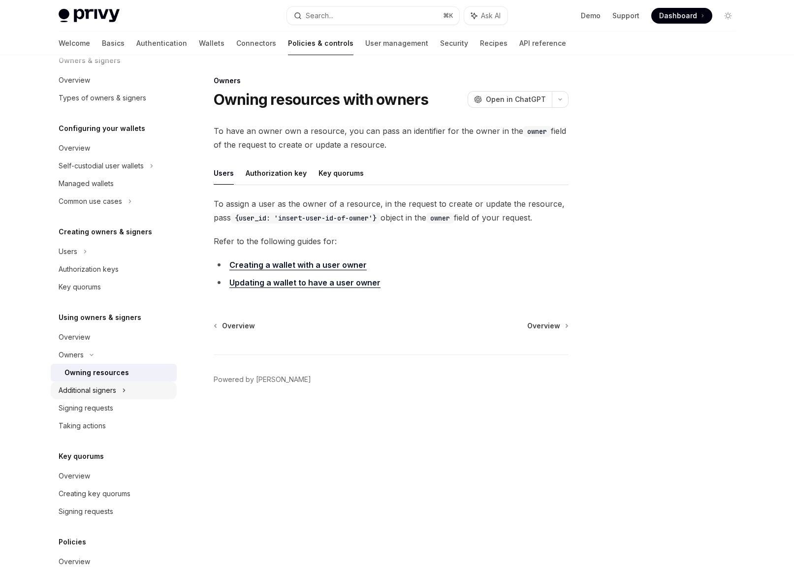
click at [97, 391] on div "Additional signers" at bounding box center [88, 390] width 58 height 12
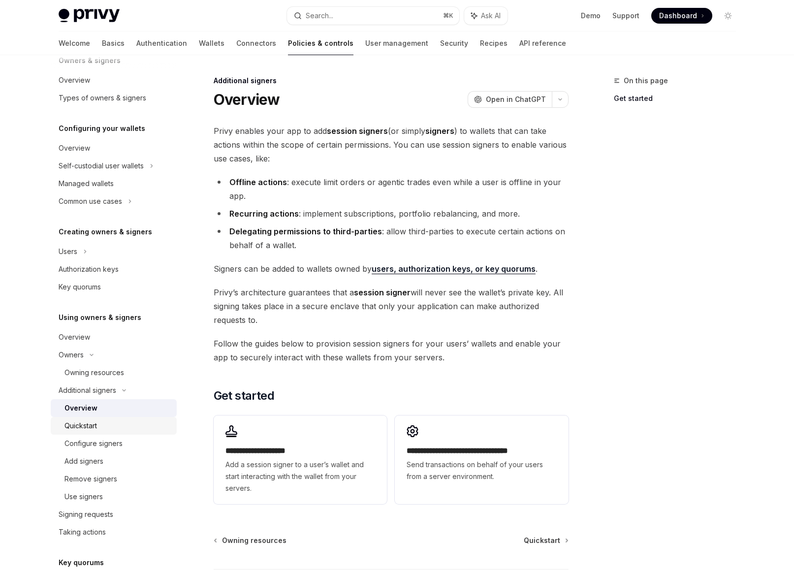
click at [85, 424] on div "Quickstart" at bounding box center [80, 426] width 32 height 12
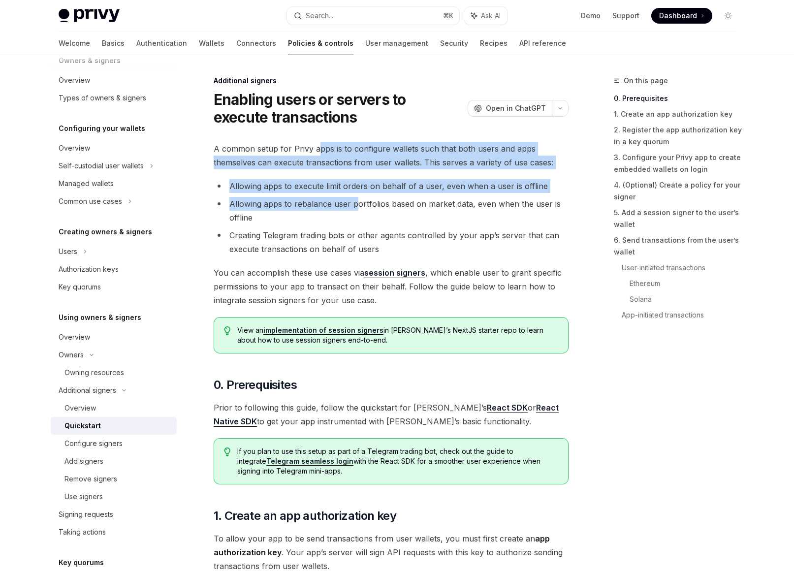
drag, startPoint x: 317, startPoint y: 149, endPoint x: 353, endPoint y: 198, distance: 61.3
click at [353, 198] on li "Allowing apps to rebalance user portfolios based on market data, even when the …" at bounding box center [391, 211] width 355 height 28
drag, startPoint x: 353, startPoint y: 198, endPoint x: 309, endPoint y: 146, distance: 68.8
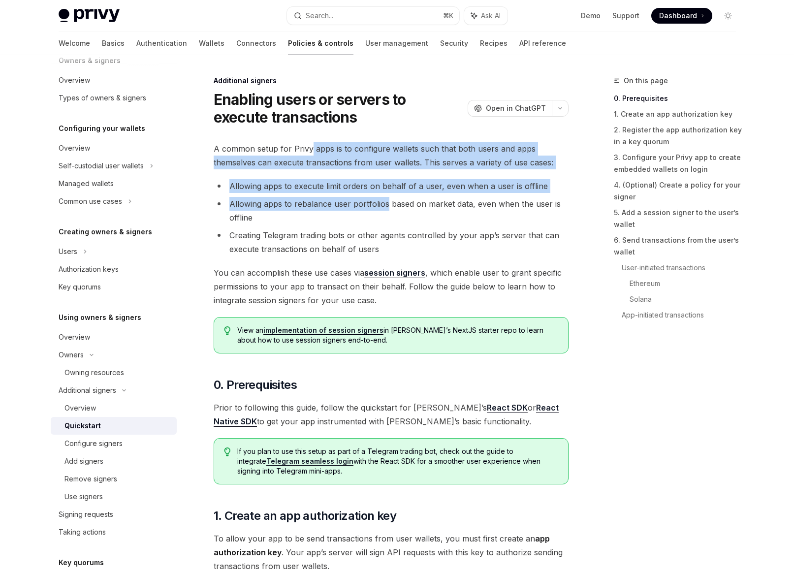
click at [309, 146] on span "A common setup for Privy apps is to configure wallets such that both users and …" at bounding box center [391, 156] width 355 height 28
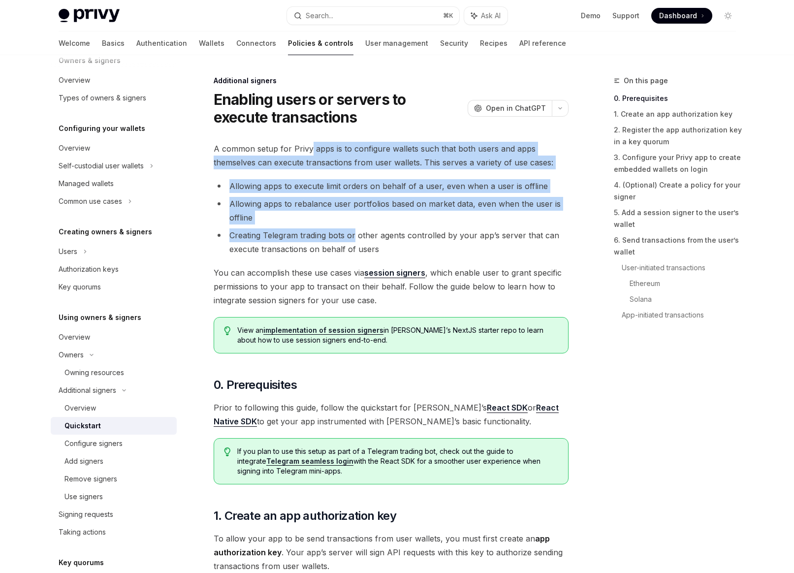
drag, startPoint x: 309, startPoint y: 146, endPoint x: 352, endPoint y: 229, distance: 94.0
click at [352, 229] on li "Creating Telegram trading bots or other agents controlled by your app’s server …" at bounding box center [391, 242] width 355 height 28
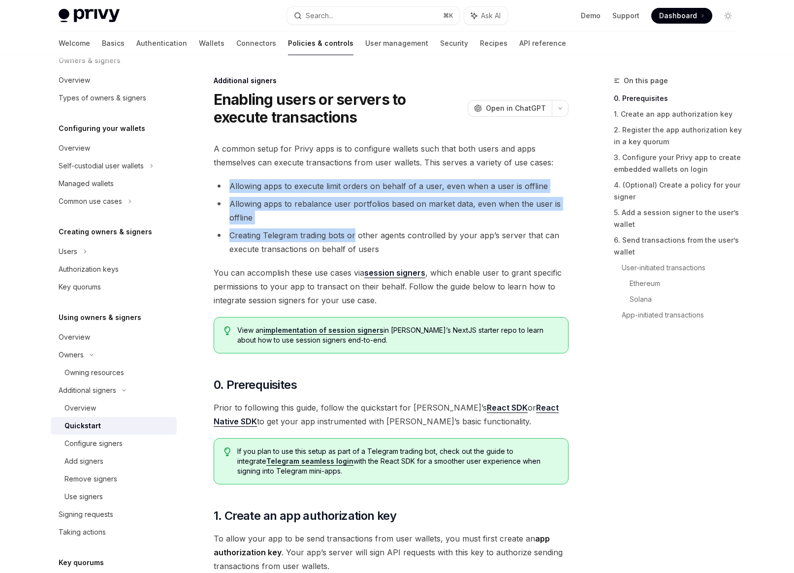
drag, startPoint x: 352, startPoint y: 229, endPoint x: 312, endPoint y: 171, distance: 70.5
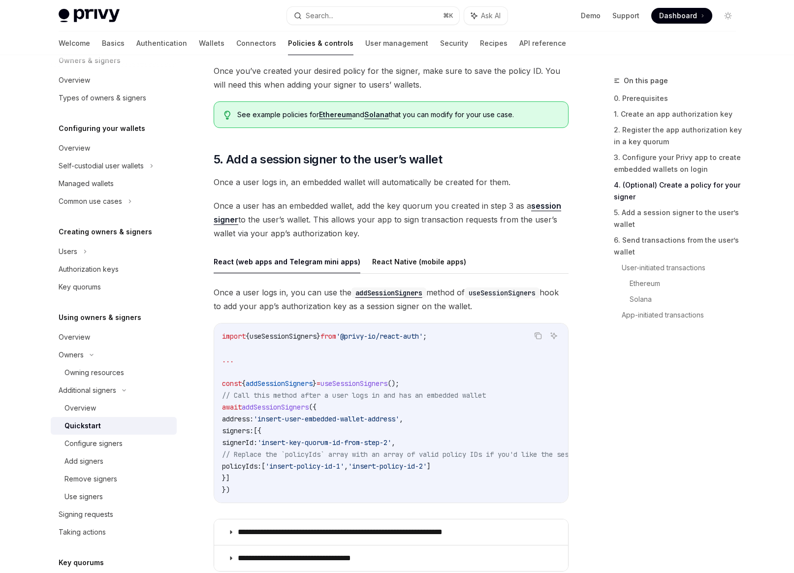
scroll to position [1423, 0]
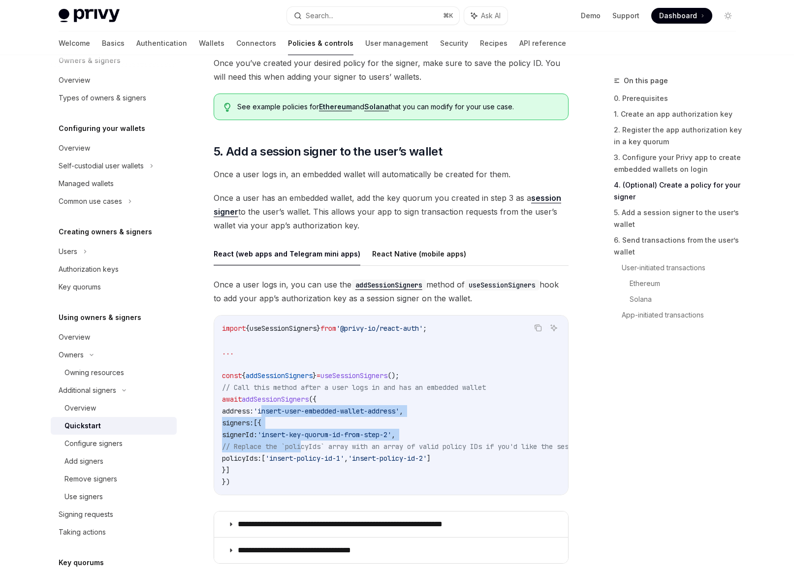
drag, startPoint x: 279, startPoint y: 411, endPoint x: 305, endPoint y: 441, distance: 39.1
click at [305, 441] on code "import { useSessionSigners } from '@privy-io/react-auth' ; ... const { addSessi…" at bounding box center [745, 404] width 1047 height 165
drag, startPoint x: 305, startPoint y: 441, endPoint x: 284, endPoint y: 406, distance: 40.2
click at [284, 406] on code "import { useSessionSigners } from '@privy-io/react-auth' ; ... const { addSessi…" at bounding box center [745, 404] width 1047 height 165
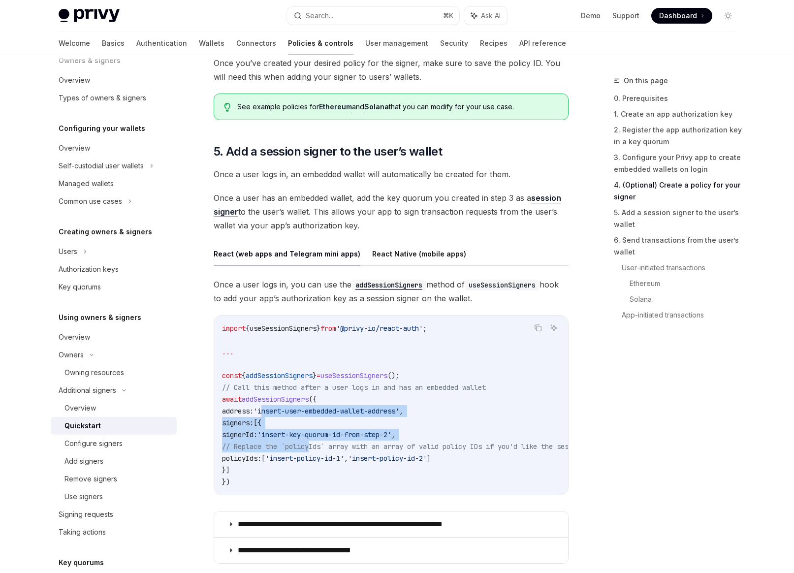
click at [284, 406] on span "'insert-user-embedded-wallet-address'" at bounding box center [326, 410] width 146 height 9
drag, startPoint x: 284, startPoint y: 406, endPoint x: 304, endPoint y: 448, distance: 45.8
click at [304, 448] on code "import { useSessionSigners } from '@privy-io/react-auth' ; ... const { addSessi…" at bounding box center [745, 404] width 1047 height 165
click at [304, 448] on span "// Replace the `policyIds` array with an array of valid policy IDs if you'd lik…" at bounding box center [733, 446] width 1023 height 9
drag, startPoint x: 304, startPoint y: 448, endPoint x: 281, endPoint y: 407, distance: 46.9
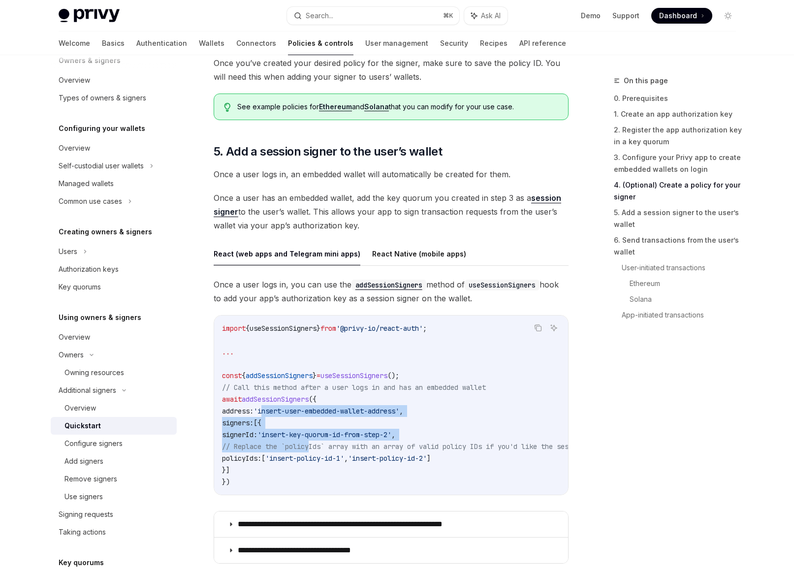
click at [281, 407] on code "import { useSessionSigners } from '@privy-io/react-auth' ; ... const { addSessi…" at bounding box center [745, 404] width 1047 height 165
click at [281, 407] on span "'insert-user-embedded-wallet-address'" at bounding box center [326, 410] width 146 height 9
drag, startPoint x: 281, startPoint y: 407, endPoint x: 296, endPoint y: 434, distance: 30.8
click at [296, 434] on code "import { useSessionSigners } from '@privy-io/react-auth' ; ... const { addSessi…" at bounding box center [745, 404] width 1047 height 165
click at [296, 434] on span "'insert-key-quorum-id-from-step-2'" at bounding box center [324, 434] width 134 height 9
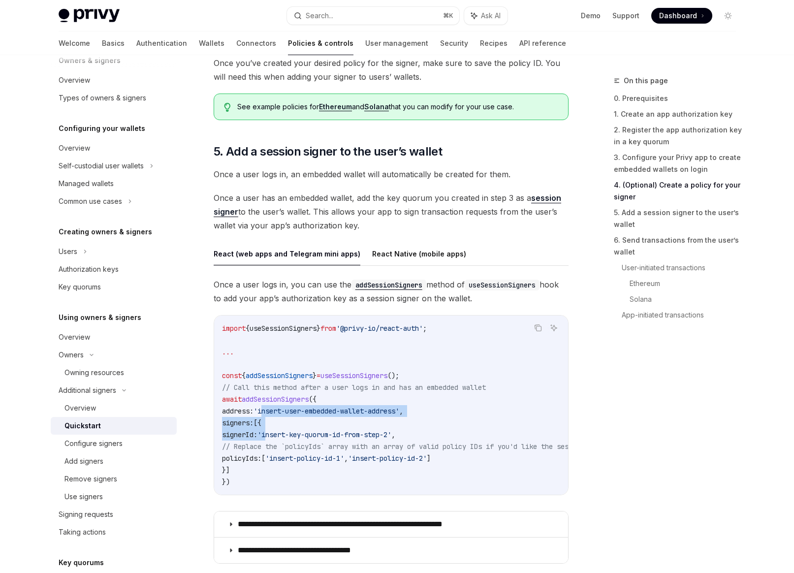
drag, startPoint x: 296, startPoint y: 434, endPoint x: 283, endPoint y: 410, distance: 27.3
click at [283, 410] on code "import { useSessionSigners } from '@privy-io/react-auth' ; ... const { addSessi…" at bounding box center [745, 404] width 1047 height 165
click at [283, 410] on span "'insert-user-embedded-wallet-address'" at bounding box center [326, 410] width 146 height 9
drag, startPoint x: 283, startPoint y: 410, endPoint x: 290, endPoint y: 425, distance: 16.7
click at [290, 425] on code "import { useSessionSigners } from '@privy-io/react-auth' ; ... const { addSessi…" at bounding box center [745, 404] width 1047 height 165
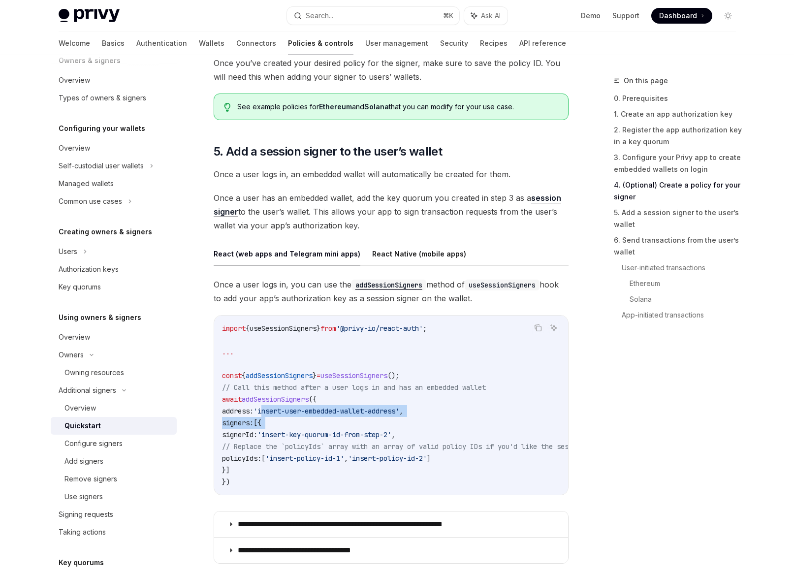
click at [290, 425] on code "import { useSessionSigners } from '@privy-io/react-auth' ; ... const { addSessi…" at bounding box center [745, 404] width 1047 height 165
drag, startPoint x: 290, startPoint y: 425, endPoint x: 276, endPoint y: 396, distance: 32.3
click at [276, 396] on code "import { useSessionSigners } from '@privy-io/react-auth' ; ... const { addSessi…" at bounding box center [745, 404] width 1047 height 165
click at [276, 396] on span "addSessionSigners" at bounding box center [275, 399] width 67 height 9
drag, startPoint x: 276, startPoint y: 396, endPoint x: 298, endPoint y: 434, distance: 44.6
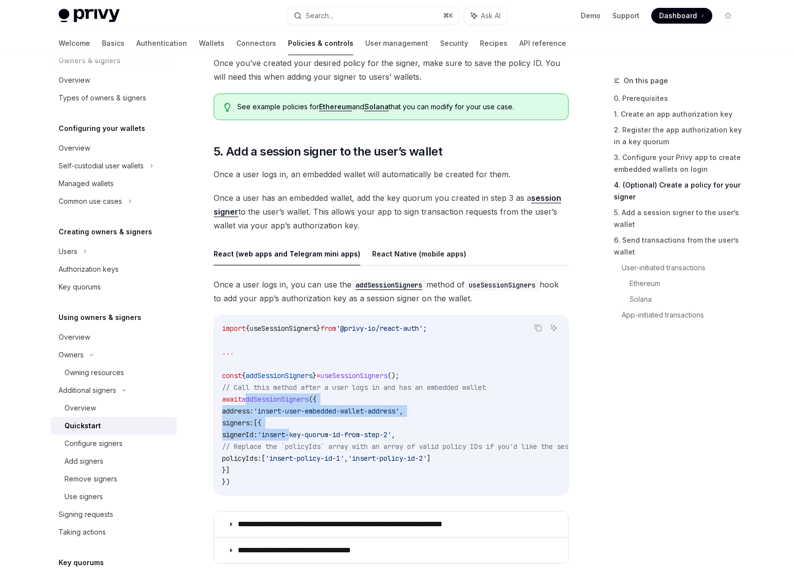
click at [298, 434] on code "import { useSessionSigners } from '@privy-io/react-auth' ; ... const { addSessi…" at bounding box center [745, 404] width 1047 height 165
click at [298, 434] on span "'insert-key-quorum-id-from-step-2'" at bounding box center [324, 434] width 134 height 9
drag, startPoint x: 298, startPoint y: 434, endPoint x: 268, endPoint y: 391, distance: 52.7
click at [268, 391] on code "import { useSessionSigners } from '@privy-io/react-auth' ; ... const { addSessi…" at bounding box center [745, 404] width 1047 height 165
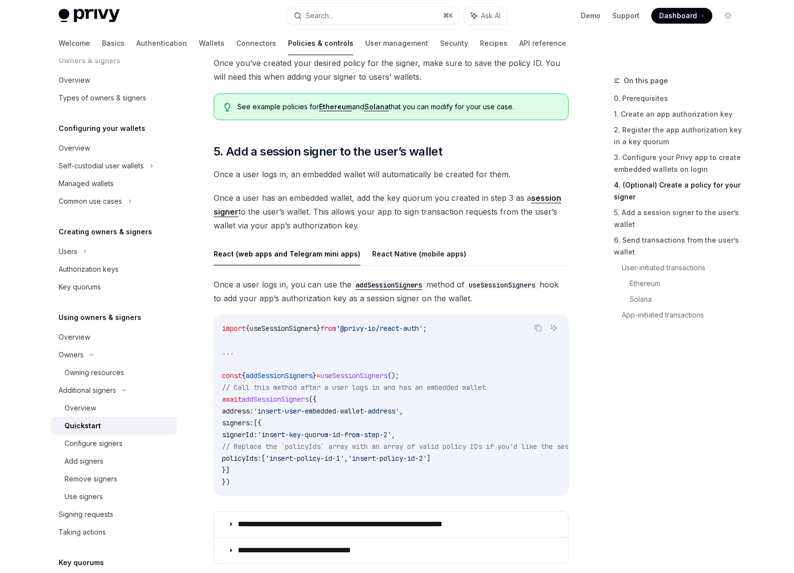
click at [268, 395] on span "addSessionSigners" at bounding box center [275, 399] width 67 height 9
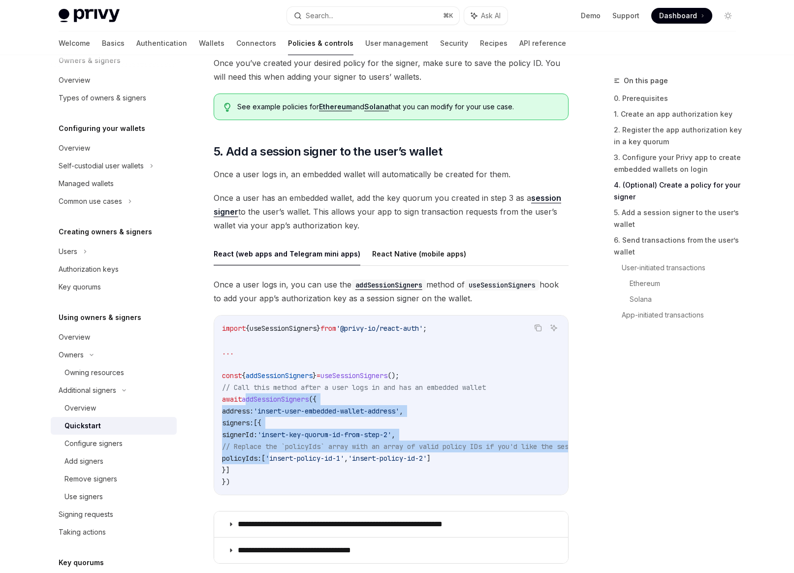
drag, startPoint x: 268, startPoint y: 394, endPoint x: 305, endPoint y: 453, distance: 69.6
click at [305, 453] on code "import { useSessionSigners } from '@privy-io/react-auth' ; ... const { addSessi…" at bounding box center [745, 404] width 1047 height 165
click at [305, 454] on span "'insert-policy-id-1'" at bounding box center [304, 458] width 79 height 9
drag, startPoint x: 305, startPoint y: 453, endPoint x: 271, endPoint y: 394, distance: 68.1
click at [271, 394] on code "import { useSessionSigners } from '@privy-io/react-auth' ; ... const { addSessi…" at bounding box center [745, 404] width 1047 height 165
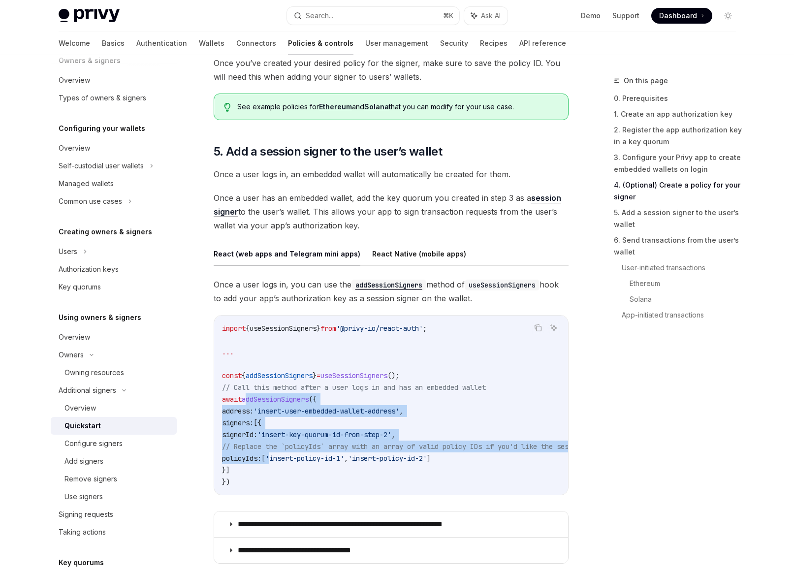
click at [271, 395] on span "addSessionSigners" at bounding box center [275, 399] width 67 height 9
drag, startPoint x: 271, startPoint y: 394, endPoint x: 317, endPoint y: 468, distance: 86.8
click at [317, 468] on code "import { useSessionSigners } from '@privy-io/react-auth' ; ... const { addSessi…" at bounding box center [745, 404] width 1047 height 165
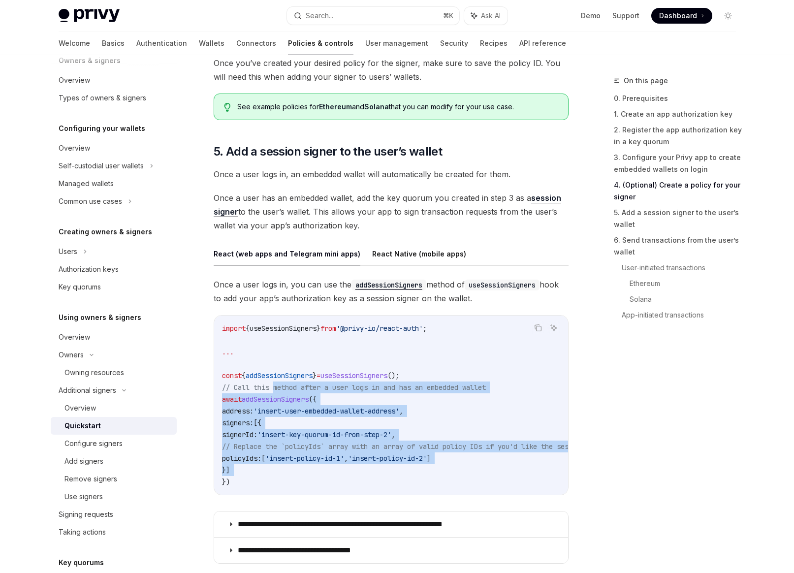
drag, startPoint x: 317, startPoint y: 468, endPoint x: 280, endPoint y: 383, distance: 92.1
click at [280, 383] on code "import { useSessionSigners } from '@privy-io/react-auth' ; ... const { addSessi…" at bounding box center [745, 404] width 1047 height 165
click at [280, 383] on span "// Call this method after a user logs in and has an embedded wallet" at bounding box center [354, 387] width 264 height 9
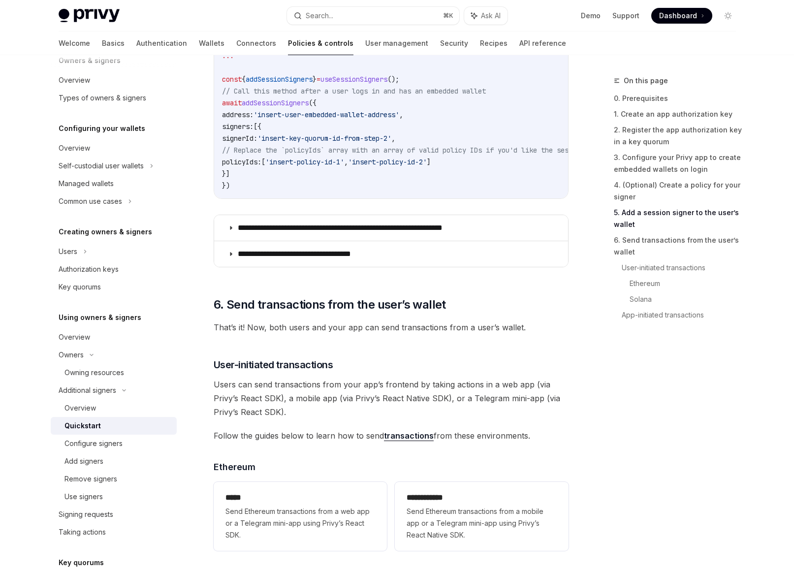
scroll to position [1720, 0]
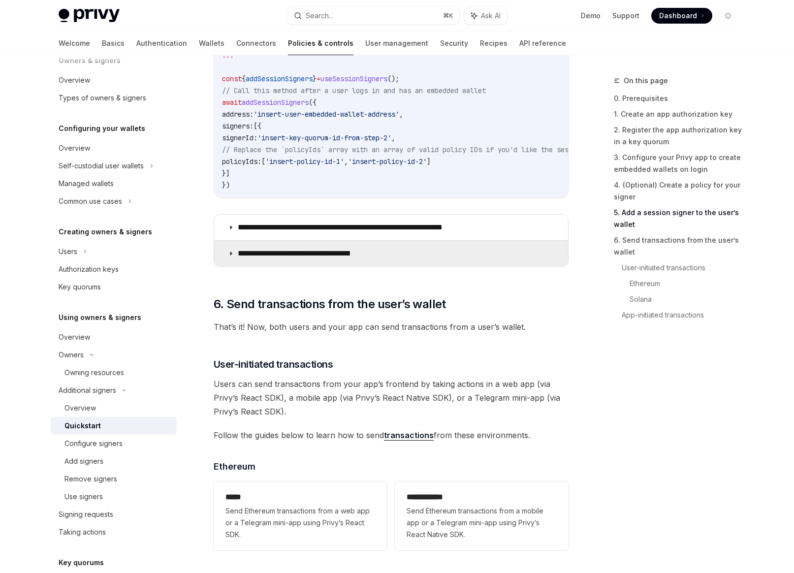
click at [295, 265] on summary "**********" at bounding box center [391, 254] width 354 height 26
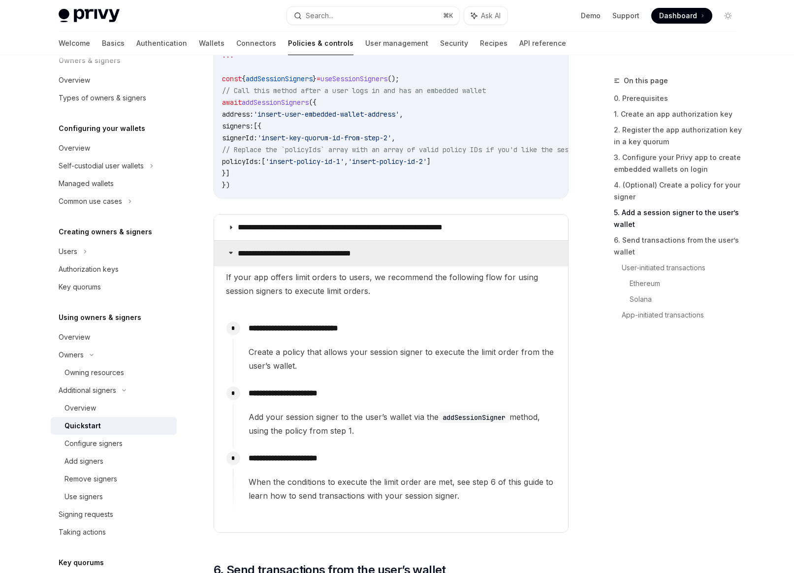
click at [295, 265] on summary "**********" at bounding box center [391, 254] width 354 height 26
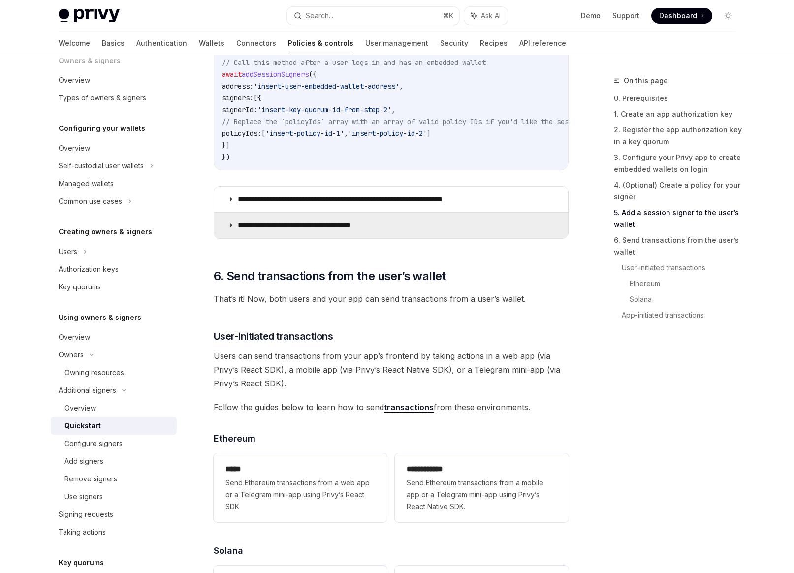
scroll to position [1757, 0]
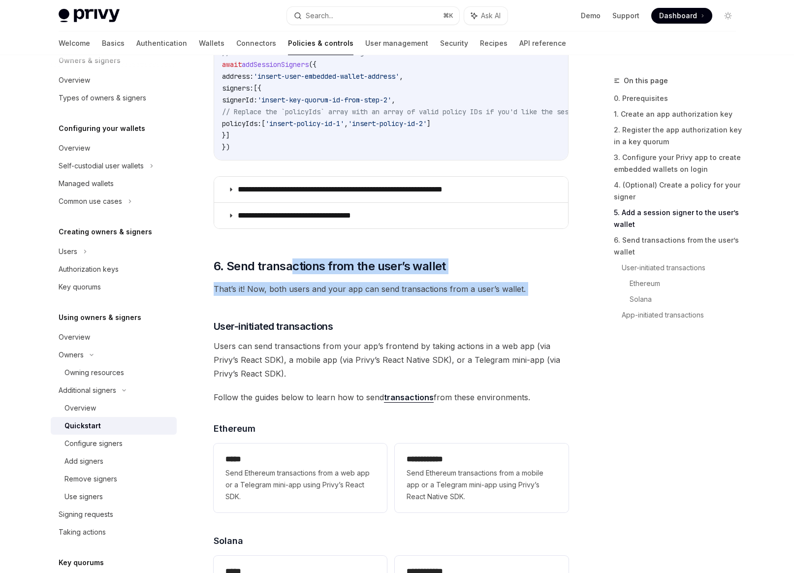
drag, startPoint x: 292, startPoint y: 266, endPoint x: 331, endPoint y: 310, distance: 59.6
drag, startPoint x: 331, startPoint y: 310, endPoint x: 313, endPoint y: 279, distance: 35.9
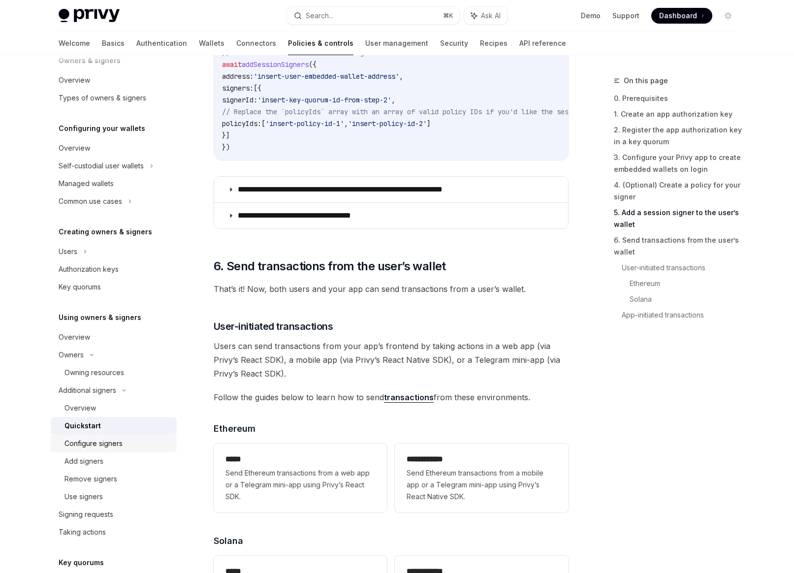
click at [121, 439] on div "Configure signers" at bounding box center [93, 443] width 58 height 12
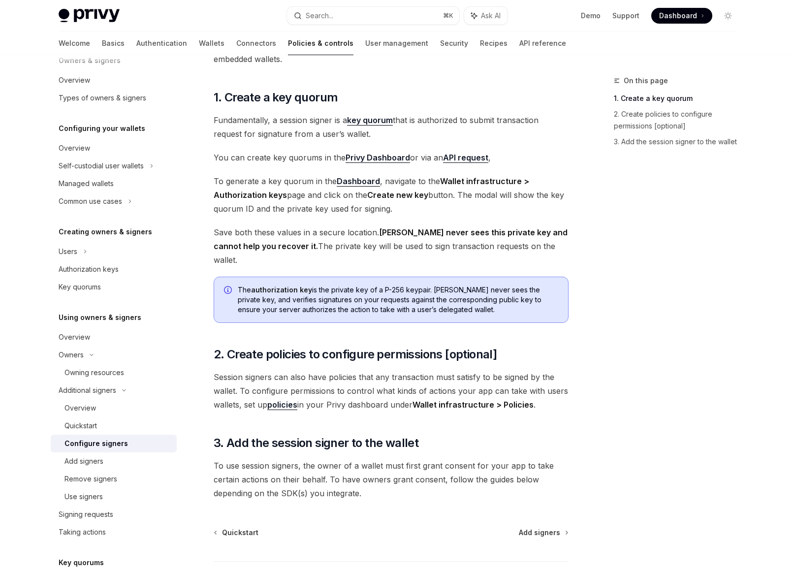
scroll to position [114, 0]
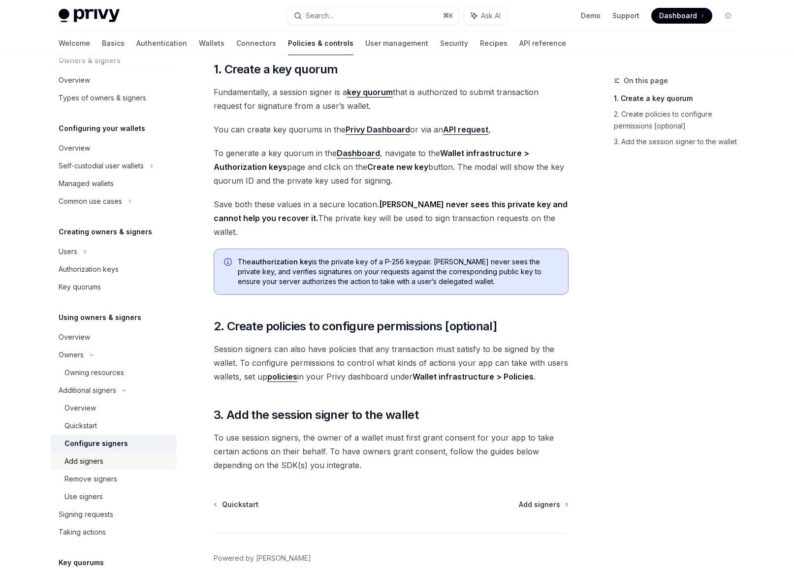
click at [102, 455] on link "Add signers" at bounding box center [114, 461] width 126 height 18
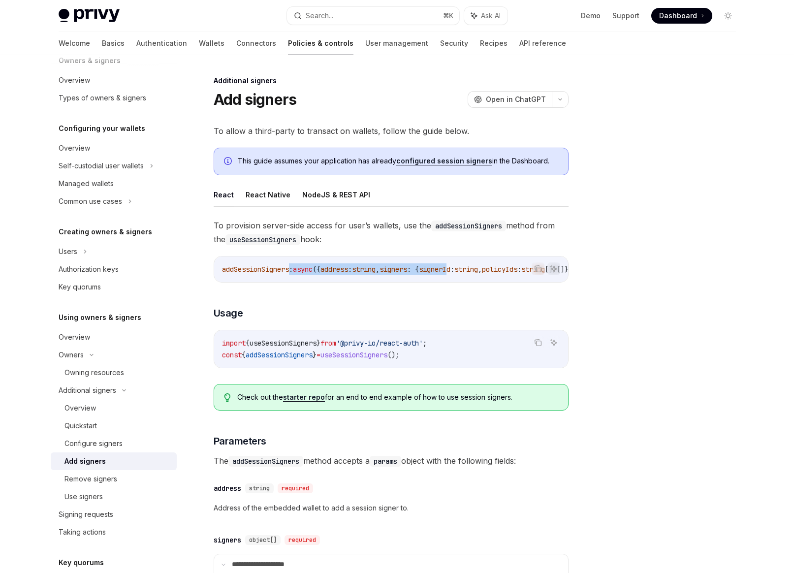
drag, startPoint x: 293, startPoint y: 267, endPoint x: 475, endPoint y: 263, distance: 182.1
click at [475, 263] on code "addSessionSigners : async ({ address : string , signers : { signerId : string ,…" at bounding box center [452, 269] width 461 height 12
drag, startPoint x: 475, startPoint y: 263, endPoint x: 309, endPoint y: 262, distance: 166.3
click at [309, 262] on div "addSessionSigners : async ({ address : string , signers : { signerId : string ,…" at bounding box center [391, 269] width 354 height 26
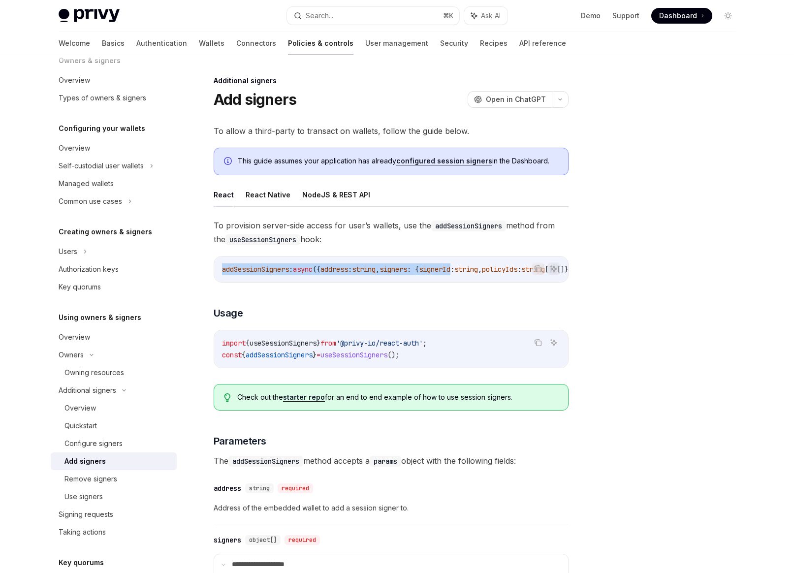
click at [309, 262] on div "addSessionSigners : async ({ address : string , signers : { signerId : string ,…" at bounding box center [391, 269] width 354 height 26
drag, startPoint x: 309, startPoint y: 262, endPoint x: 432, endPoint y: 269, distance: 123.7
click at [432, 269] on div "addSessionSigners : async ({ address : string , signers : { signerId : string ,…" at bounding box center [391, 269] width 354 height 26
click at [419, 269] on span ": {" at bounding box center [413, 269] width 12 height 9
drag, startPoint x: 432, startPoint y: 269, endPoint x: 324, endPoint y: 259, distance: 108.6
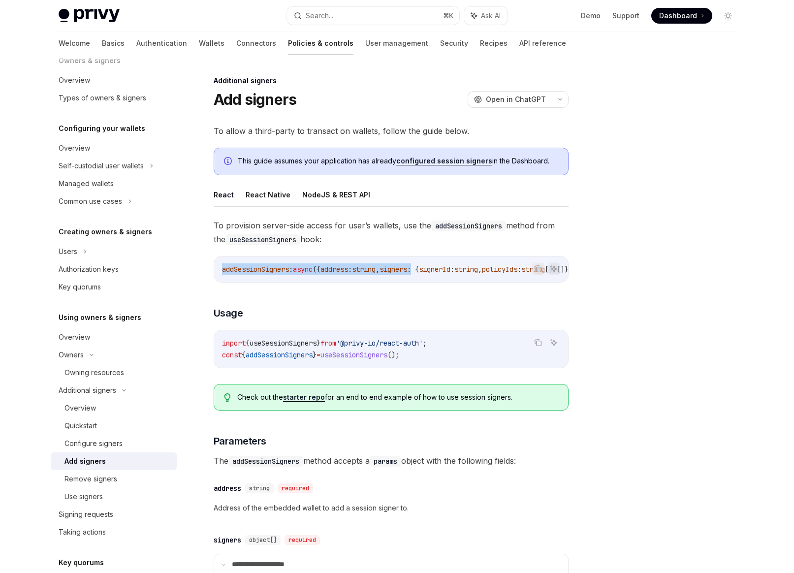
click at [324, 259] on div "addSessionSigners : async ({ address : string , signers : { signerId : string ,…" at bounding box center [391, 269] width 354 height 26
click at [324, 260] on div "addSessionSigners : async ({ address : string , signers : { signerId : string ,…" at bounding box center [391, 269] width 354 height 26
click at [74, 493] on div "Use signers" at bounding box center [83, 497] width 38 height 12
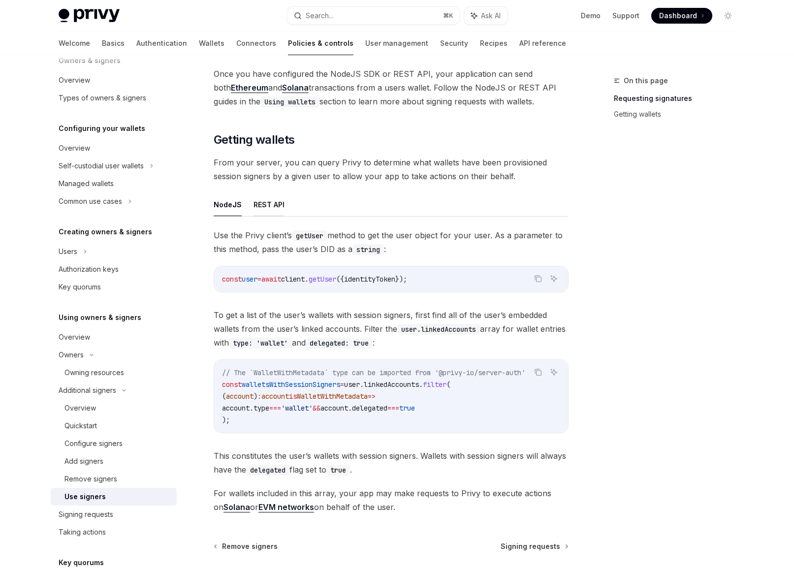
scroll to position [249, 0]
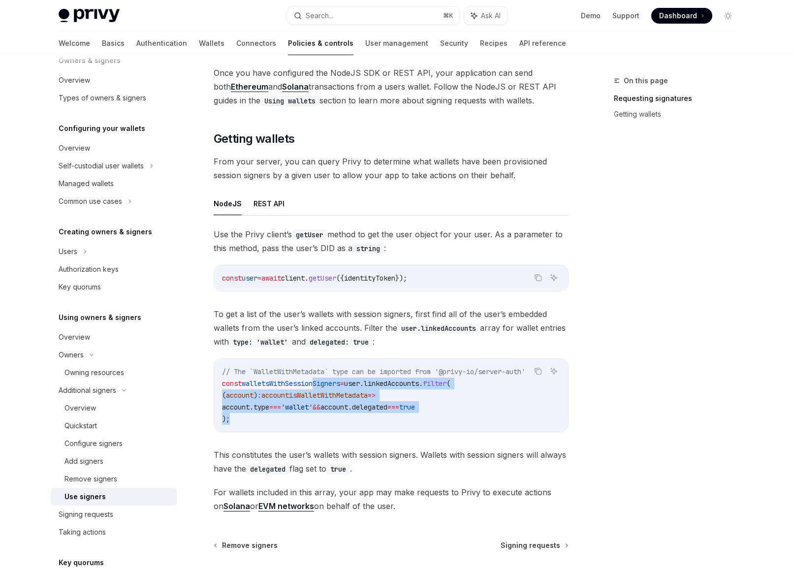
drag, startPoint x: 315, startPoint y: 381, endPoint x: 362, endPoint y: 422, distance: 62.4
click at [362, 422] on code "// The `WalletWithMetadata` type can be imported from '@privy-io/server-auth' c…" at bounding box center [391, 395] width 338 height 59
drag, startPoint x: 362, startPoint y: 422, endPoint x: 334, endPoint y: 377, distance: 53.1
click at [334, 377] on code "// The `WalletWithMetadata` type can be imported from '@privy-io/server-auth' c…" at bounding box center [391, 395] width 338 height 59
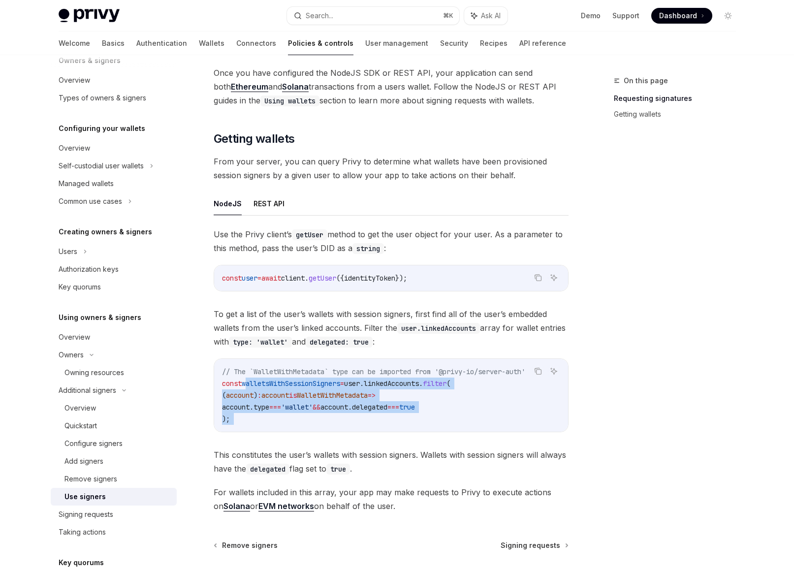
click at [334, 377] on code "// The `WalletWithMetadata` type can be imported from '@privy-io/server-auth' c…" at bounding box center [391, 395] width 338 height 59
drag, startPoint x: 334, startPoint y: 377, endPoint x: 355, endPoint y: 415, distance: 43.4
click at [355, 415] on code "// The `WalletWithMetadata` type can be imported from '@privy-io/server-auth' c…" at bounding box center [391, 395] width 338 height 59
drag, startPoint x: 355, startPoint y: 415, endPoint x: 334, endPoint y: 382, distance: 39.3
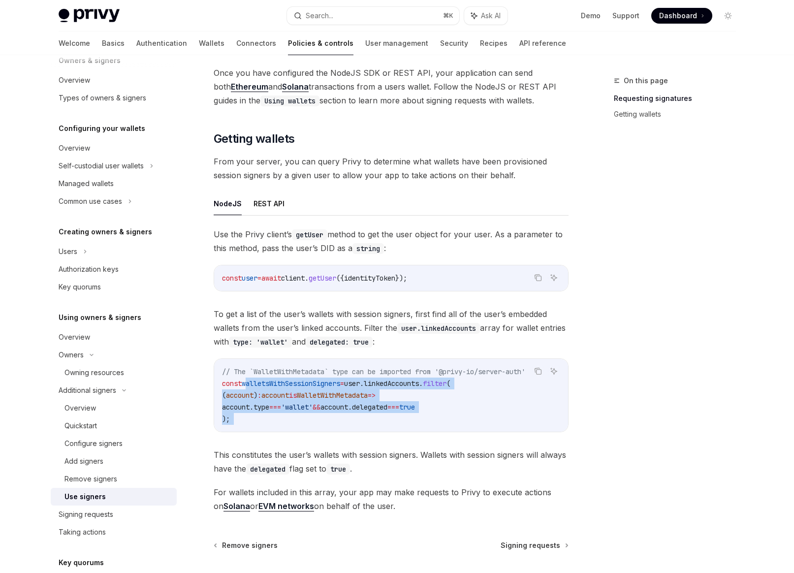
click at [334, 382] on code "// The `WalletWithMetadata` type can be imported from '@privy-io/server-auth' c…" at bounding box center [391, 395] width 338 height 59
click at [334, 382] on span "walletsWithSessionSigners" at bounding box center [291, 383] width 98 height 9
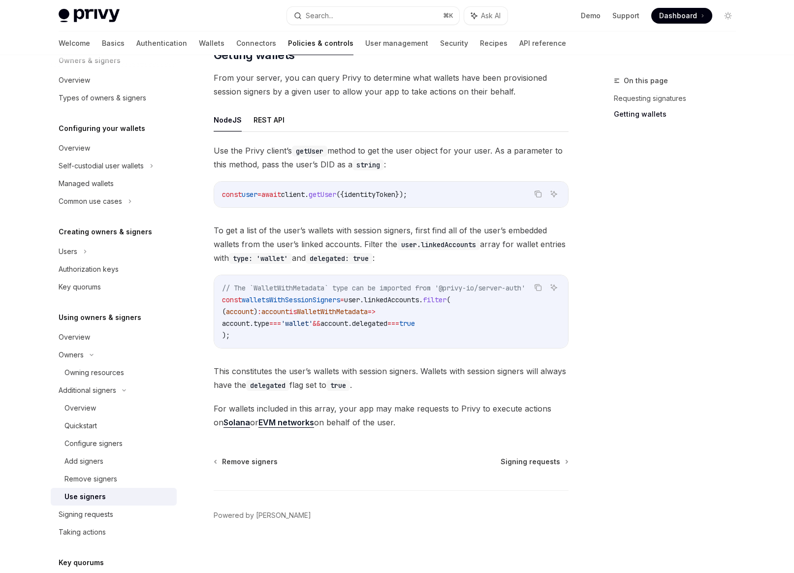
scroll to position [335, 0]
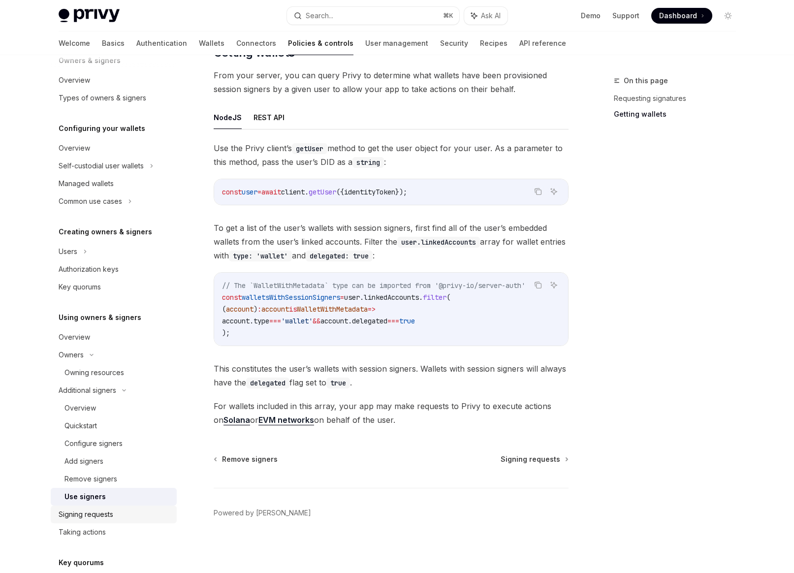
click at [106, 516] on div "Signing requests" at bounding box center [86, 514] width 55 height 12
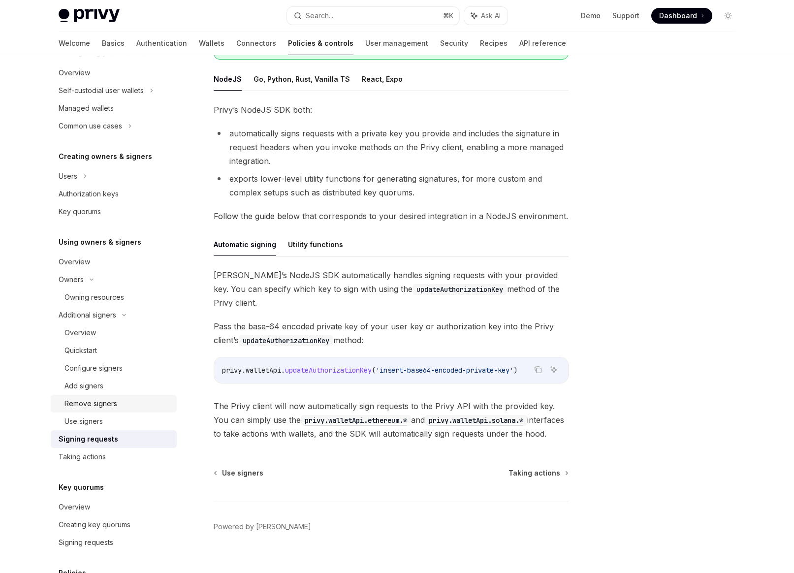
scroll to position [125, 0]
click at [85, 455] on div "Taking actions" at bounding box center [82, 456] width 47 height 12
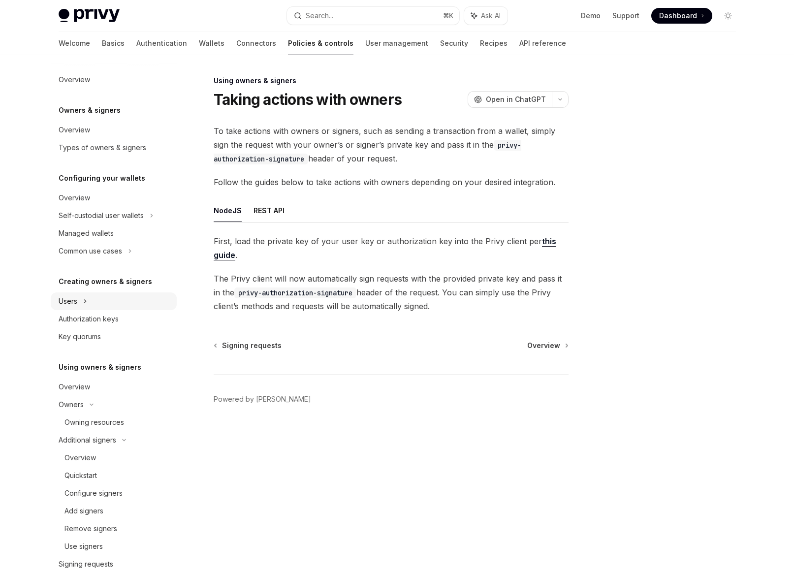
click at [75, 299] on div "Users" at bounding box center [68, 301] width 19 height 12
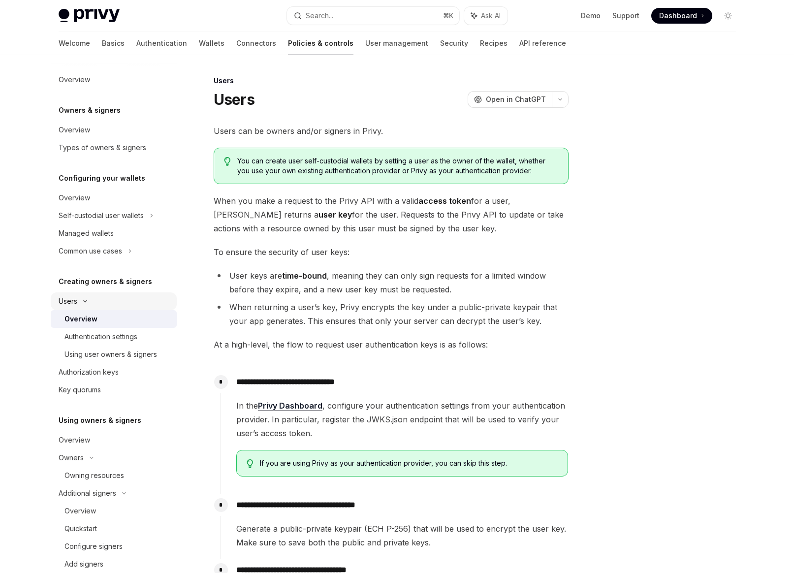
click at [75, 299] on div "Users" at bounding box center [68, 301] width 19 height 12
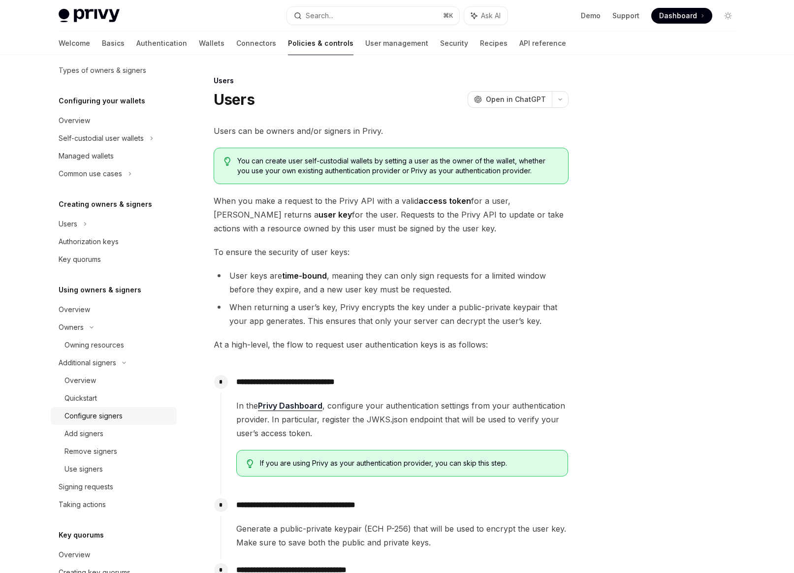
scroll to position [81, 0]
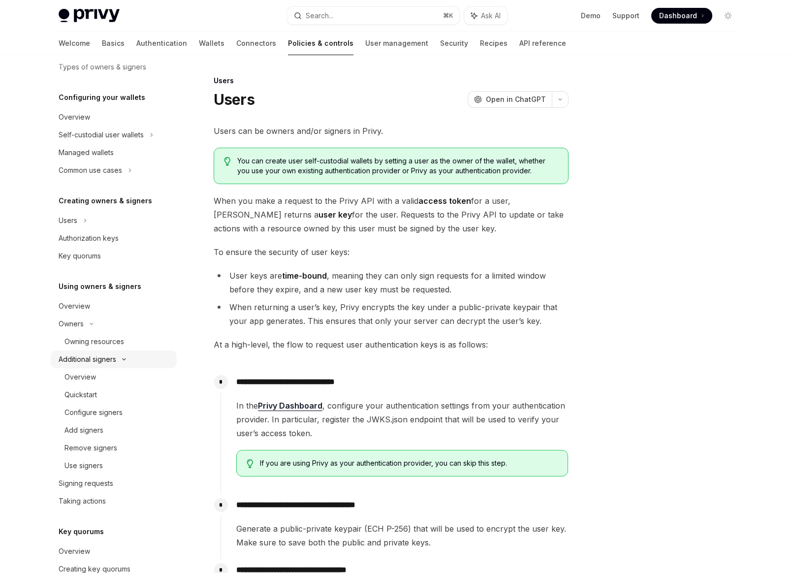
click at [88, 356] on div "Additional signers" at bounding box center [88, 359] width 58 height 12
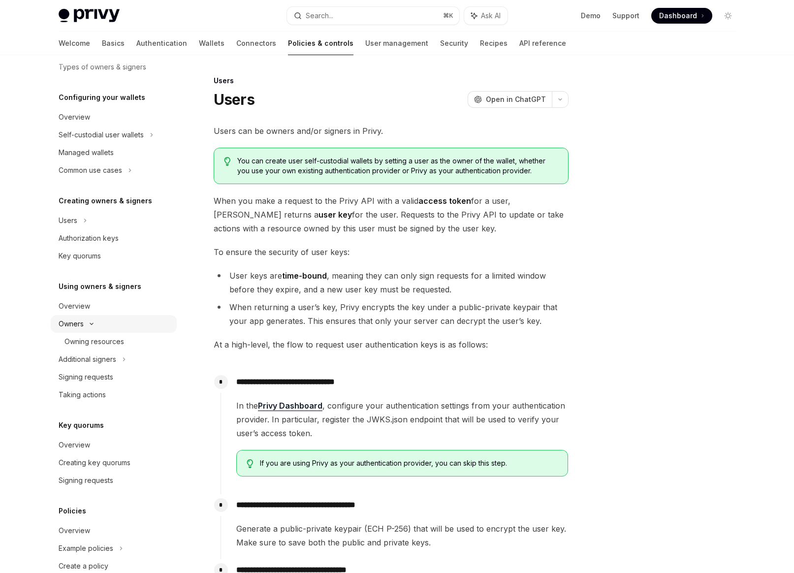
click at [95, 144] on div "Owners" at bounding box center [114, 135] width 126 height 18
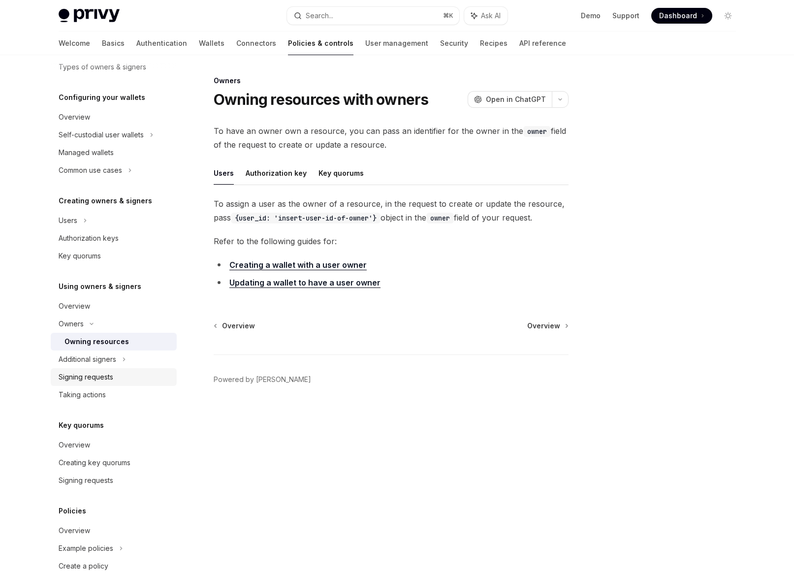
click at [86, 369] on link "Signing requests" at bounding box center [114, 377] width 126 height 18
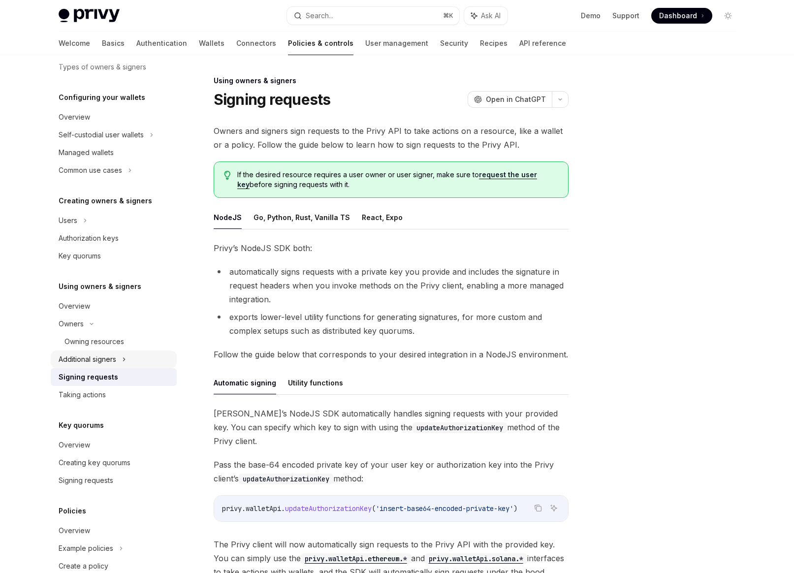
click at [86, 364] on div "Additional signers" at bounding box center [88, 359] width 58 height 12
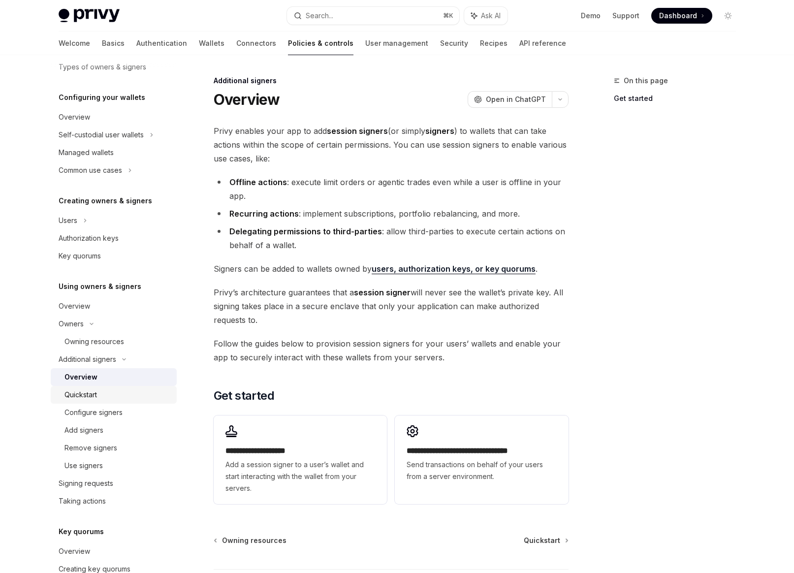
click at [87, 396] on div "Quickstart" at bounding box center [80, 395] width 32 height 12
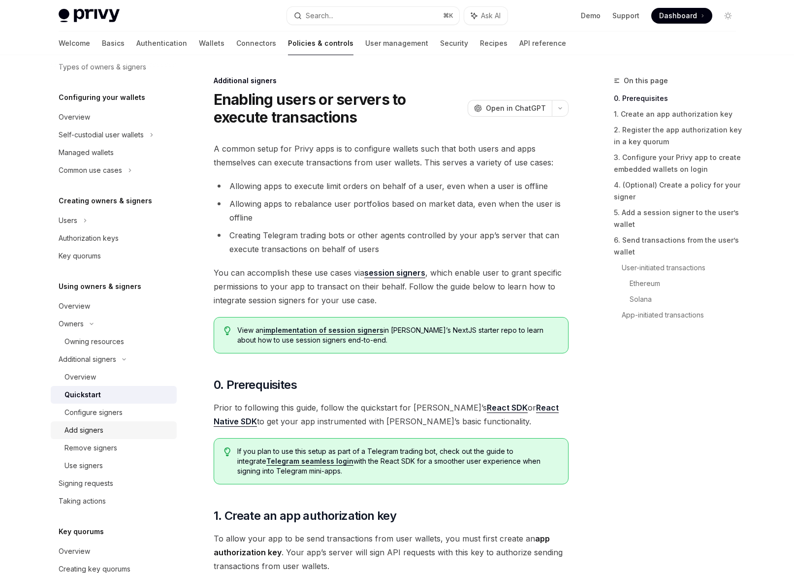
click at [83, 429] on div "Add signers" at bounding box center [83, 430] width 39 height 12
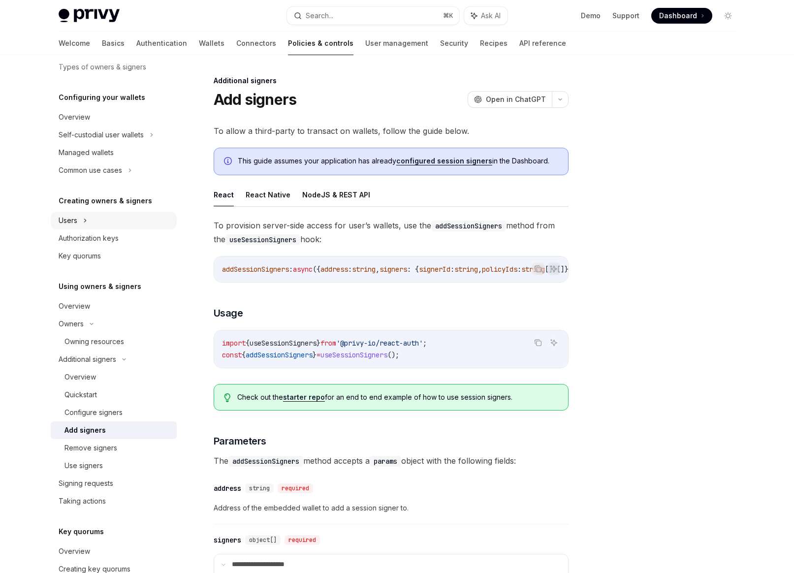
click at [80, 221] on div "Users" at bounding box center [114, 221] width 126 height 18
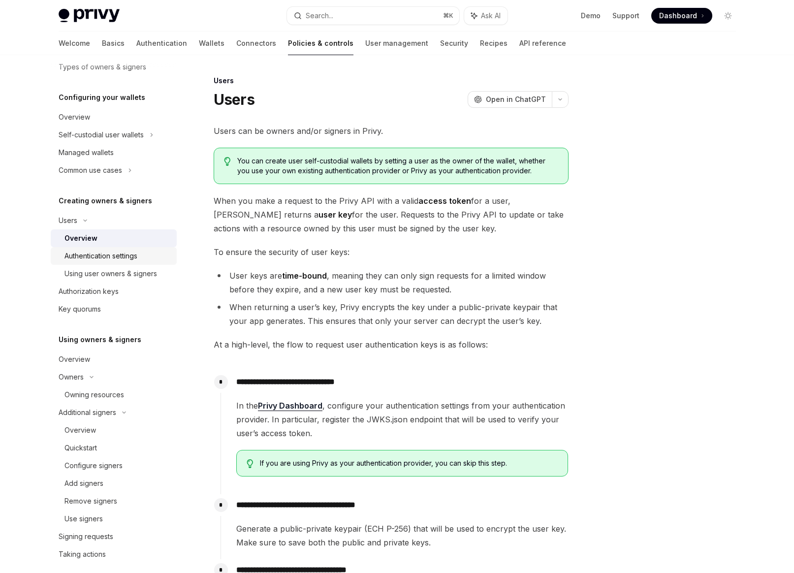
click at [79, 254] on div "Authentication settings" at bounding box center [100, 256] width 73 height 12
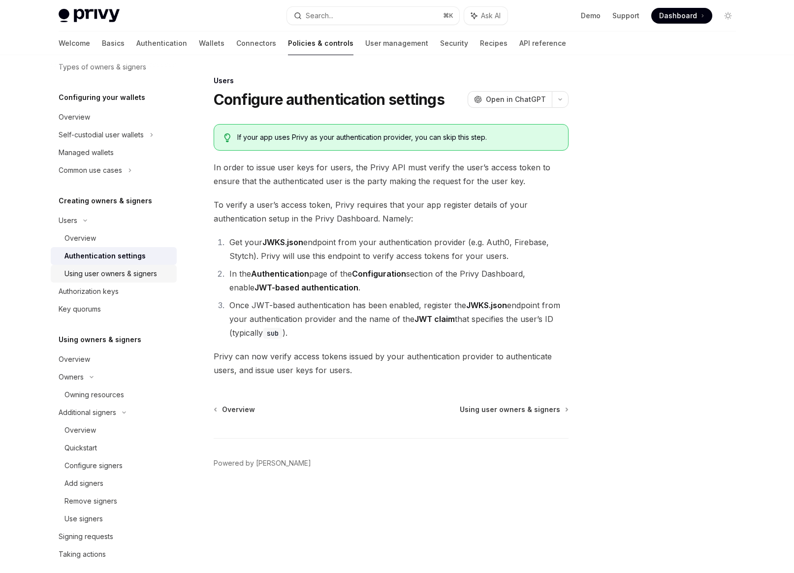
click at [83, 268] on div "Using user owners & signers" at bounding box center [110, 274] width 92 height 12
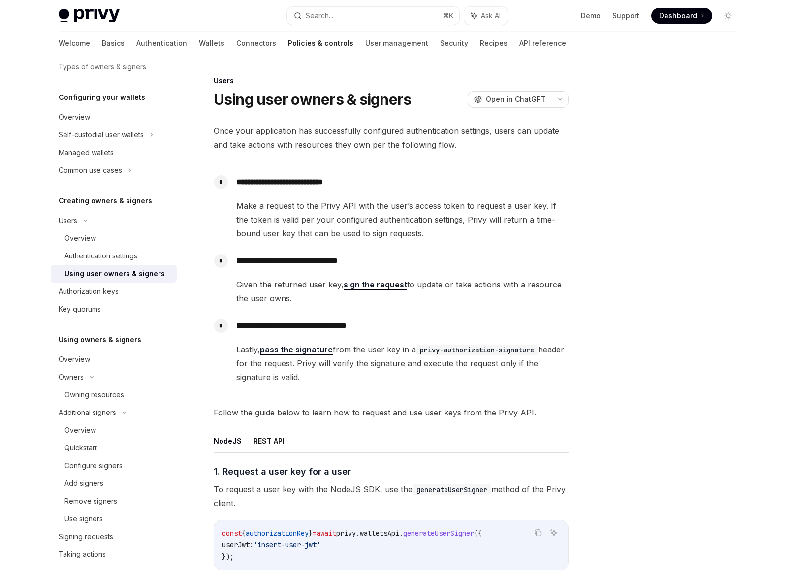
scroll to position [2, 0]
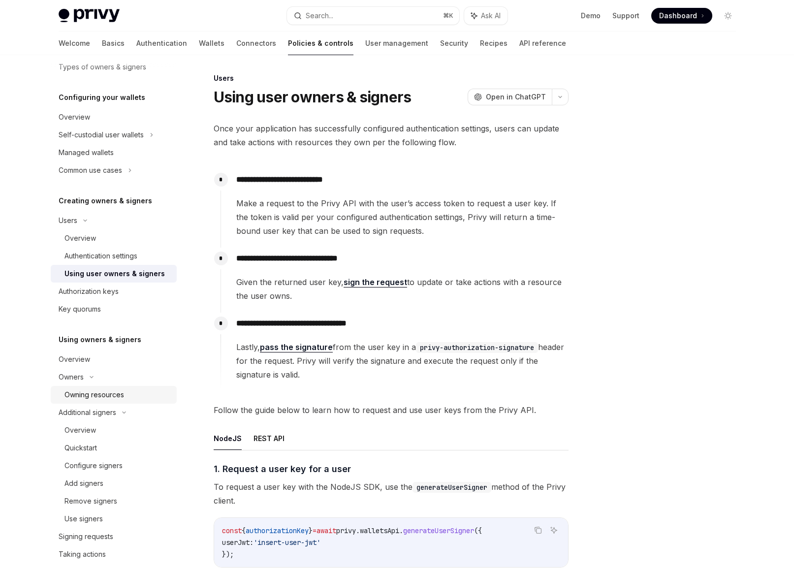
click at [91, 398] on div "Owning resources" at bounding box center [94, 395] width 60 height 12
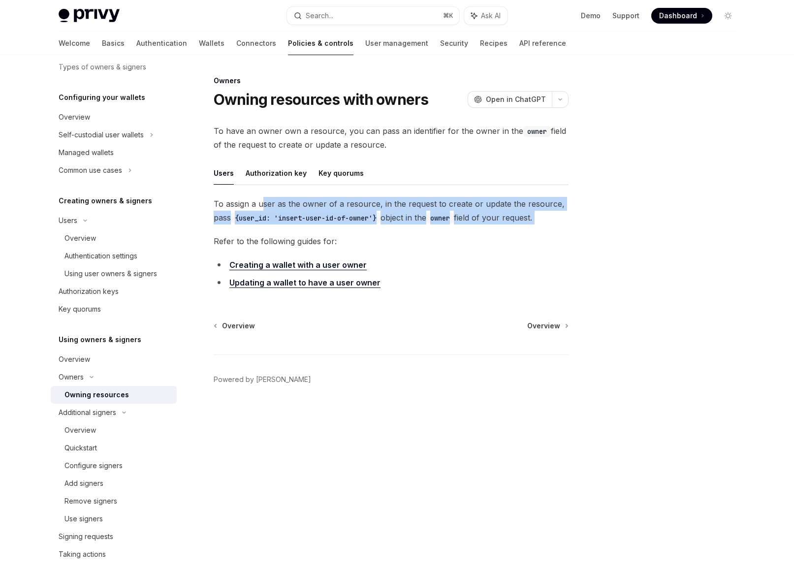
drag, startPoint x: 261, startPoint y: 200, endPoint x: 289, endPoint y: 230, distance: 40.4
click at [289, 230] on div "To assign a user as the owner of a resource, in the request to create or update…" at bounding box center [391, 245] width 355 height 96
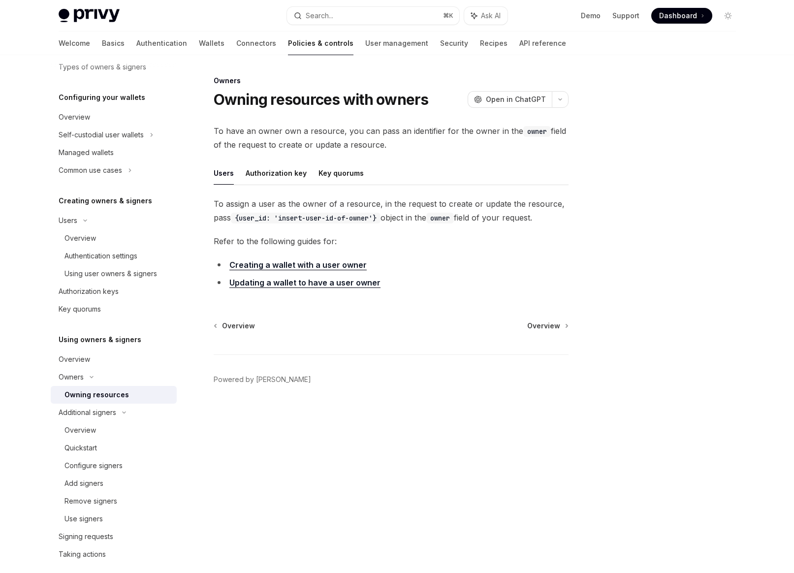
click at [273, 281] on link "Updating a wallet to have a user owner" at bounding box center [304, 282] width 151 height 10
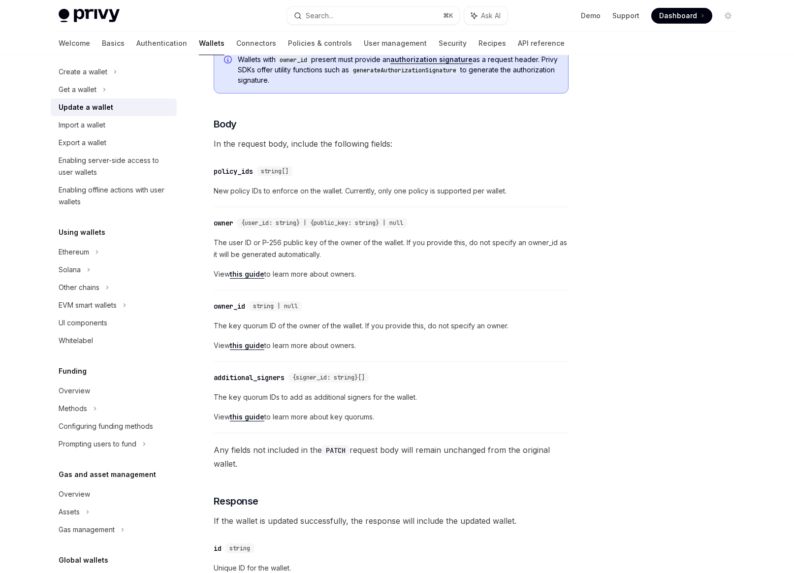
scroll to position [243, 0]
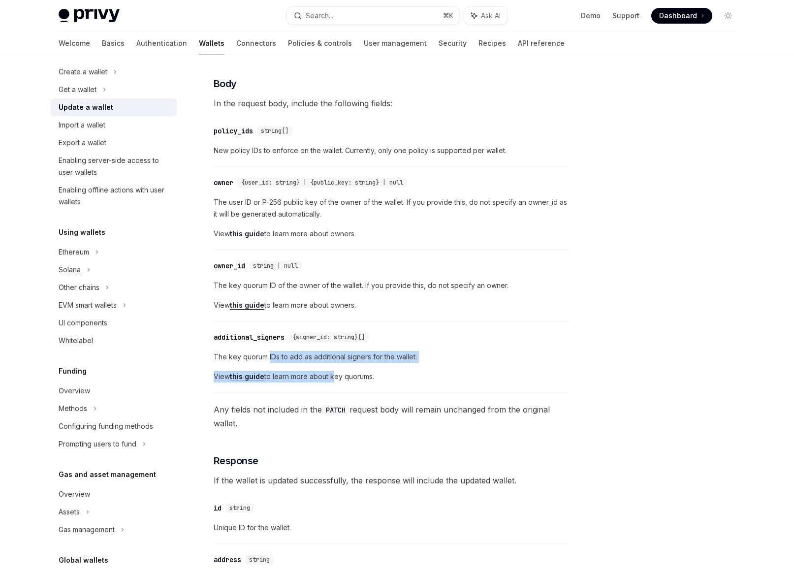
drag, startPoint x: 332, startPoint y: 370, endPoint x: 268, endPoint y: 350, distance: 66.6
click at [268, 351] on div "The key quorum IDs to add as additional signers for the wallet. View this guide…" at bounding box center [391, 366] width 355 height 31
click at [268, 351] on span "The key quorum IDs to add as additional signers for the wallet." at bounding box center [391, 357] width 355 height 12
drag, startPoint x: 268, startPoint y: 350, endPoint x: 313, endPoint y: 378, distance: 52.6
click at [313, 378] on div "The key quorum IDs to add as additional signers for the wallet. View this guide…" at bounding box center [391, 366] width 355 height 31
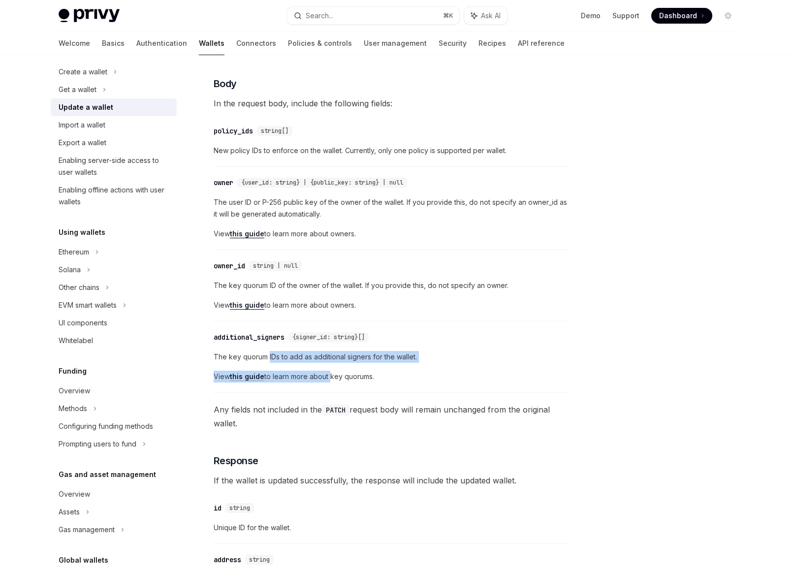
click at [254, 375] on link "this guide" at bounding box center [247, 376] width 34 height 9
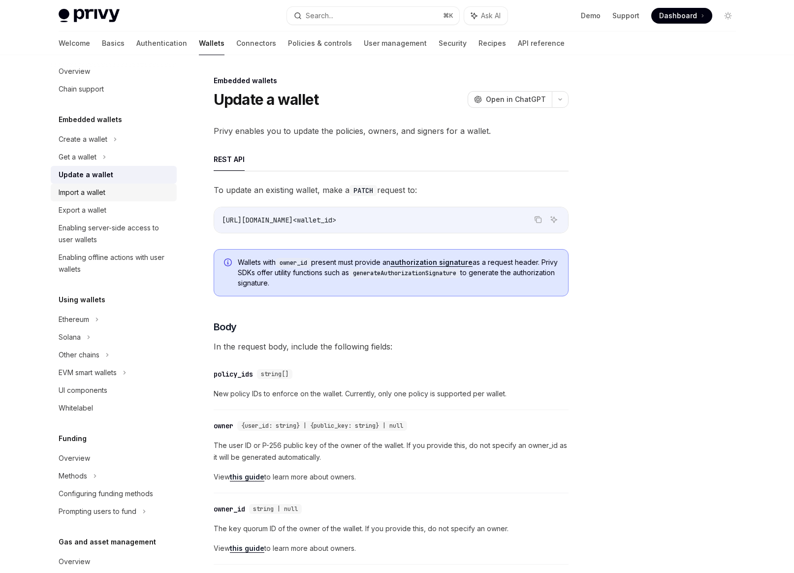
scroll to position [10, 0]
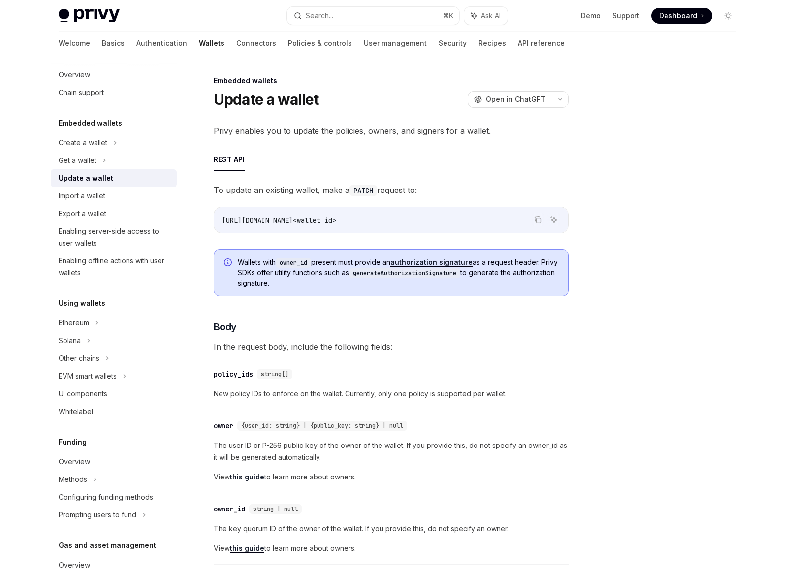
drag, startPoint x: 316, startPoint y: 262, endPoint x: 326, endPoint y: 281, distance: 21.4
click at [326, 281] on span "Wallets with owner_id present must provide an authorization signature as a requ…" at bounding box center [398, 272] width 320 height 31
drag, startPoint x: 326, startPoint y: 281, endPoint x: 250, endPoint y: 263, distance: 78.3
click at [250, 263] on span "Wallets with owner_id present must provide an authorization signature as a requ…" at bounding box center [398, 272] width 320 height 31
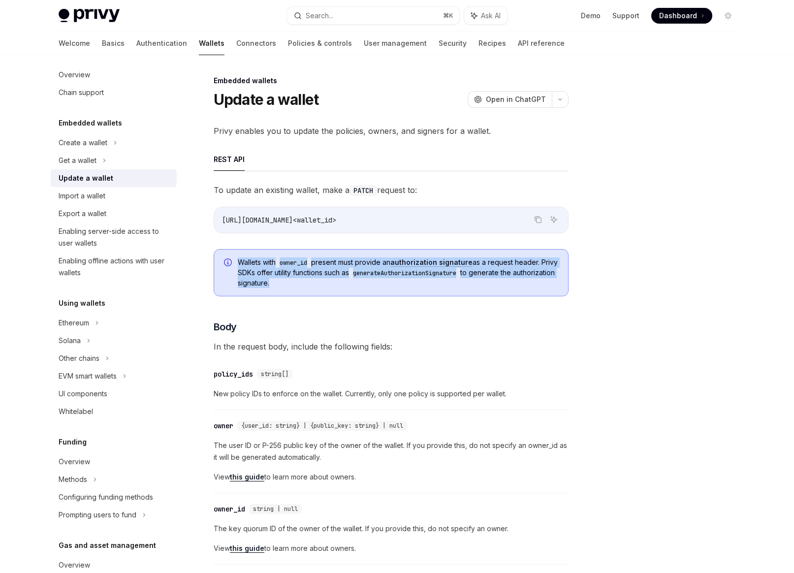
drag, startPoint x: 250, startPoint y: 263, endPoint x: 309, endPoint y: 281, distance: 61.8
click at [309, 281] on span "Wallets with owner_id present must provide an authorization signature as a requ…" at bounding box center [398, 272] width 320 height 31
drag, startPoint x: 309, startPoint y: 281, endPoint x: 263, endPoint y: 262, distance: 49.6
click at [263, 262] on span "Wallets with owner_id present must provide an authorization signature as a requ…" at bounding box center [398, 272] width 320 height 31
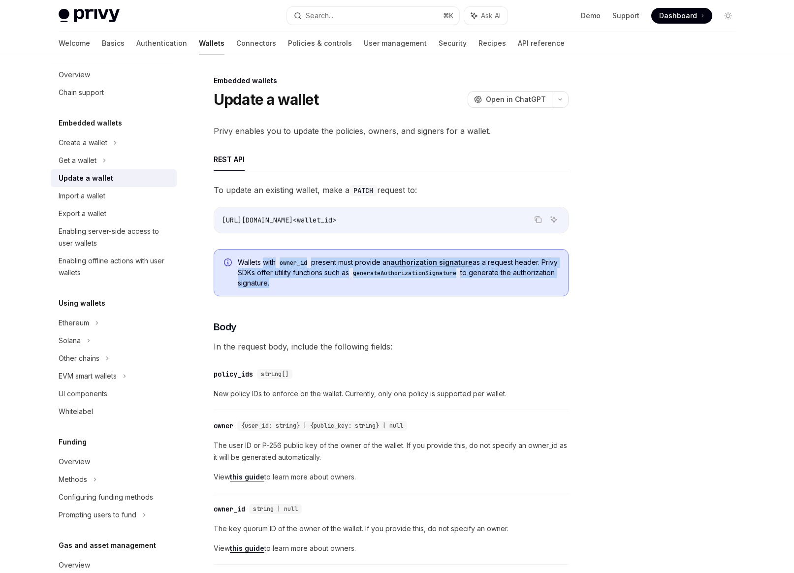
click at [263, 262] on span "Wallets with owner_id present must provide an authorization signature as a requ…" at bounding box center [398, 272] width 320 height 31
drag, startPoint x: 263, startPoint y: 262, endPoint x: 323, endPoint y: 284, distance: 64.0
click at [323, 284] on span "Wallets with owner_id present must provide an authorization signature as a requ…" at bounding box center [398, 272] width 320 height 31
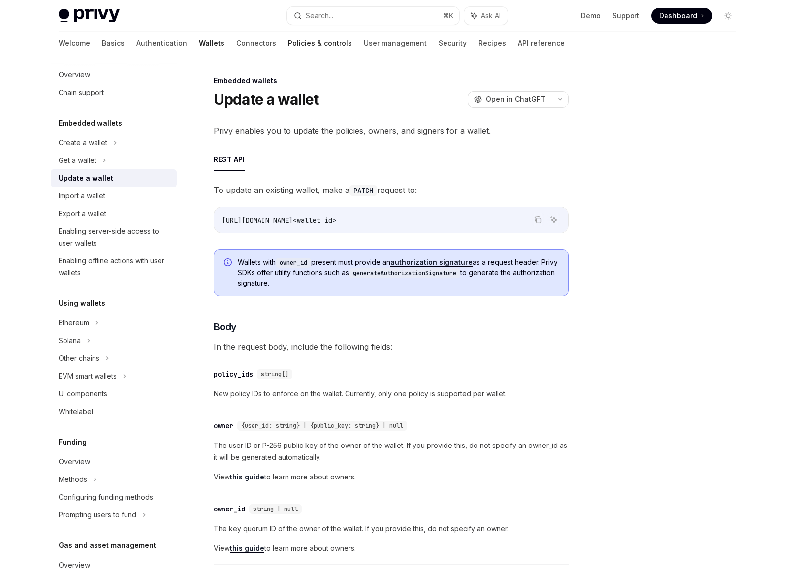
click at [295, 38] on link "Policies & controls" at bounding box center [320, 43] width 64 height 24
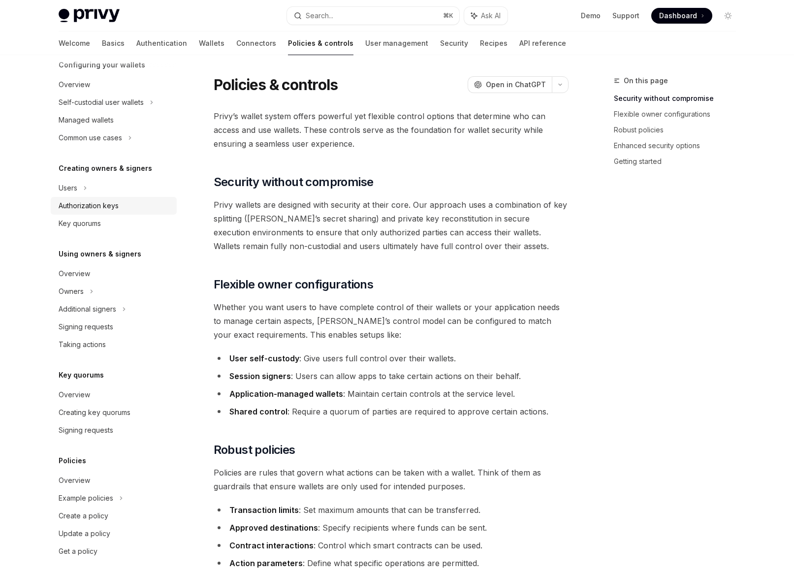
scroll to position [120, 0]
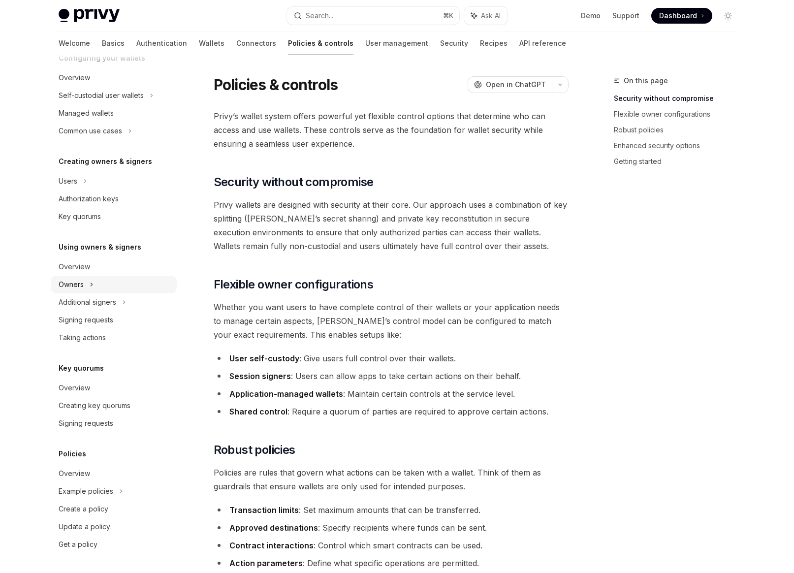
click at [82, 104] on div "Owners" at bounding box center [114, 96] width 126 height 18
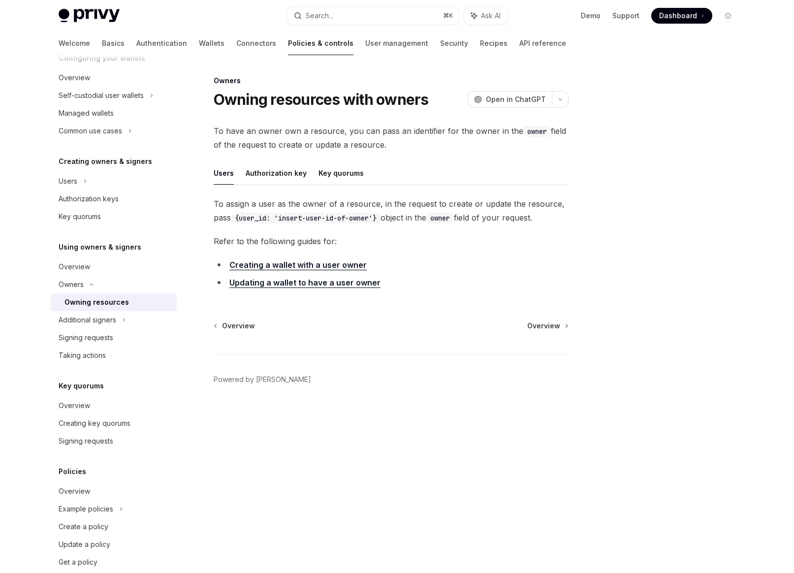
click at [74, 300] on div "Owning resources" at bounding box center [96, 302] width 64 height 12
click at [82, 315] on div "Additional signers" at bounding box center [88, 320] width 58 height 12
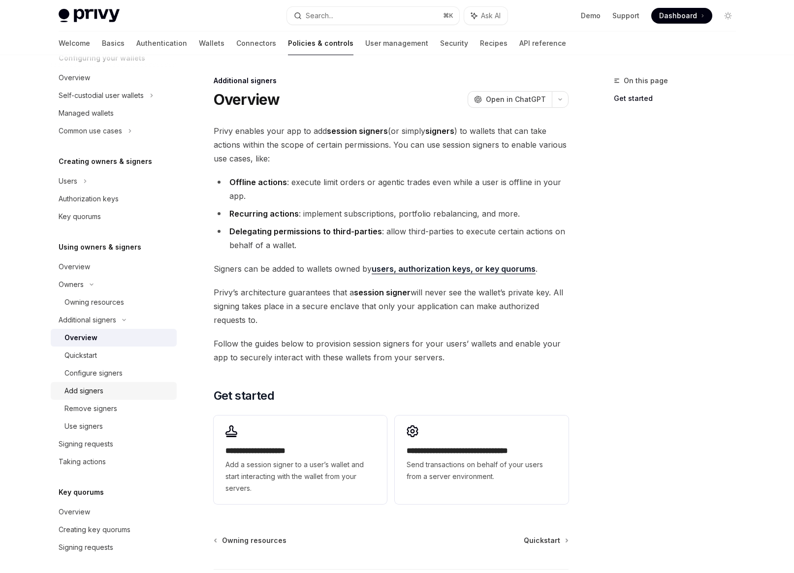
click at [84, 384] on link "Add signers" at bounding box center [114, 391] width 126 height 18
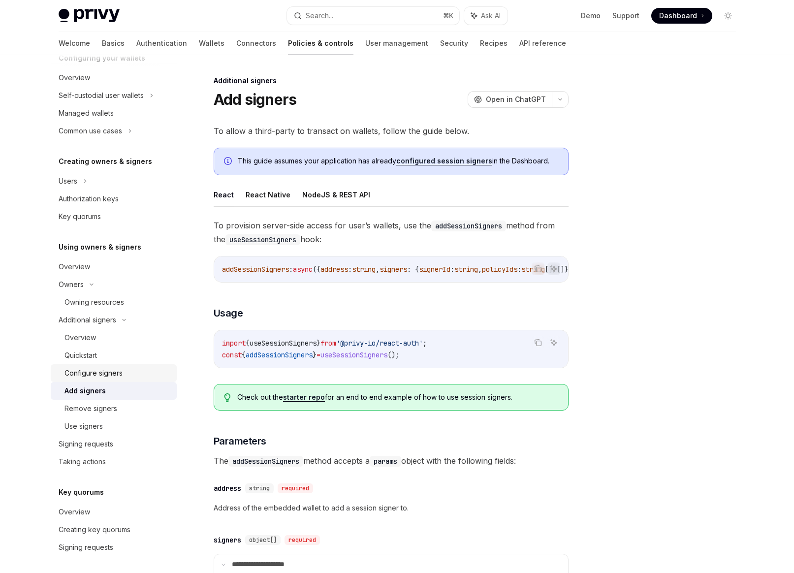
click at [106, 372] on div "Configure signers" at bounding box center [93, 373] width 58 height 12
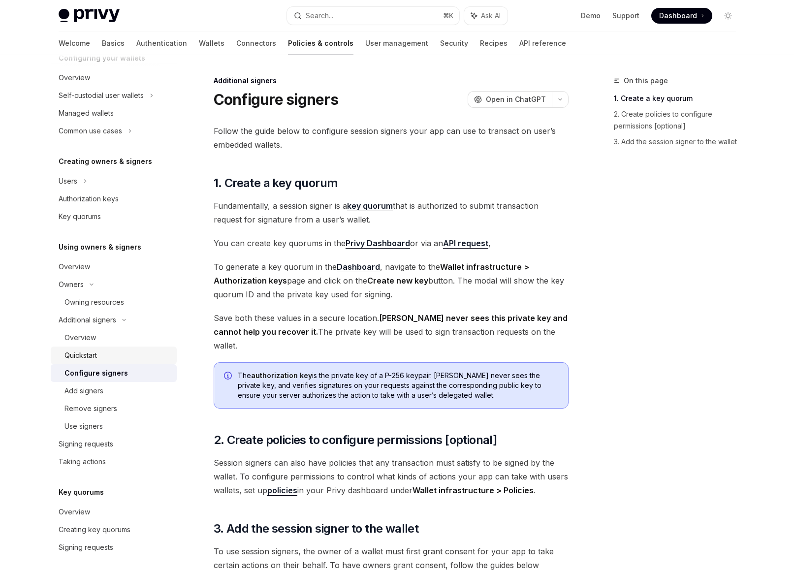
click at [79, 357] on div "Quickstart" at bounding box center [80, 355] width 32 height 12
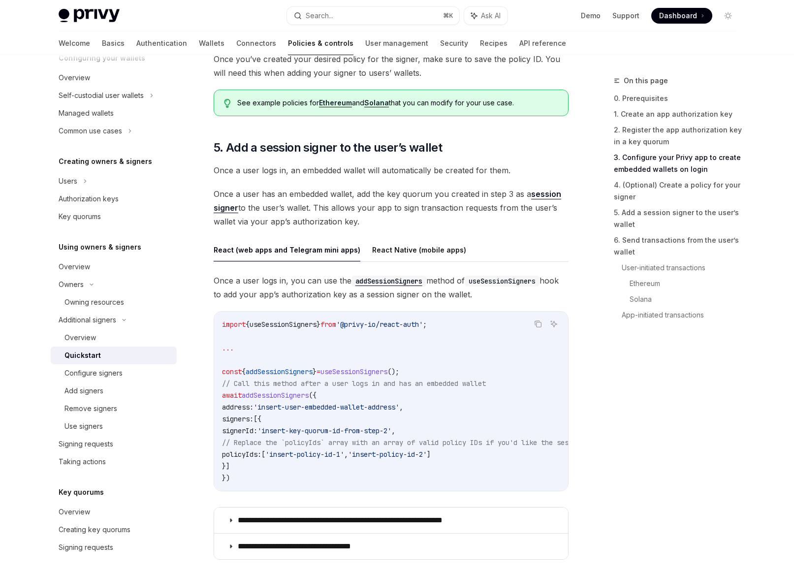
scroll to position [1456, 0]
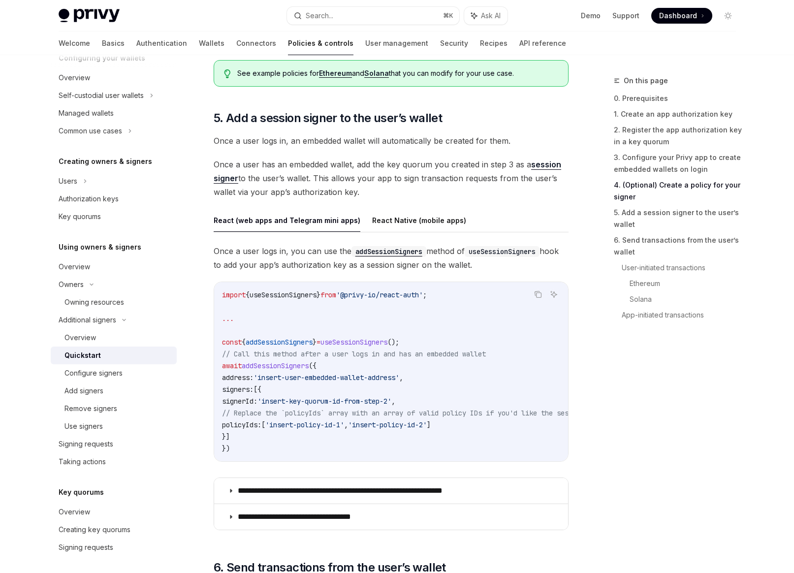
drag, startPoint x: 296, startPoint y: 404, endPoint x: 436, endPoint y: 403, distance: 140.7
click at [395, 403] on span "signerId: 'insert-key-quorum-id-from-step-2' ," at bounding box center [308, 401] width 173 height 9
click at [395, 403] on span "," at bounding box center [393, 401] width 4 height 9
drag, startPoint x: 436, startPoint y: 403, endPoint x: 307, endPoint y: 402, distance: 129.4
click at [307, 402] on span "signerId: 'insert-key-quorum-id-from-step-2' ," at bounding box center [308, 401] width 173 height 9
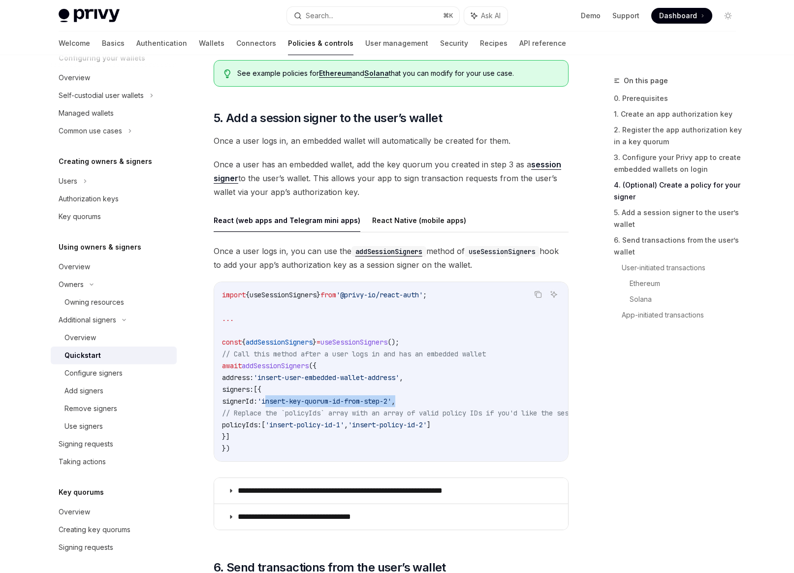
click at [307, 402] on span "'insert-key-quorum-id-from-step-2'" at bounding box center [324, 401] width 134 height 9
drag, startPoint x: 307, startPoint y: 402, endPoint x: 436, endPoint y: 398, distance: 129.0
click at [391, 398] on span "'insert-key-quorum-id-from-step-2'" at bounding box center [324, 401] width 134 height 9
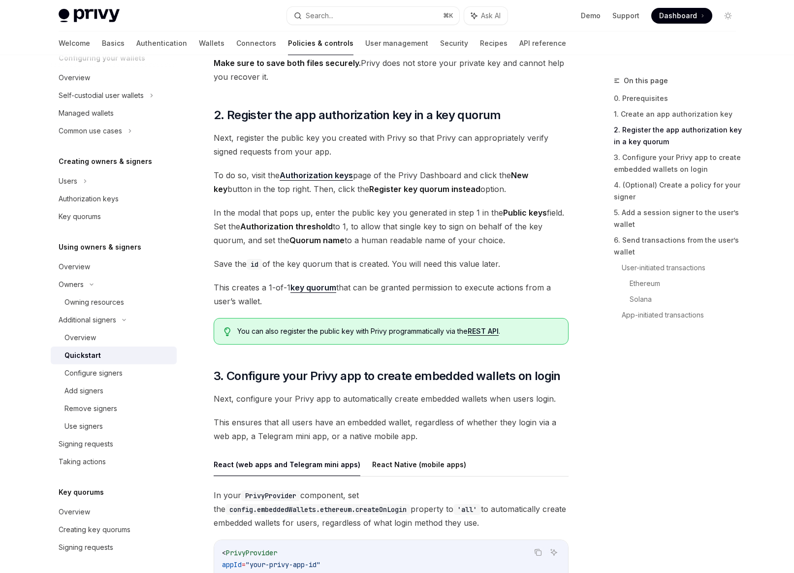
scroll to position [556, 0]
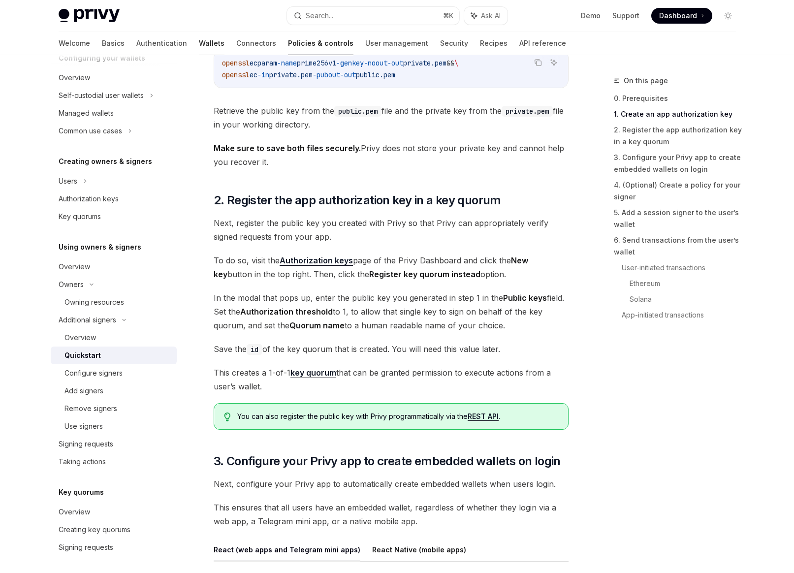
click at [199, 47] on link "Wallets" at bounding box center [212, 43] width 26 height 24
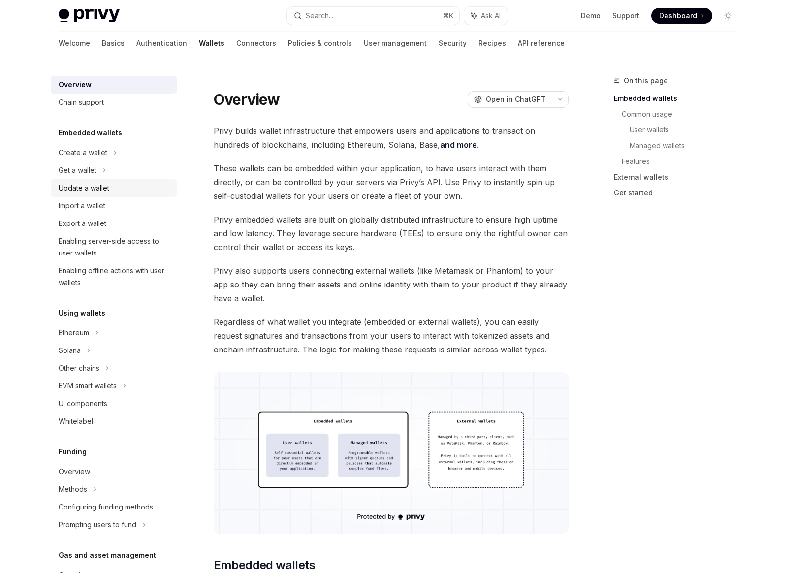
click at [89, 188] on div "Update a wallet" at bounding box center [84, 188] width 51 height 12
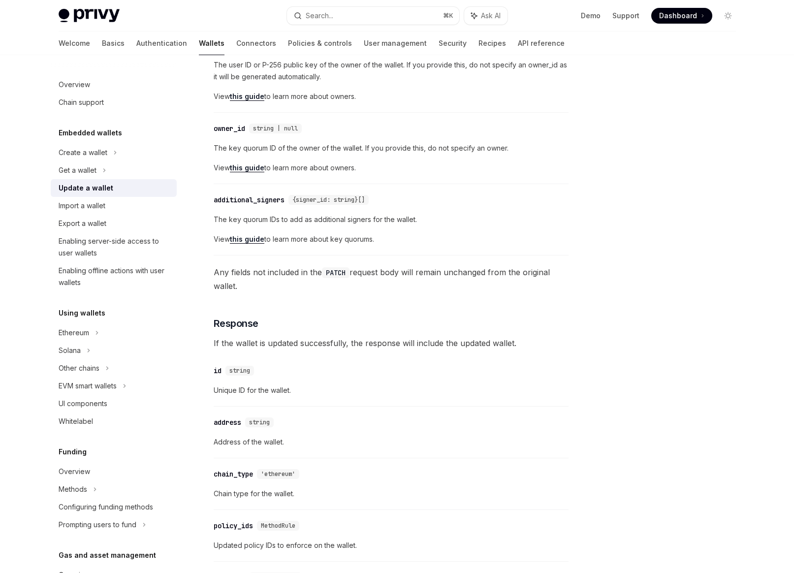
scroll to position [387, 0]
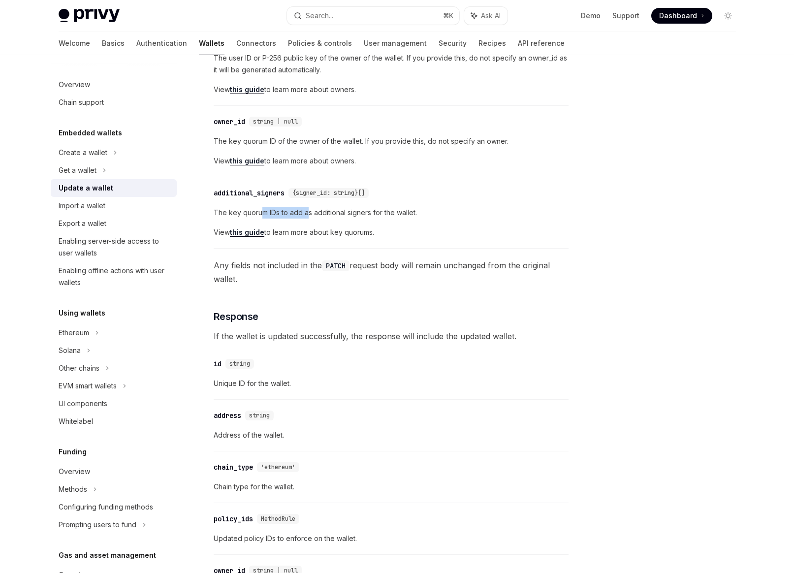
drag, startPoint x: 259, startPoint y: 210, endPoint x: 307, endPoint y: 214, distance: 48.4
click at [307, 214] on span "The key quorum IDs to add as additional signers for the wallet." at bounding box center [391, 213] width 355 height 12
drag, startPoint x: 307, startPoint y: 214, endPoint x: 238, endPoint y: 213, distance: 69.4
click at [238, 213] on span "The key quorum IDs to add as additional signers for the wallet." at bounding box center [391, 213] width 355 height 12
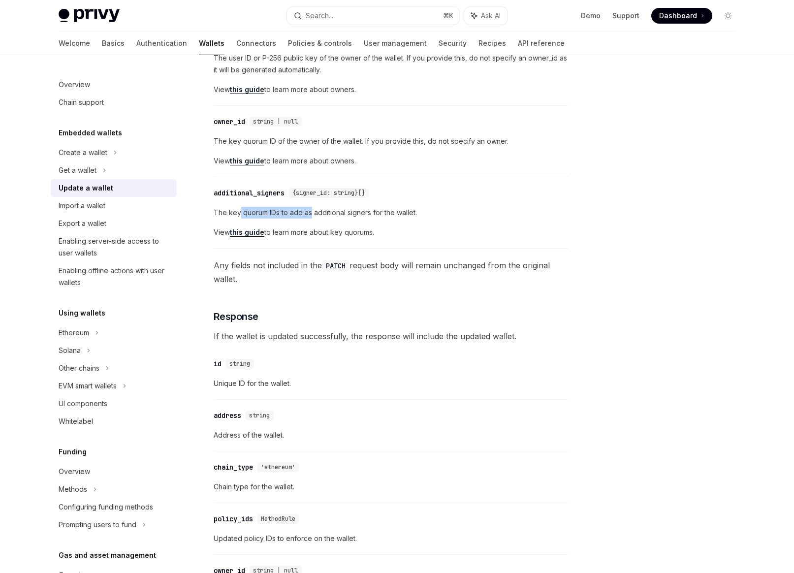
click at [238, 213] on span "The key quorum IDs to add as additional signers for the wallet." at bounding box center [391, 213] width 355 height 12
drag, startPoint x: 238, startPoint y: 213, endPoint x: 361, endPoint y: 225, distance: 123.6
click at [361, 225] on div "The key quorum IDs to add as additional signers for the wallet. View this guide…" at bounding box center [391, 222] width 355 height 31
click at [375, 212] on span "The key quorum IDs to add as additional signers for the wallet." at bounding box center [391, 213] width 355 height 12
drag, startPoint x: 375, startPoint y: 212, endPoint x: 225, endPoint y: 210, distance: 150.1
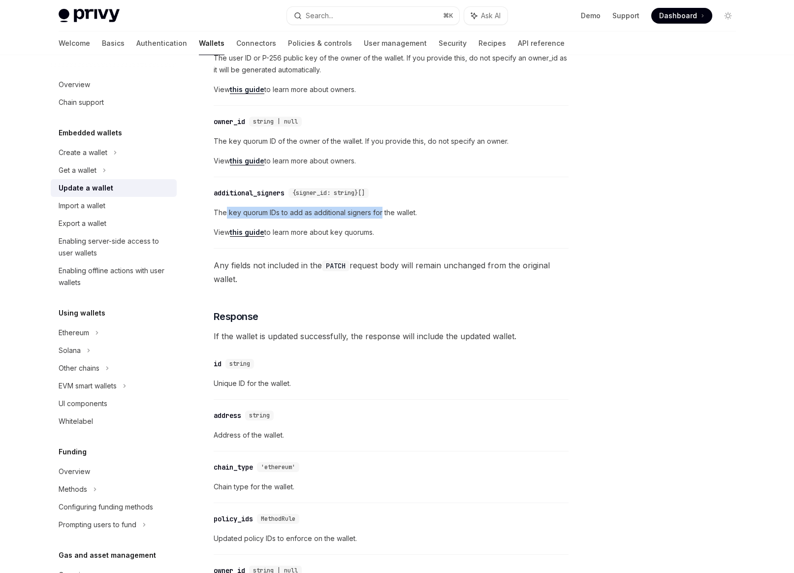
click at [225, 210] on span "The key quorum IDs to add as additional signers for the wallet." at bounding box center [391, 213] width 355 height 12
drag, startPoint x: 225, startPoint y: 210, endPoint x: 367, endPoint y: 212, distance: 141.7
click at [367, 212] on span "The key quorum IDs to add as additional signers for the wallet." at bounding box center [391, 213] width 355 height 12
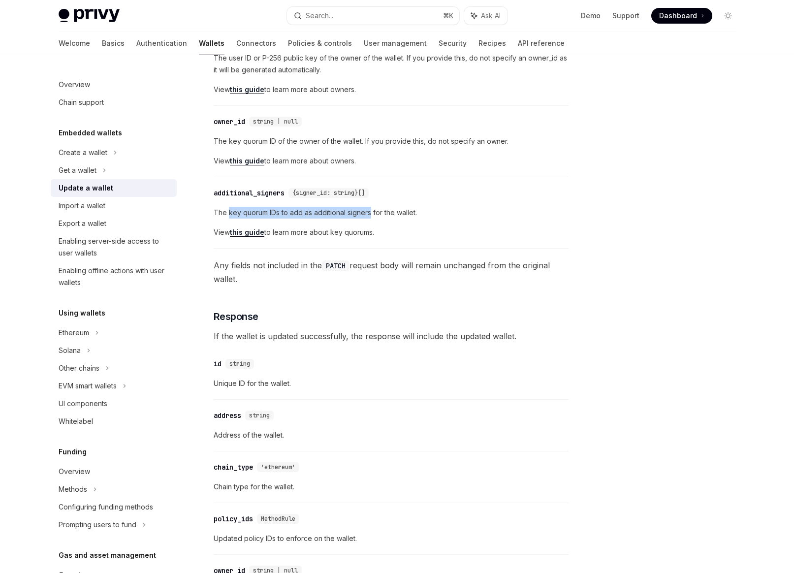
drag, startPoint x: 367, startPoint y: 212, endPoint x: 233, endPoint y: 212, distance: 133.8
click at [233, 212] on span "The key quorum IDs to add as additional signers for the wallet." at bounding box center [391, 213] width 355 height 12
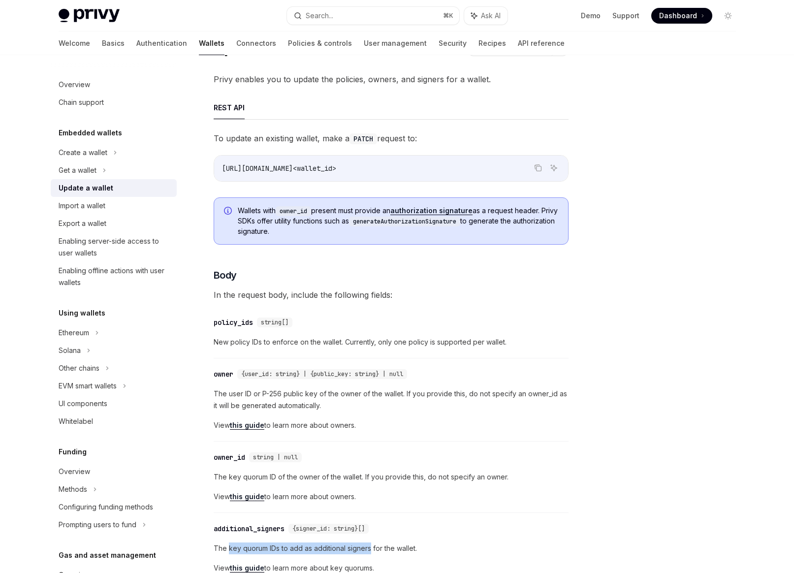
scroll to position [53, 0]
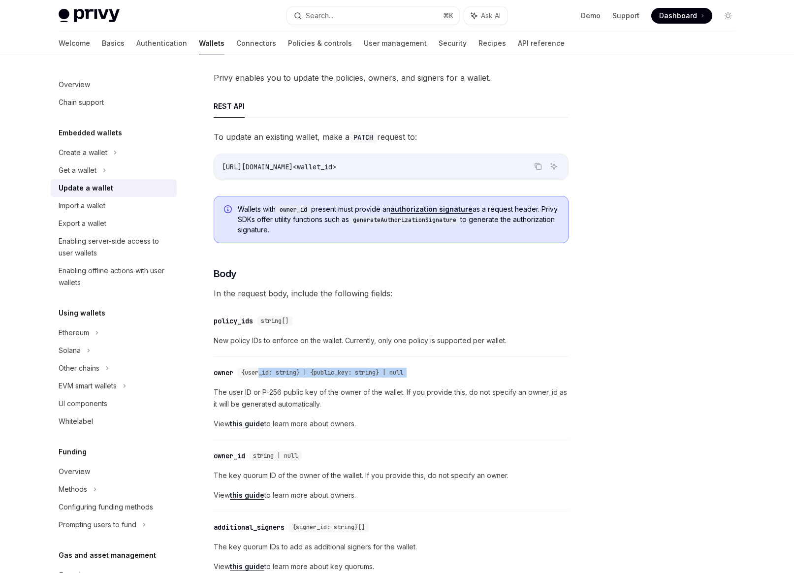
drag, startPoint x: 260, startPoint y: 370, endPoint x: 380, endPoint y: 378, distance: 120.8
click at [380, 378] on div "​ owner {user_id: string} | {public_key: string} | null The user ID or P-256 pu…" at bounding box center [391, 401] width 355 height 78
click at [383, 376] on div "{user_id: string} | {public_key: string} | null" at bounding box center [324, 373] width 174 height 10
drag, startPoint x: 383, startPoint y: 376, endPoint x: 278, endPoint y: 373, distance: 104.9
click at [278, 373] on div "{user_id: string} | {public_key: string} | null" at bounding box center [324, 373] width 174 height 10
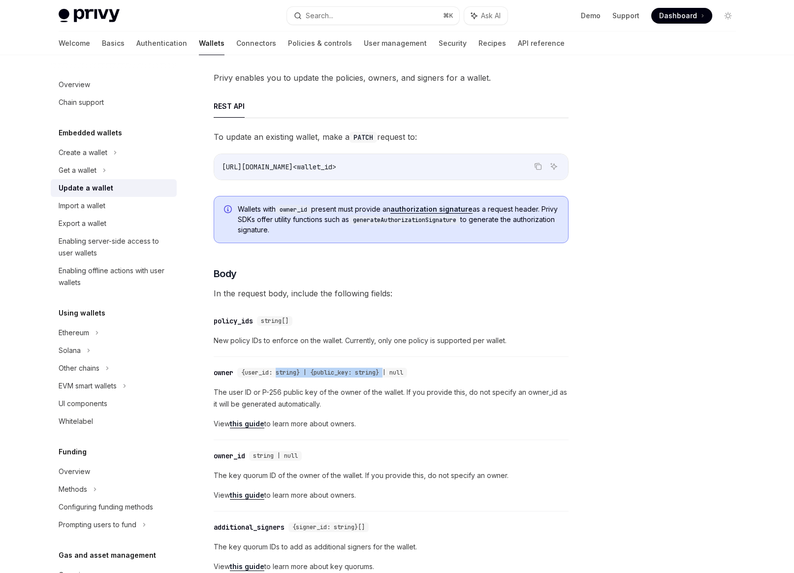
click at [278, 373] on span "{user_id: string} | {public_key: string} | null" at bounding box center [322, 373] width 162 height 8
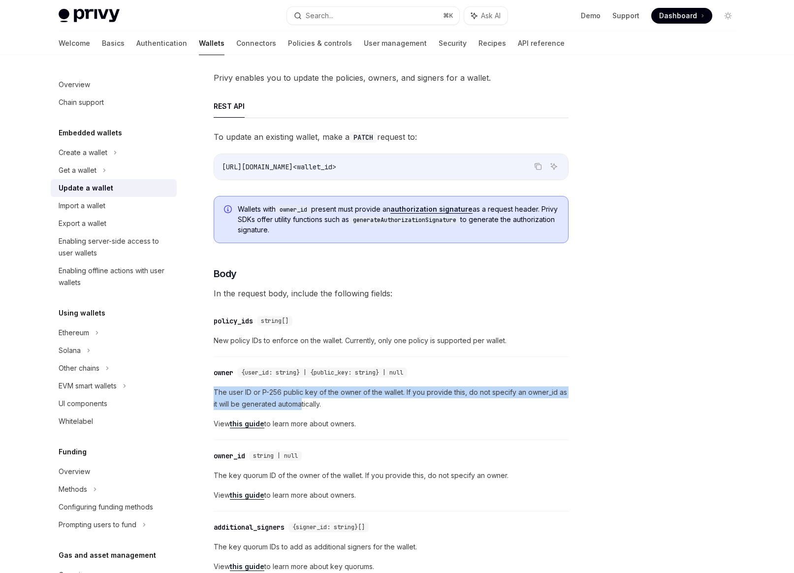
drag, startPoint x: 272, startPoint y: 383, endPoint x: 301, endPoint y: 409, distance: 39.0
click at [301, 409] on div "​ owner {user_id: string} | {public_key: string} | null The user ID or P-256 pu…" at bounding box center [391, 401] width 355 height 78
click at [301, 409] on span "The user ID or P-256 public key of the owner of the wallet. If you provide this…" at bounding box center [391, 398] width 355 height 24
drag, startPoint x: 301, startPoint y: 409, endPoint x: 276, endPoint y: 389, distance: 31.8
click at [276, 389] on span "The user ID or P-256 public key of the owner of the wallet. If you provide this…" at bounding box center [391, 398] width 355 height 24
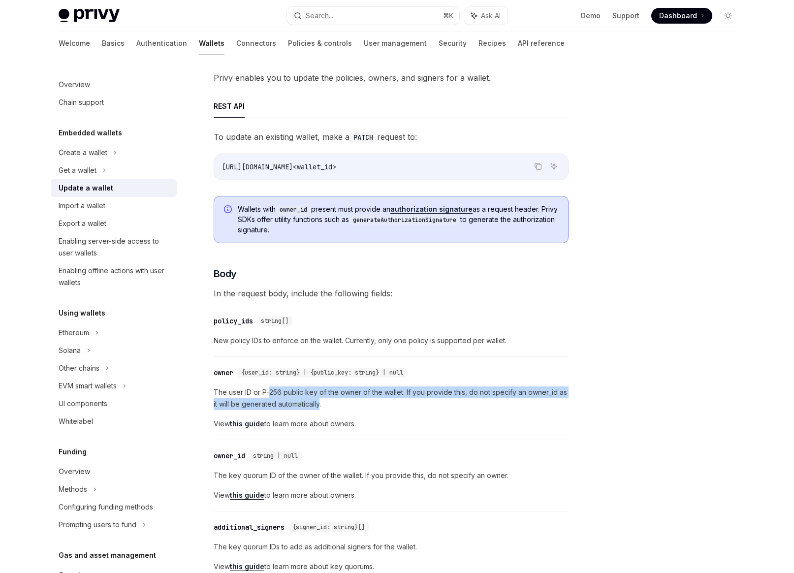
click at [276, 389] on span "The user ID or P-256 public key of the owner of the wallet. If you provide this…" at bounding box center [391, 398] width 355 height 24
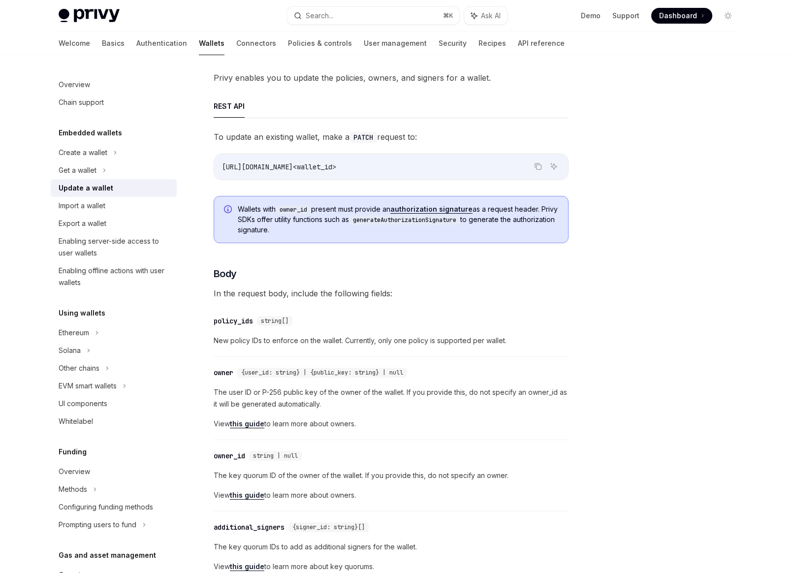
click at [252, 419] on link "this guide" at bounding box center [247, 423] width 34 height 9
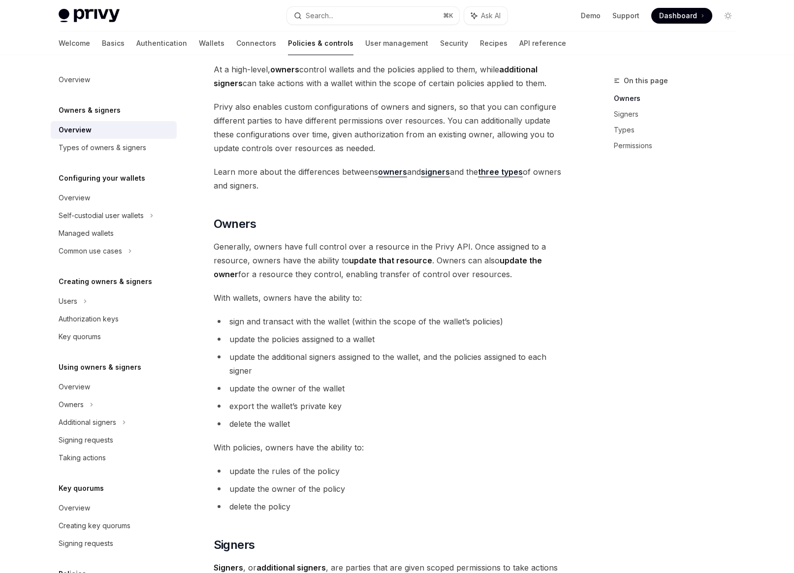
scroll to position [102, 0]
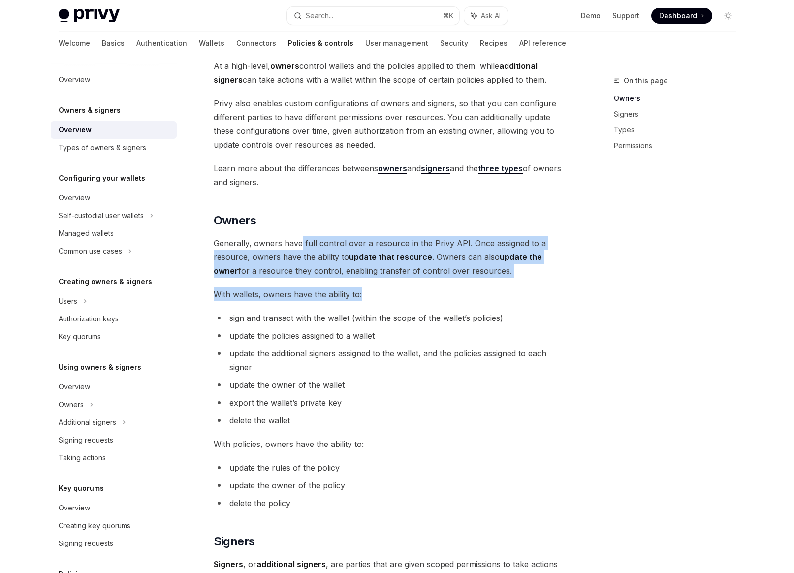
drag, startPoint x: 393, startPoint y: 294, endPoint x: 298, endPoint y: 246, distance: 106.1
click at [298, 246] on div "Privy resources, such as wallets and policies, are controlled or managed by a u…" at bounding box center [391, 509] width 355 height 974
click at [298, 246] on span "Generally, owners have full control over a resource in the Privy API. Once assi…" at bounding box center [391, 256] width 355 height 41
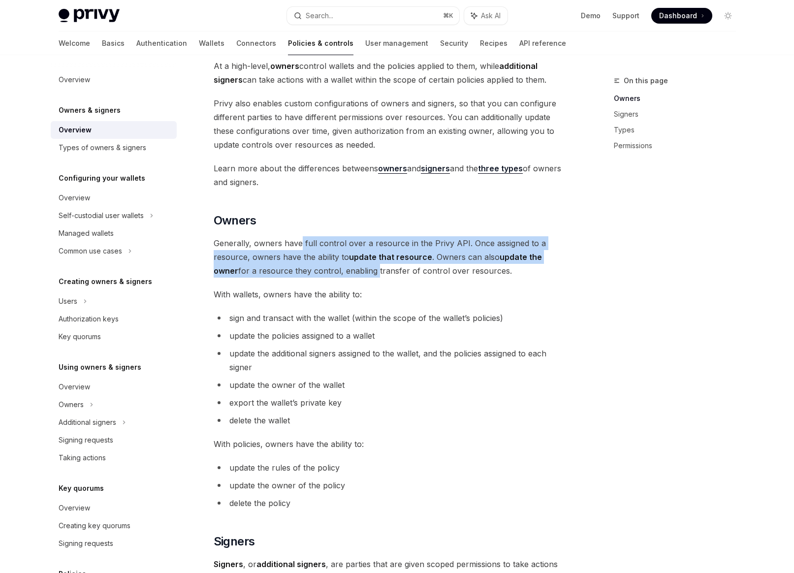
drag, startPoint x: 298, startPoint y: 246, endPoint x: 328, endPoint y: 273, distance: 40.4
click at [328, 273] on span "Generally, owners have full control over a resource in the Privy API. Once assi…" at bounding box center [391, 256] width 355 height 41
drag, startPoint x: 328, startPoint y: 273, endPoint x: 297, endPoint y: 236, distance: 48.5
click at [297, 236] on span "Generally, owners have full control over a resource in the Privy API. Once assi…" at bounding box center [391, 256] width 355 height 41
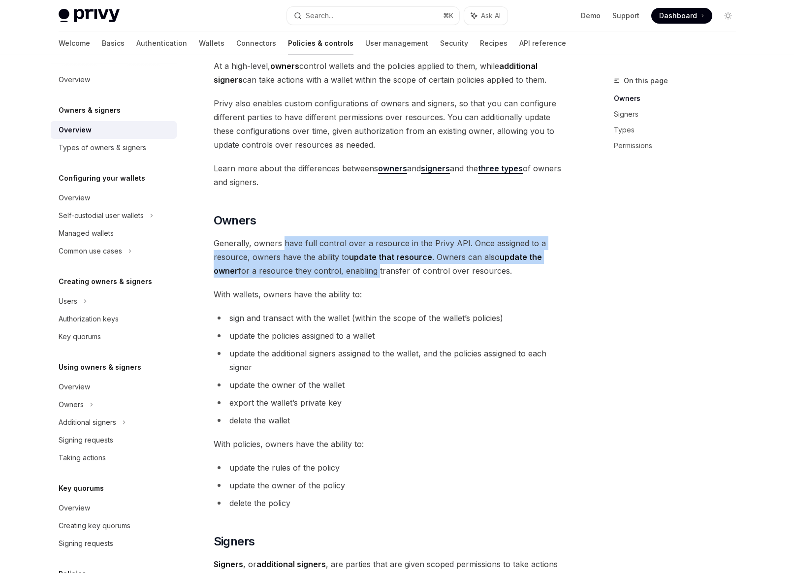
click at [297, 236] on span "Generally, owners have full control over a resource in the Privy API. Once assi…" at bounding box center [391, 256] width 355 height 41
drag, startPoint x: 297, startPoint y: 236, endPoint x: 313, endPoint y: 271, distance: 38.1
click at [313, 271] on span "Generally, owners have full control over a resource in the Privy API. Once assi…" at bounding box center [391, 256] width 355 height 41
drag, startPoint x: 313, startPoint y: 271, endPoint x: 288, endPoint y: 246, distance: 35.1
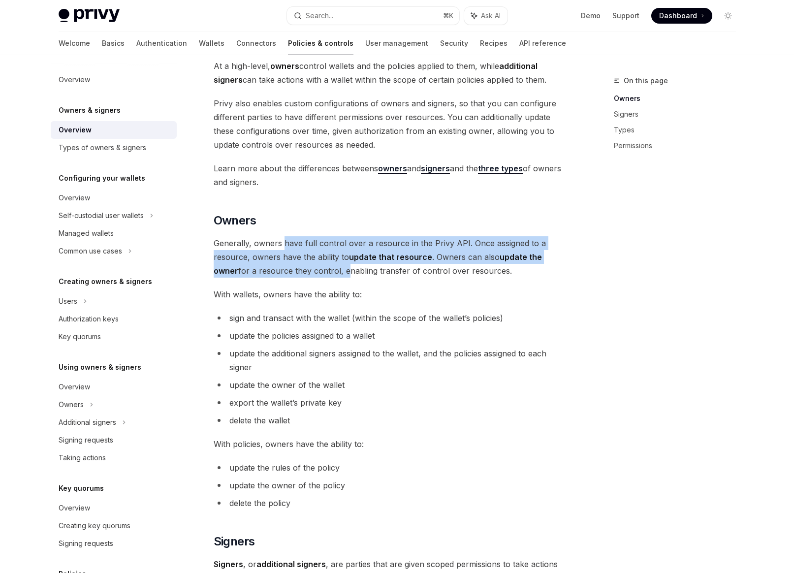
click at [288, 246] on span "Generally, owners have full control over a resource in the Privy API. Once assi…" at bounding box center [391, 256] width 355 height 41
drag, startPoint x: 288, startPoint y: 246, endPoint x: 308, endPoint y: 278, distance: 38.4
click at [308, 278] on div "Privy resources, such as wallets and policies, are controlled or managed by a u…" at bounding box center [391, 509] width 355 height 974
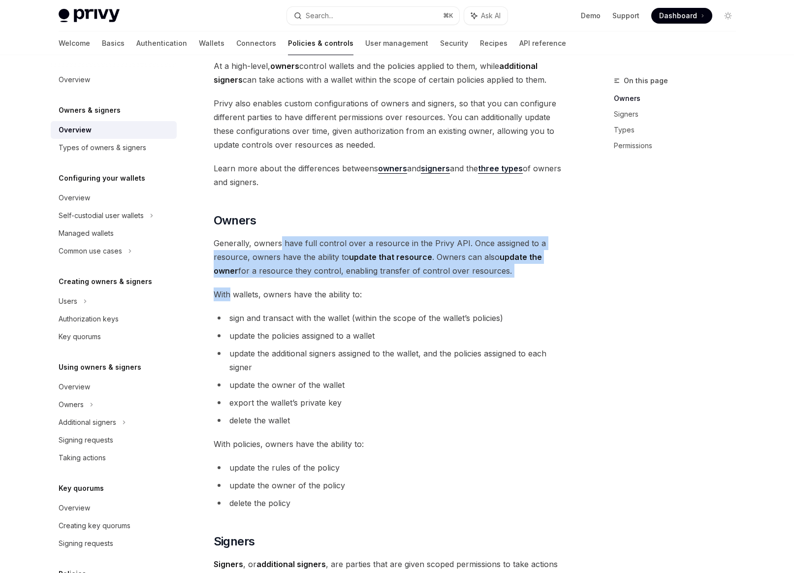
drag, startPoint x: 308, startPoint y: 278, endPoint x: 278, endPoint y: 239, distance: 49.9
click at [278, 239] on div "Privy resources, such as wallets and policies, are controlled or managed by a u…" at bounding box center [391, 509] width 355 height 974
click at [278, 239] on span "Generally, owners have full control over a resource in the Privy API. Once assi…" at bounding box center [391, 256] width 355 height 41
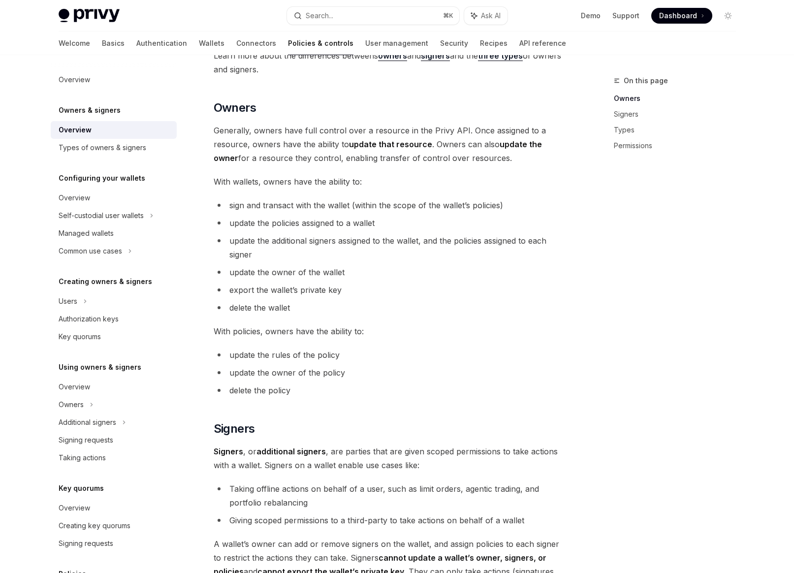
scroll to position [0, 0]
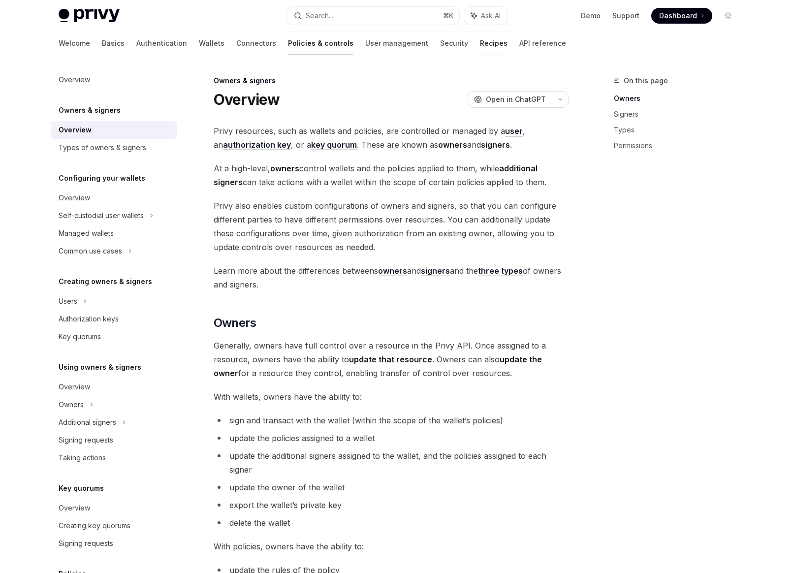
click at [480, 48] on link "Recipes" at bounding box center [494, 43] width 28 height 24
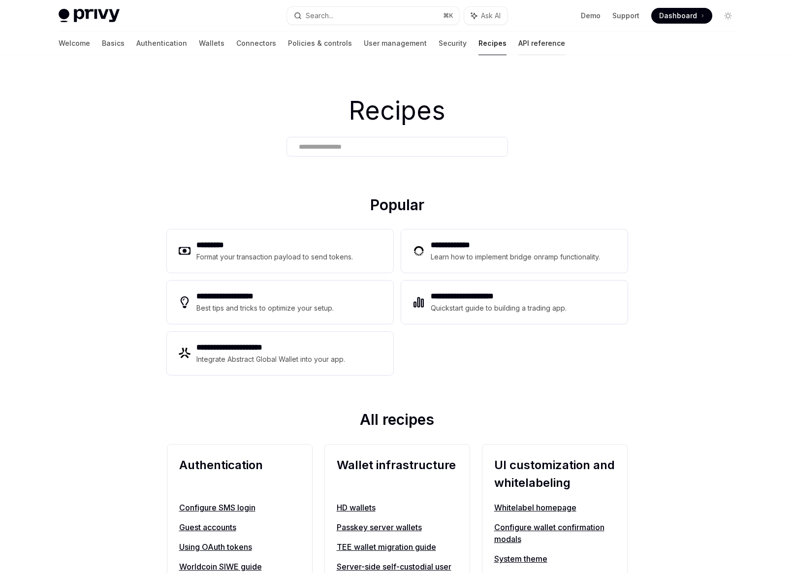
click at [518, 45] on link "API reference" at bounding box center [541, 43] width 47 height 24
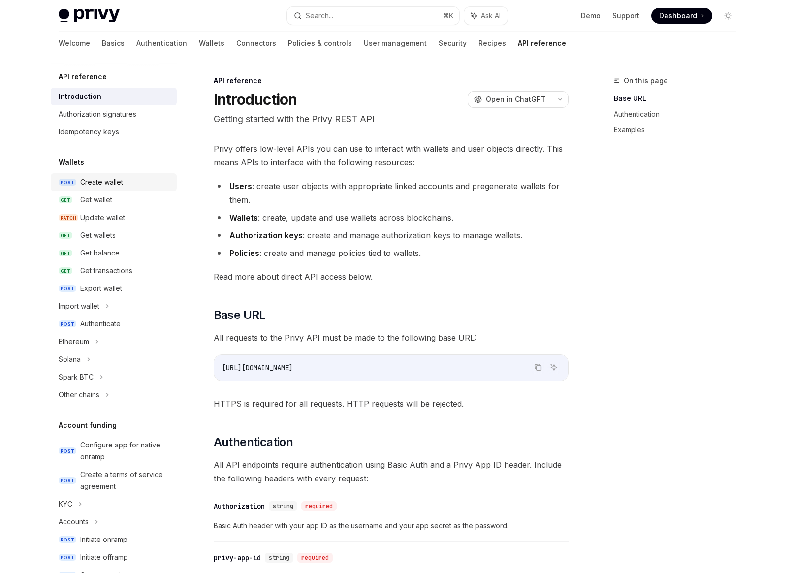
click at [117, 182] on div "Create wallet" at bounding box center [101, 182] width 43 height 12
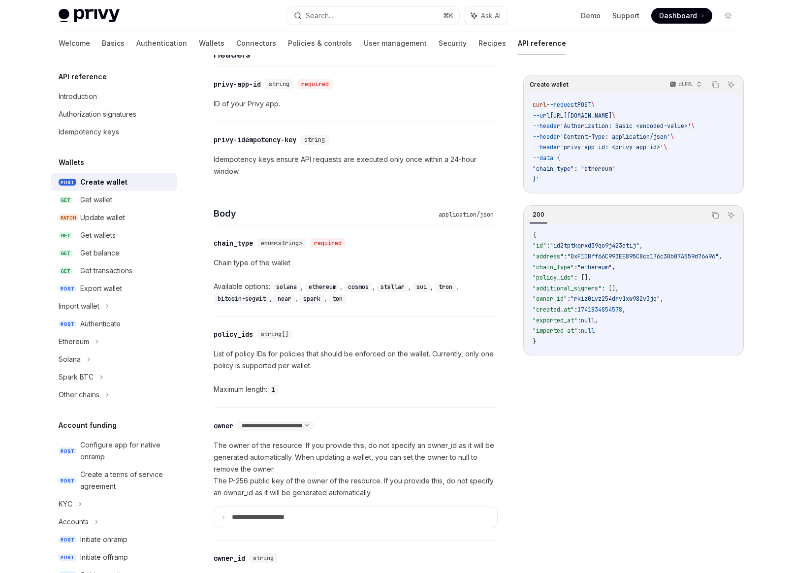
scroll to position [255, 0]
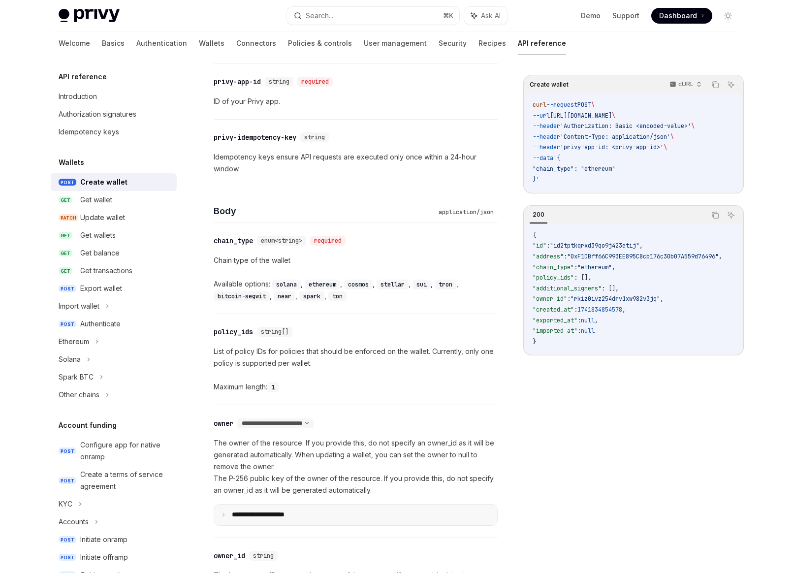
click at [295, 518] on p "**********" at bounding box center [266, 514] width 68 height 9
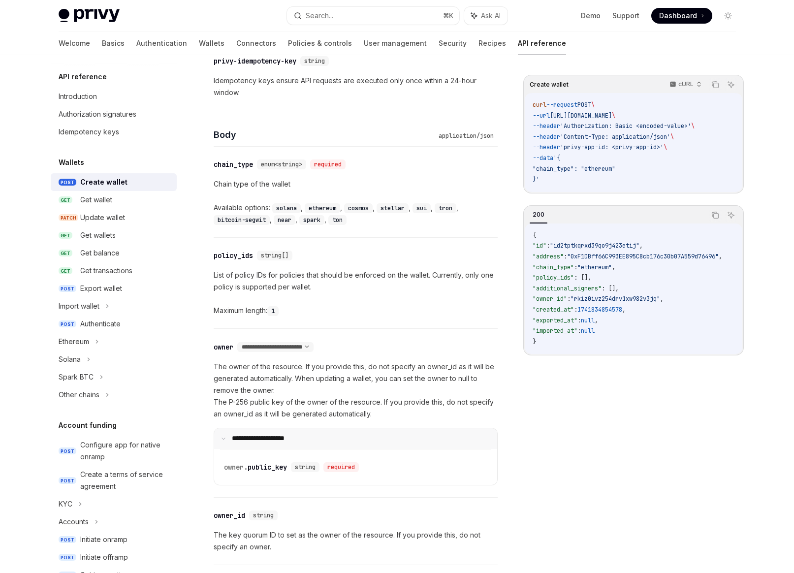
scroll to position [338, 0]
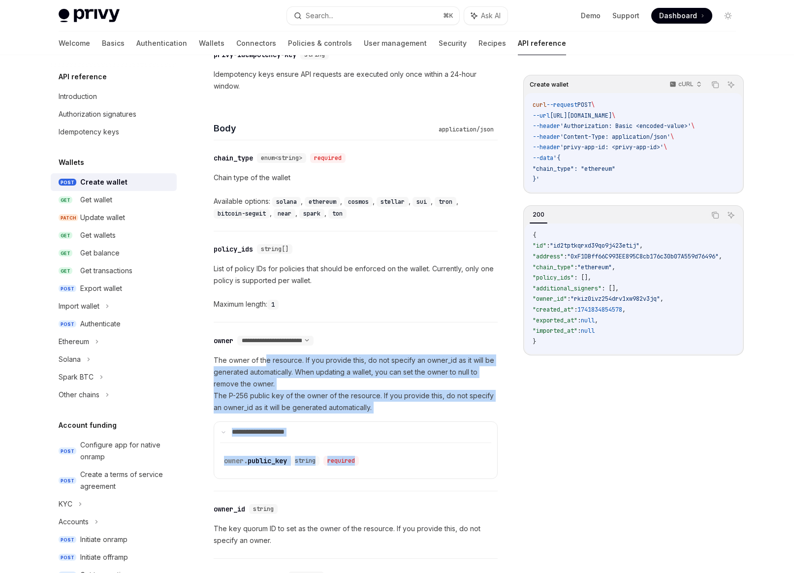
drag, startPoint x: 409, startPoint y: 461, endPoint x: 264, endPoint y: 359, distance: 178.0
click at [264, 359] on div "**********" at bounding box center [356, 416] width 284 height 124
click at [264, 359] on p "The owner of the resource. If you provide this, do not specify an owner_id as i…" at bounding box center [356, 383] width 284 height 59
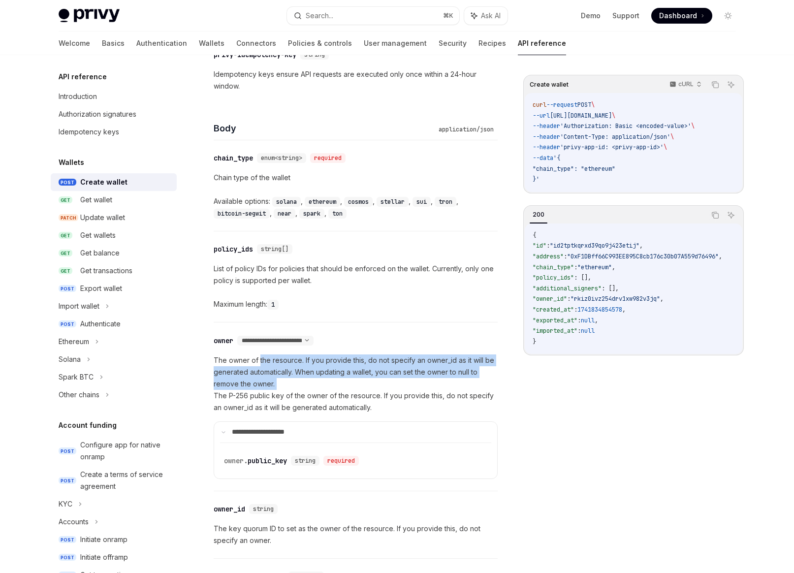
drag, startPoint x: 264, startPoint y: 359, endPoint x: 275, endPoint y: 383, distance: 26.0
click at [275, 383] on p "The owner of the resource. If you provide this, do not specify an owner_id as i…" at bounding box center [356, 383] width 284 height 59
drag, startPoint x: 275, startPoint y: 383, endPoint x: 251, endPoint y: 360, distance: 32.7
click at [251, 360] on p "The owner of the resource. If you provide this, do not specify an owner_id as i…" at bounding box center [356, 383] width 284 height 59
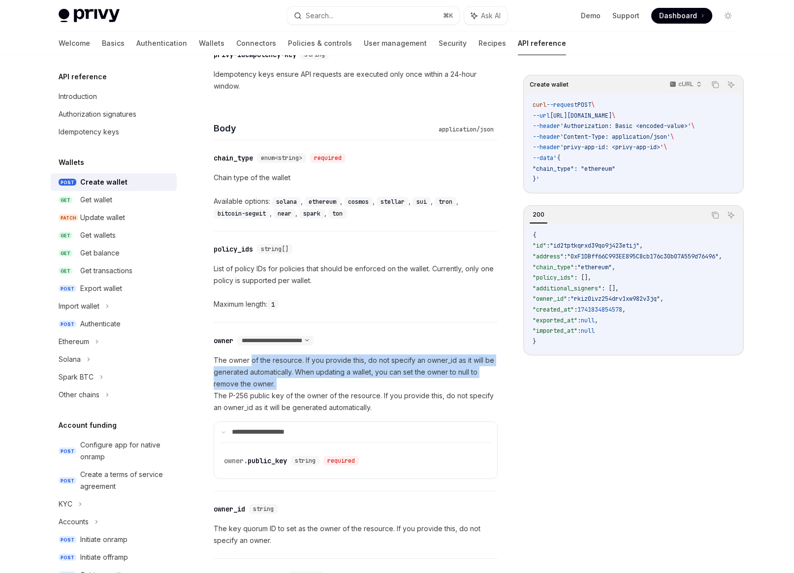
click at [251, 360] on p "The owner of the resource. If you provide this, do not specify an owner_id as i…" at bounding box center [356, 383] width 284 height 59
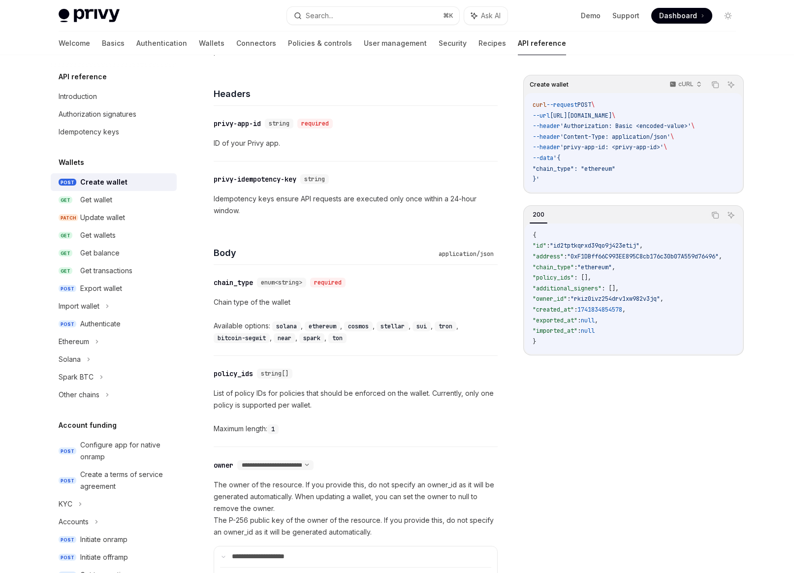
scroll to position [0, 0]
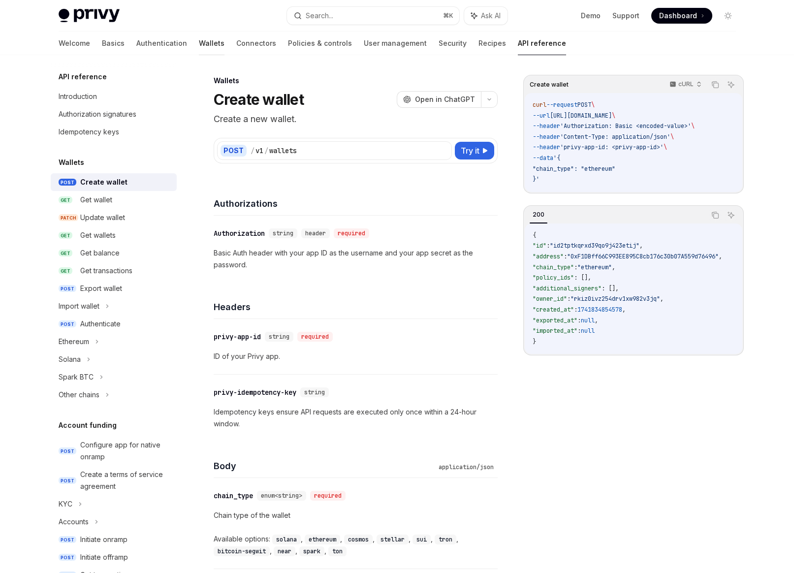
click at [199, 44] on link "Wallets" at bounding box center [212, 43] width 26 height 24
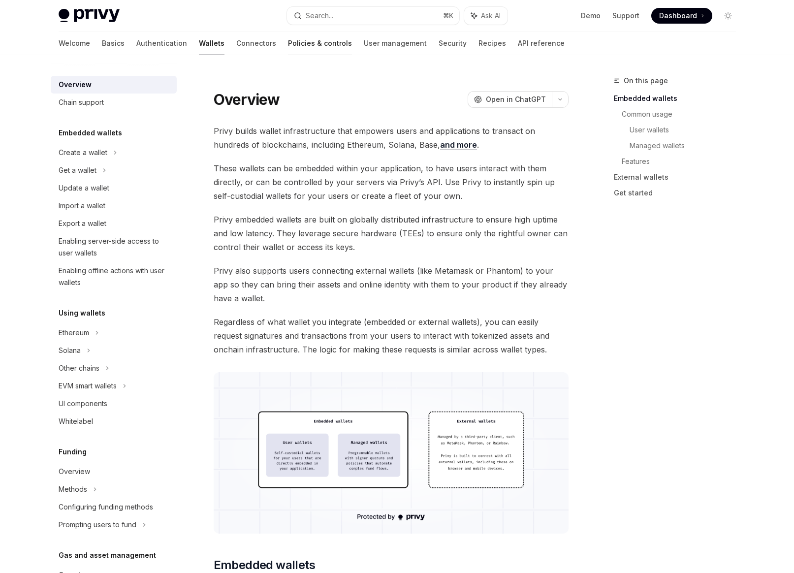
click at [288, 42] on link "Policies & controls" at bounding box center [320, 43] width 64 height 24
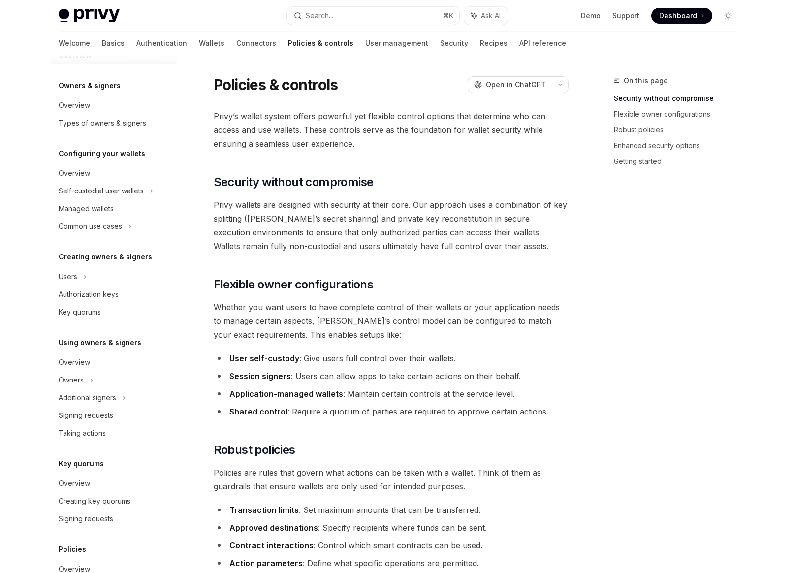
scroll to position [33, 0]
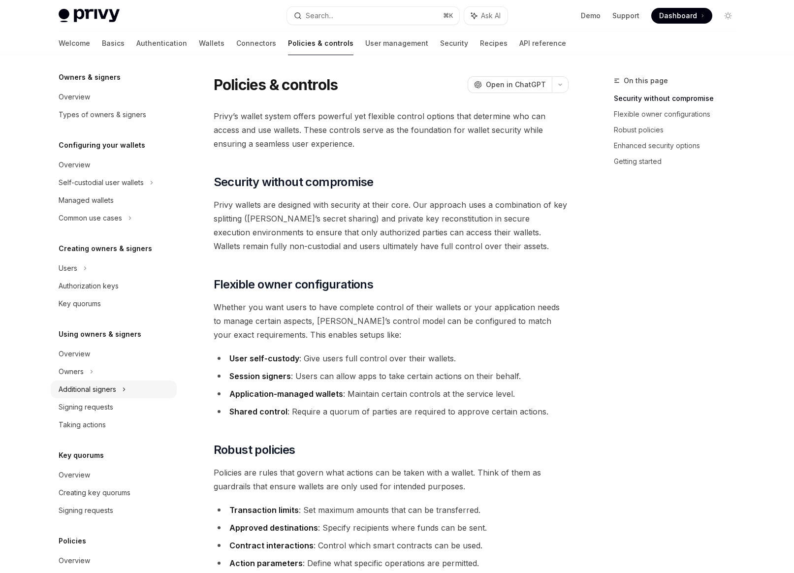
click at [93, 387] on div "Additional signers" at bounding box center [88, 389] width 58 height 12
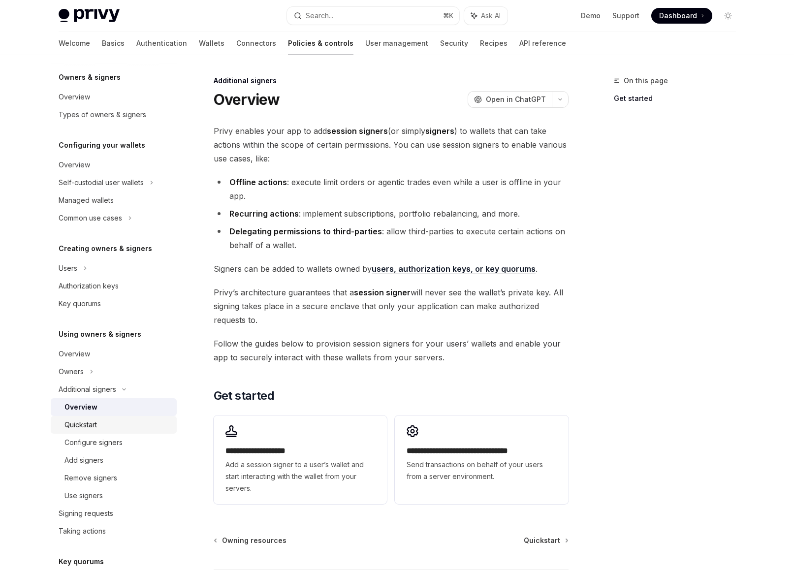
click at [91, 420] on div "Quickstart" at bounding box center [80, 425] width 32 height 12
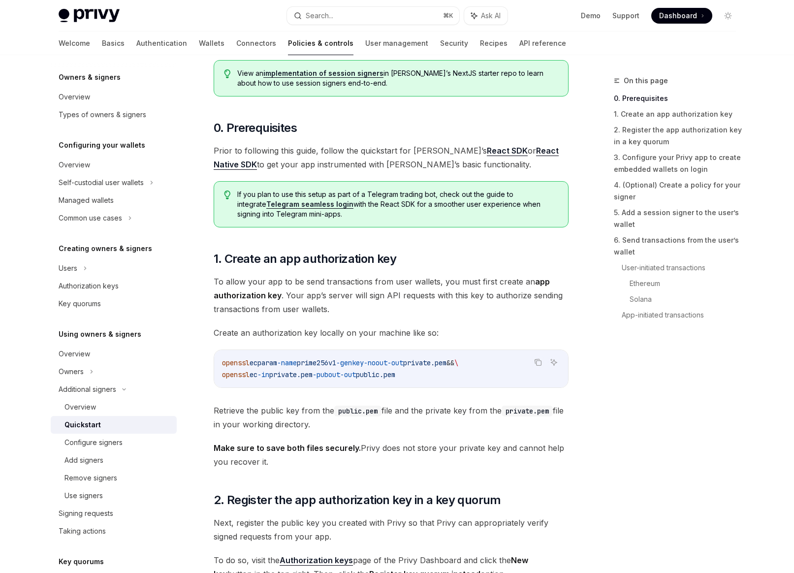
scroll to position [290, 0]
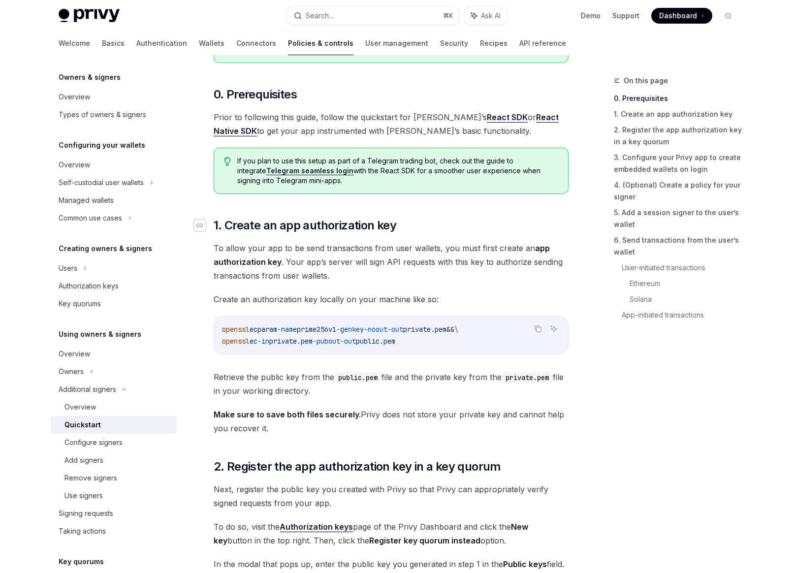
click at [201, 225] on icon "Navigate to header" at bounding box center [199, 225] width 7 height 6
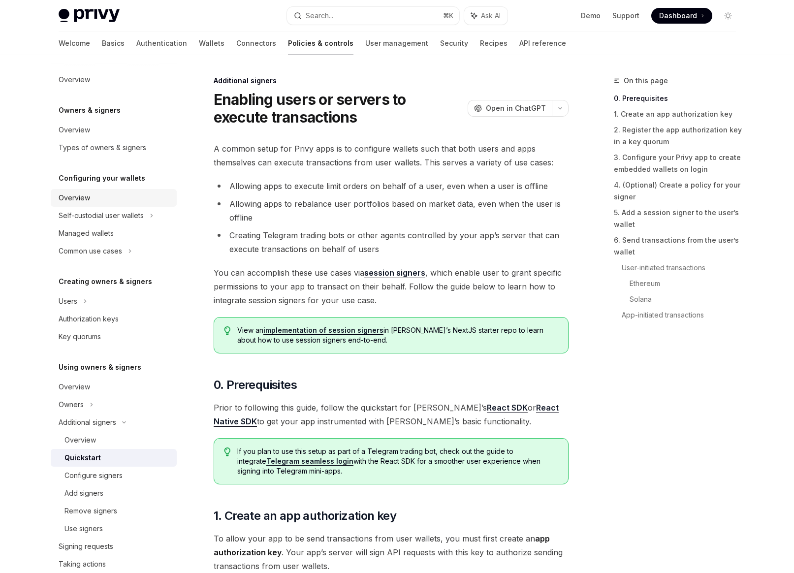
click at [103, 201] on div "Overview" at bounding box center [115, 198] width 112 height 12
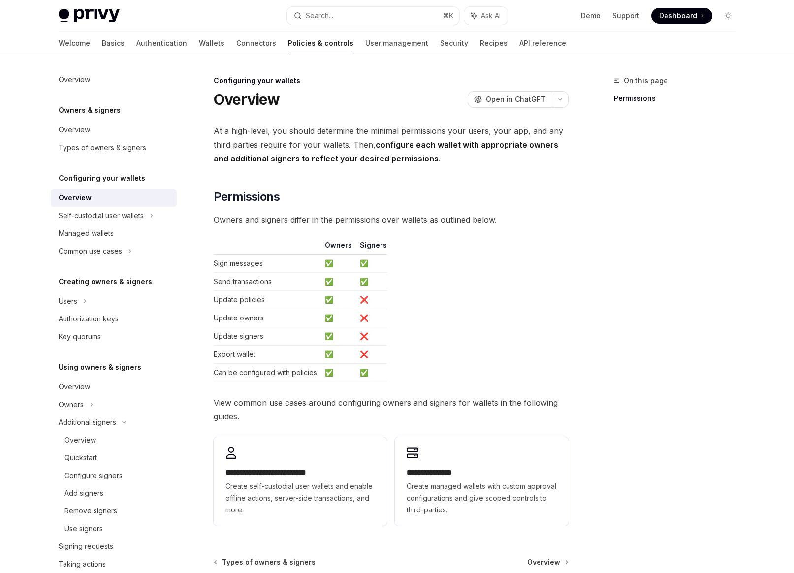
type textarea "*"
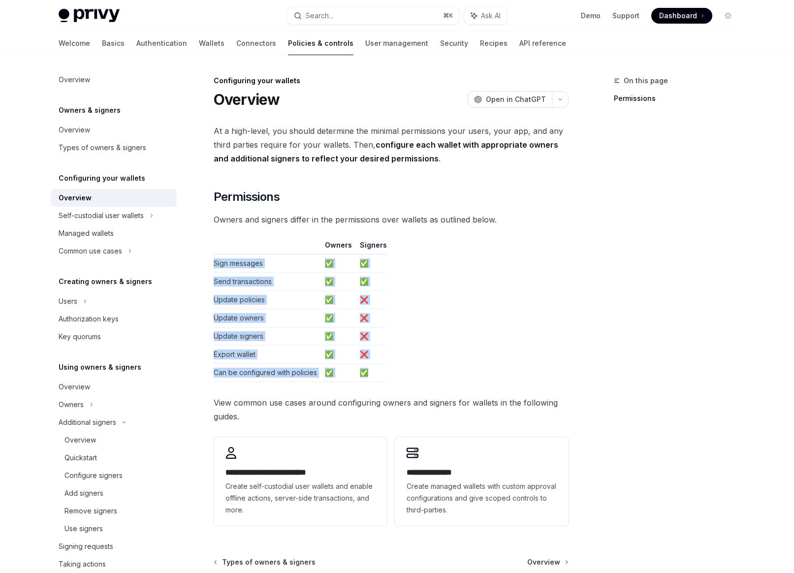
drag, startPoint x: 242, startPoint y: 257, endPoint x: 378, endPoint y: 375, distance: 179.9
click at [378, 375] on tbody "Sign messages ✅ ✅ Send transactions ✅ ✅ Update policies ✅ ❌ Update owners ✅ ❌ U…" at bounding box center [300, 317] width 173 height 127
click at [378, 375] on td "✅" at bounding box center [371, 373] width 31 height 18
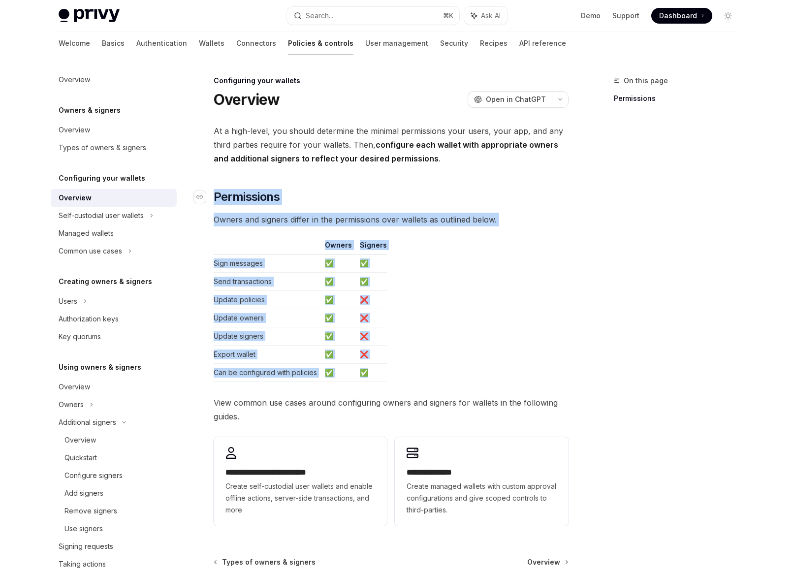
drag, startPoint x: 378, startPoint y: 375, endPoint x: 247, endPoint y: 198, distance: 219.8
click at [247, 198] on div "**********" at bounding box center [391, 326] width 355 height 405
click at [247, 198] on span "Permissions" at bounding box center [247, 197] width 66 height 16
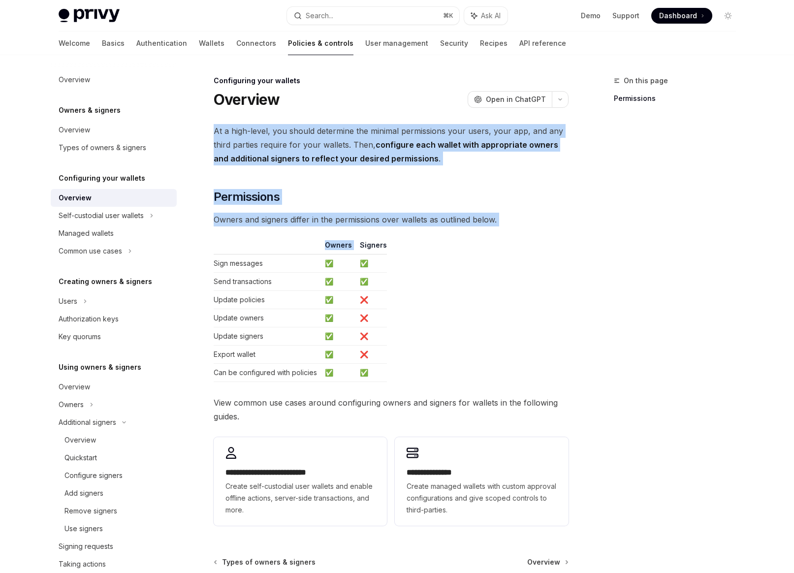
drag, startPoint x: 548, startPoint y: 230, endPoint x: 350, endPoint y: 120, distance: 226.0
click at [350, 120] on div "**********" at bounding box center [298, 375] width 543 height 601
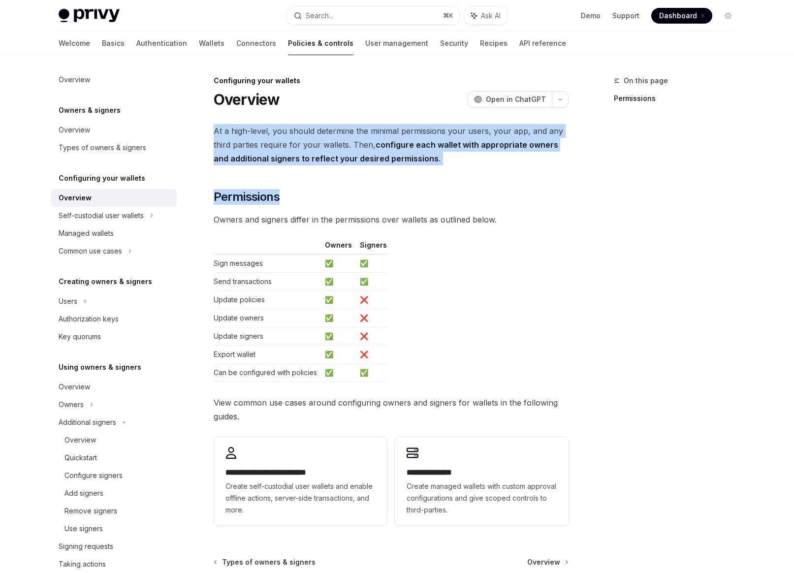
drag, startPoint x: 350, startPoint y: 120, endPoint x: 424, endPoint y: 181, distance: 95.4
click at [424, 181] on div "**********" at bounding box center [298, 375] width 543 height 601
click at [424, 181] on div "**********" at bounding box center [391, 326] width 355 height 405
